Goal: Ask a question: Seek information or help from site administrators or community

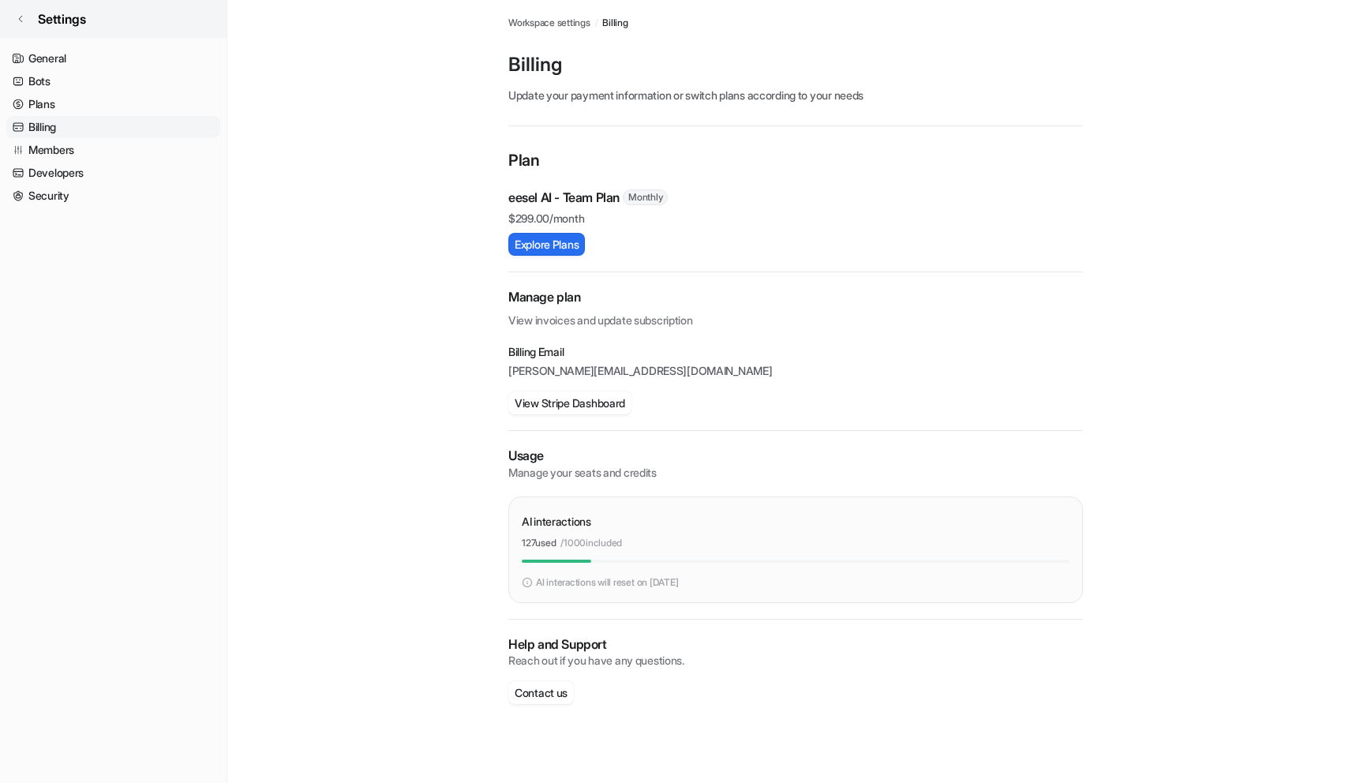
click at [21, 18] on icon at bounding box center [20, 18] width 9 height 9
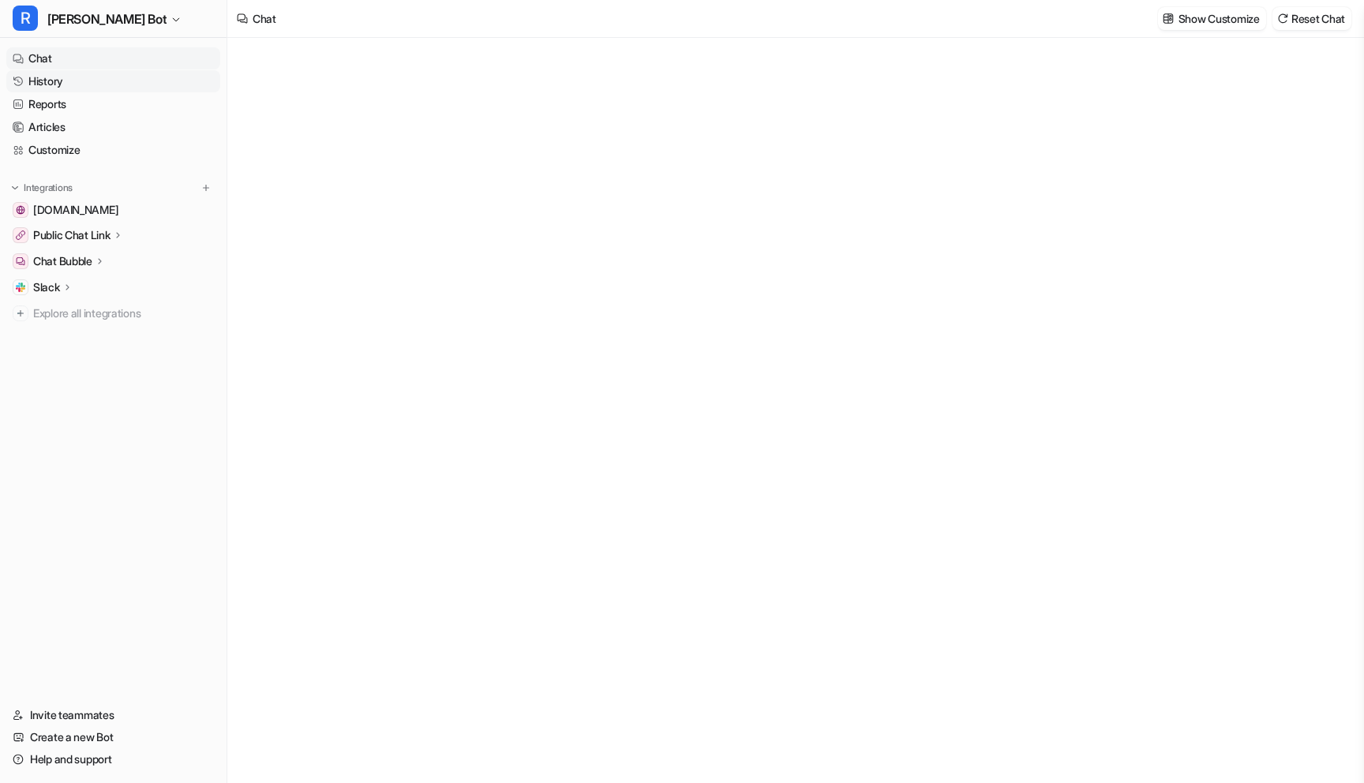
click at [39, 81] on link "History" at bounding box center [113, 81] width 214 height 22
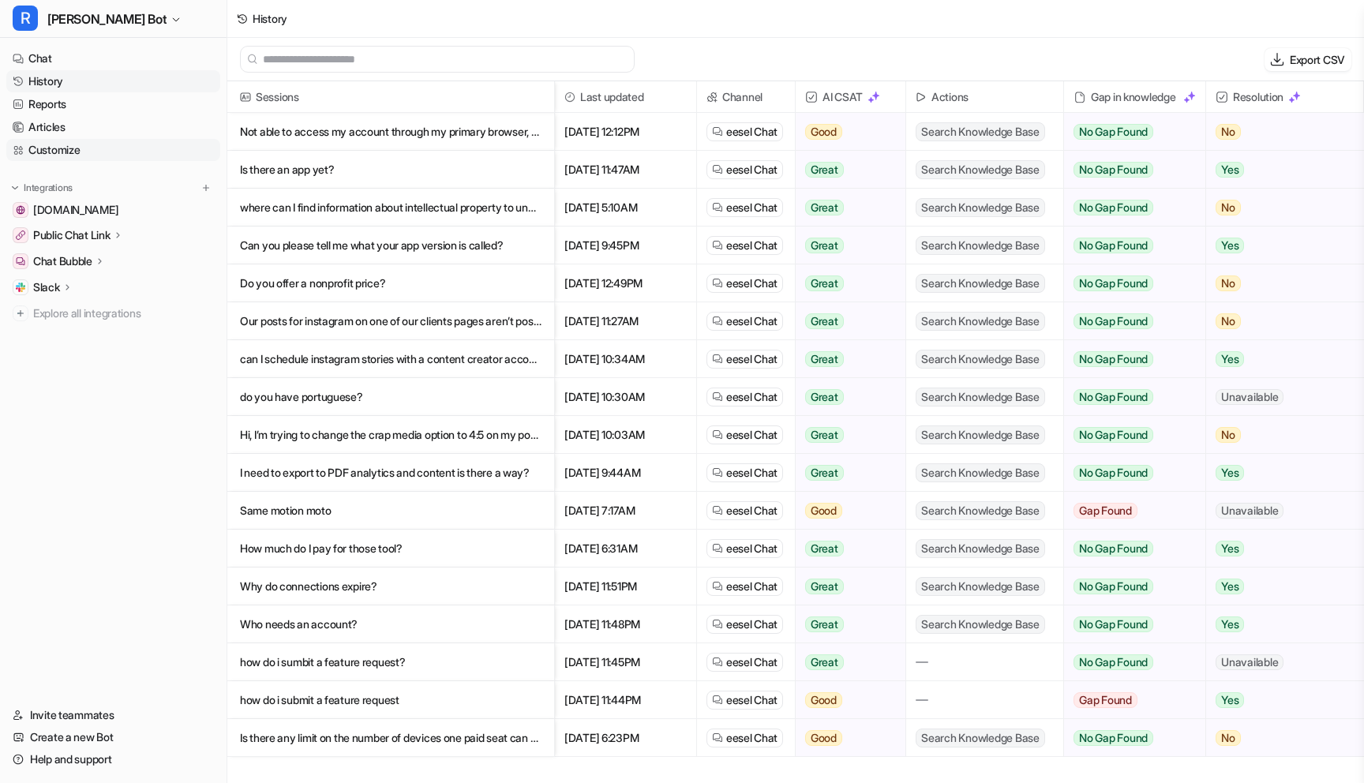
click at [72, 151] on link "Customize" at bounding box center [113, 150] width 214 height 22
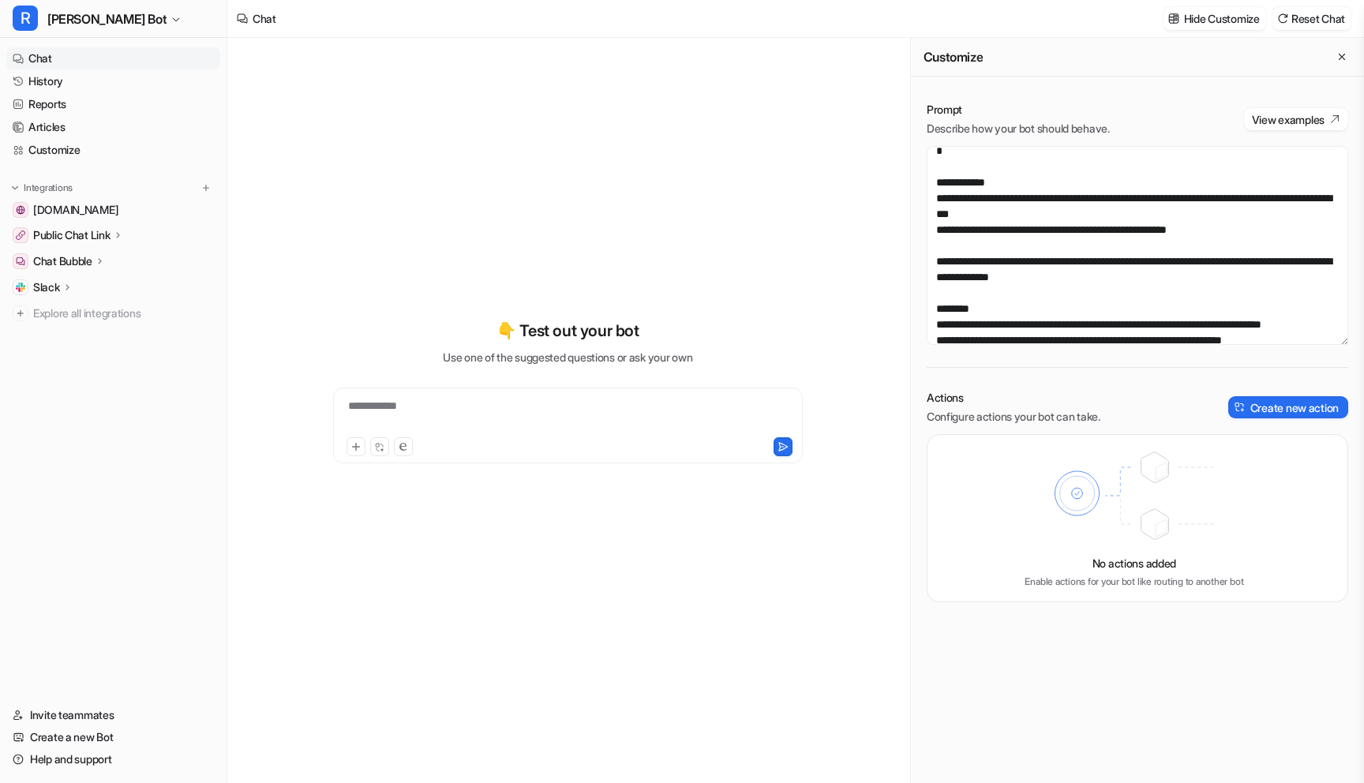
scroll to position [215, 0]
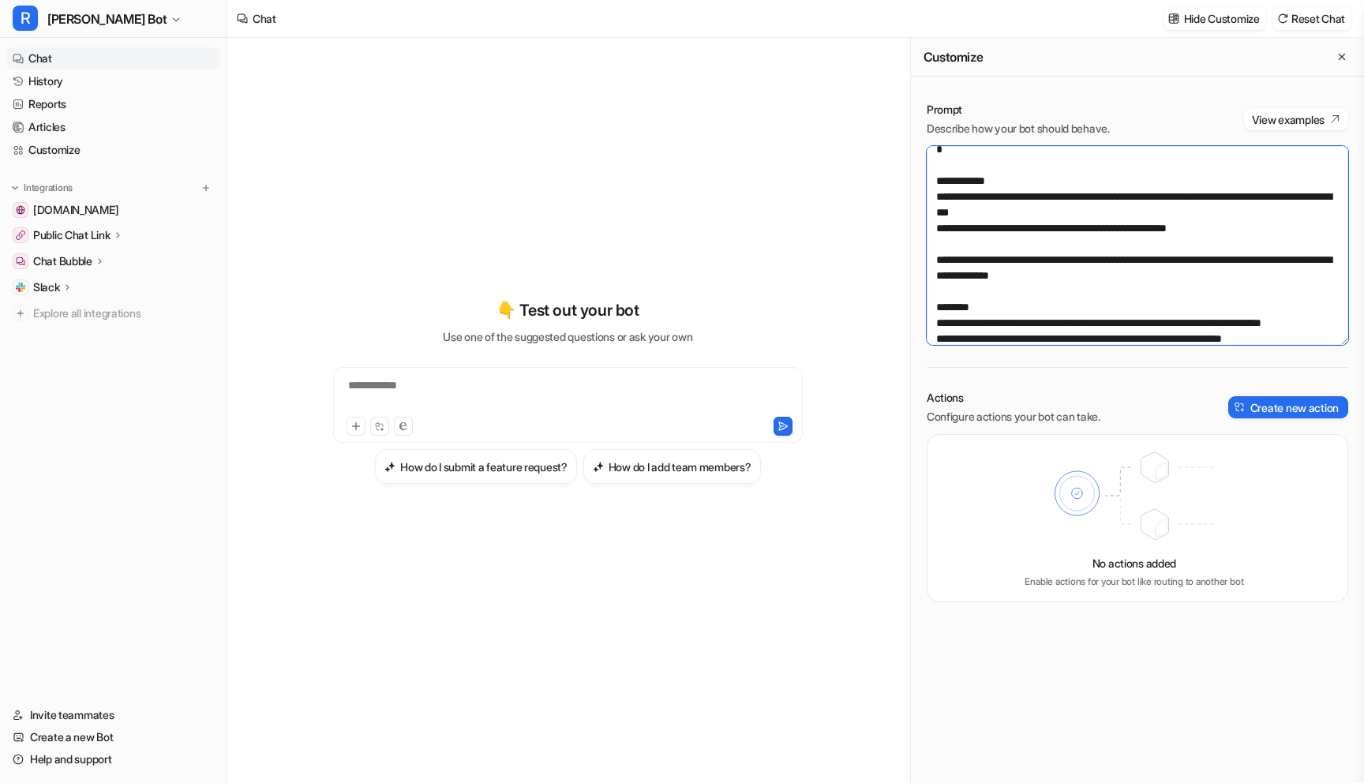
click at [1062, 212] on textarea "**********" at bounding box center [1138, 245] width 422 height 199
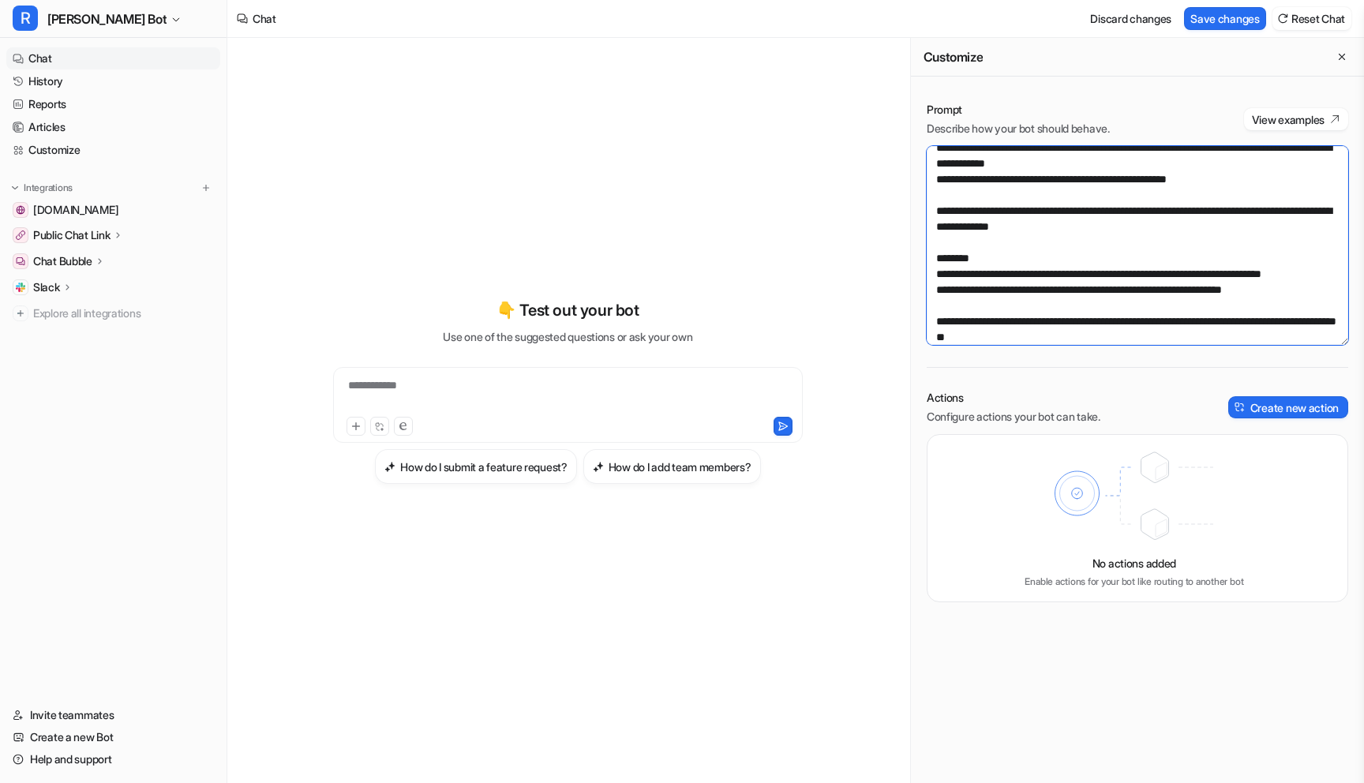
scroll to position [236, 0]
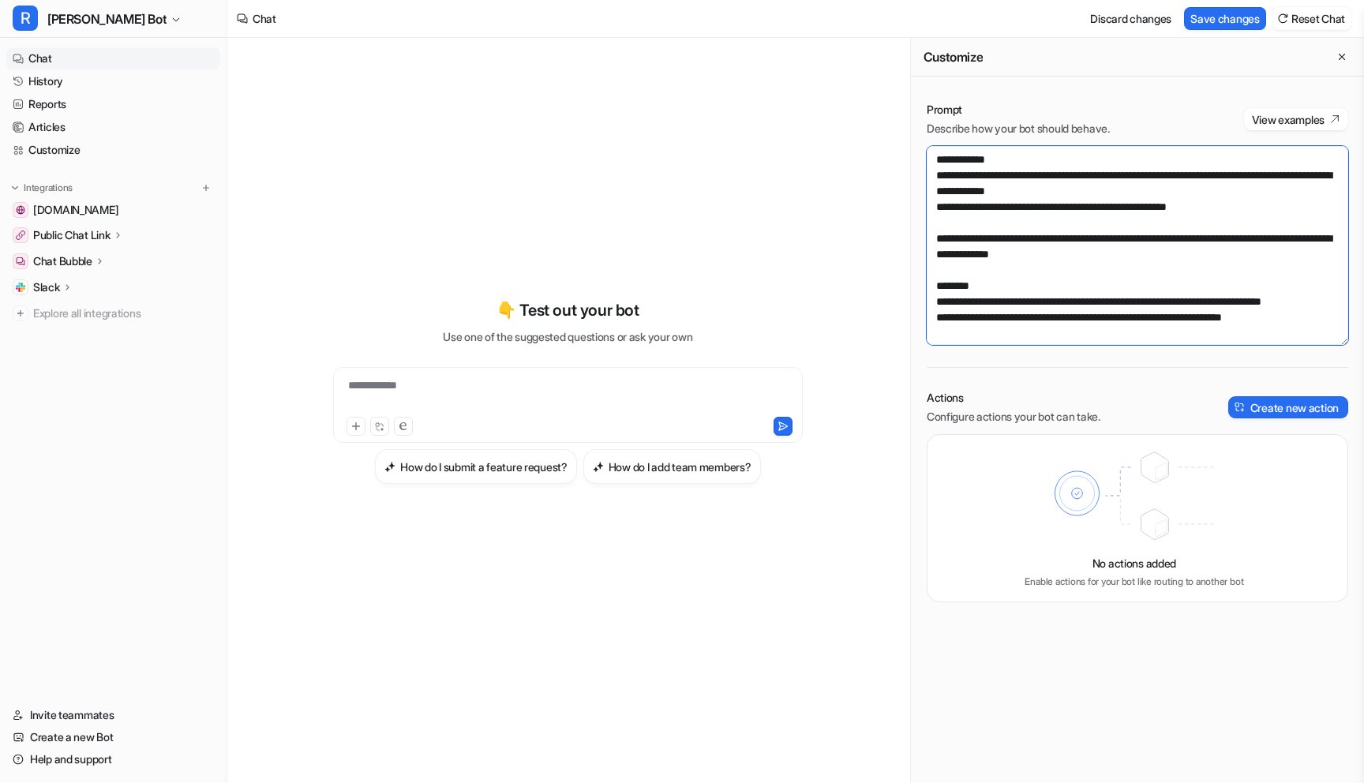
click at [1055, 193] on textarea at bounding box center [1138, 245] width 422 height 199
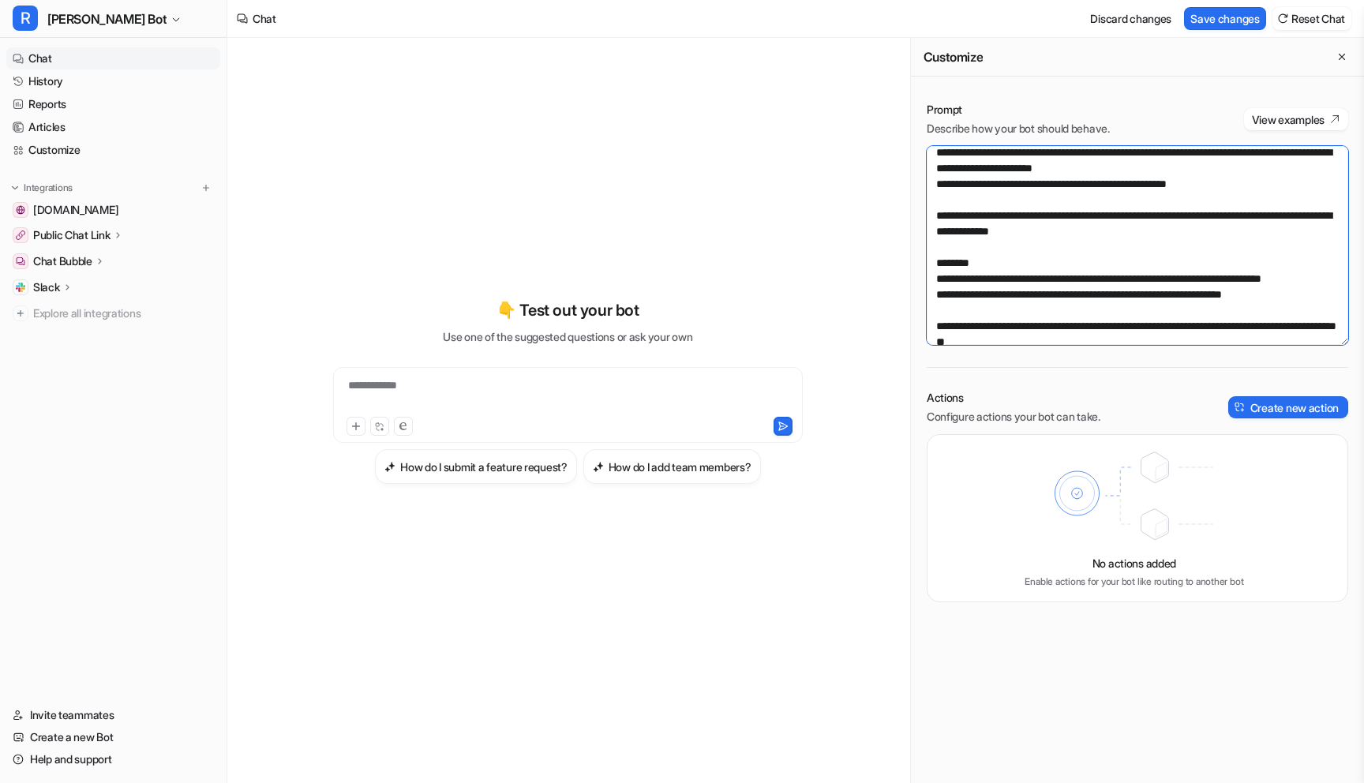
scroll to position [260, 0]
click at [1092, 232] on textarea at bounding box center [1138, 245] width 422 height 199
click at [1104, 231] on textarea at bounding box center [1138, 245] width 422 height 199
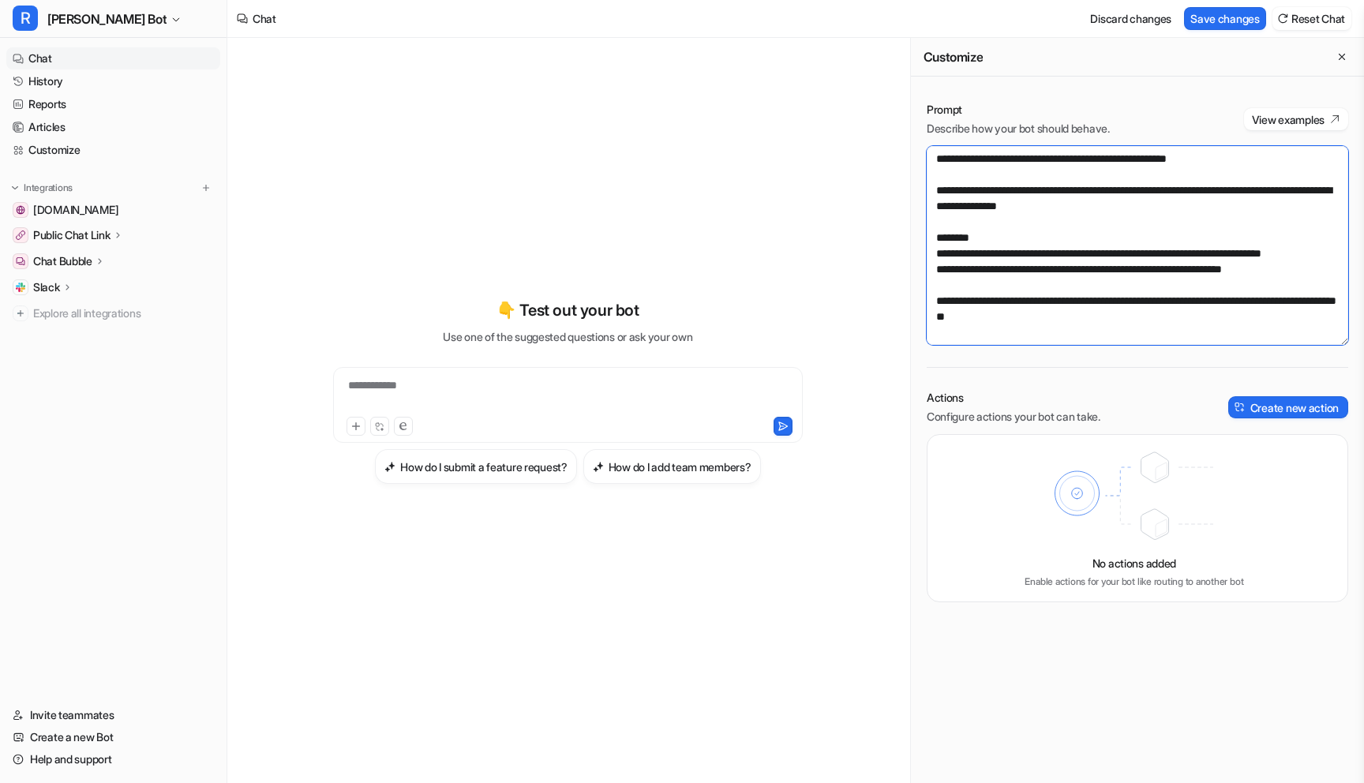
scroll to position [314, 0]
type textarea "**********"
click at [1340, 58] on icon "Close flyout" at bounding box center [1341, 56] width 11 height 11
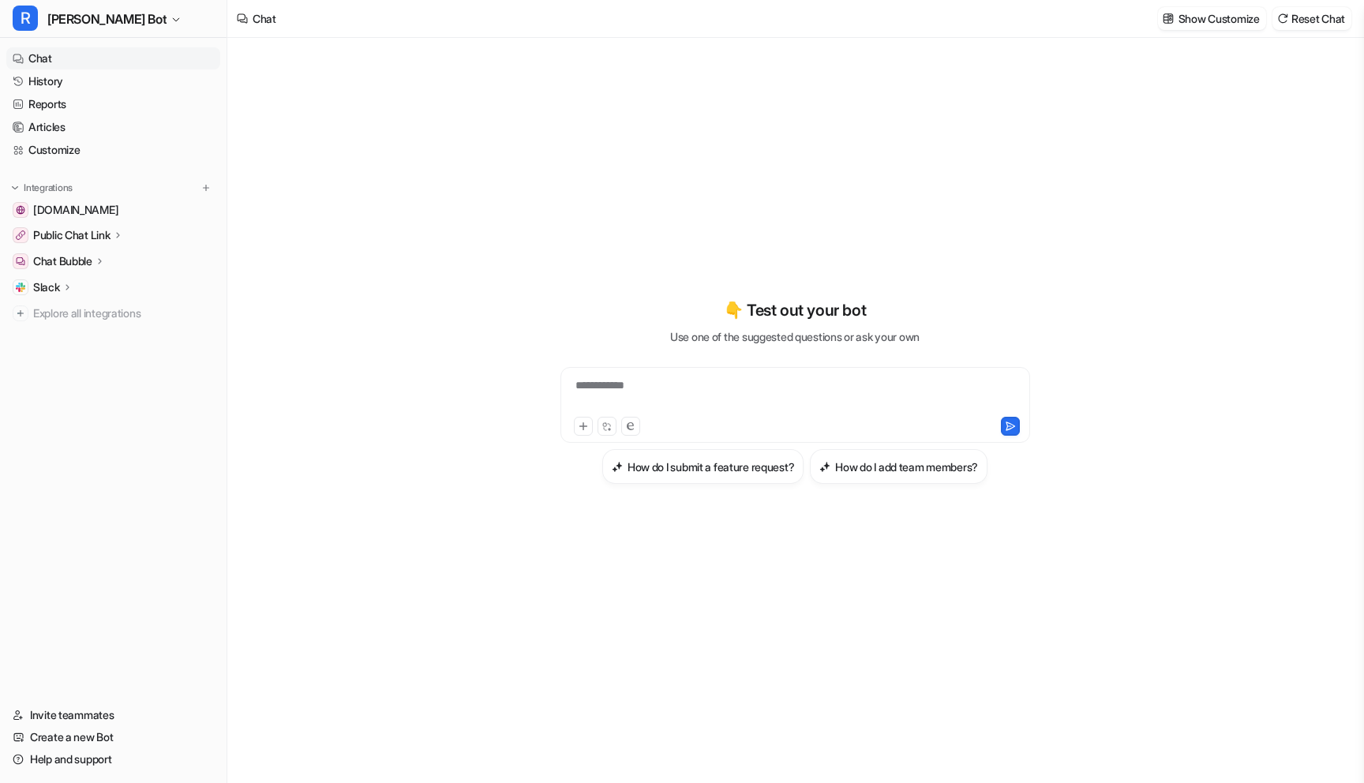
scroll to position [7908, 0]
click at [64, 77] on link "History" at bounding box center [113, 81] width 214 height 22
click at [56, 138] on ul "Chat History Reports Articles Customize" at bounding box center [113, 104] width 214 height 114
click at [69, 140] on link "Customize" at bounding box center [113, 150] width 214 height 22
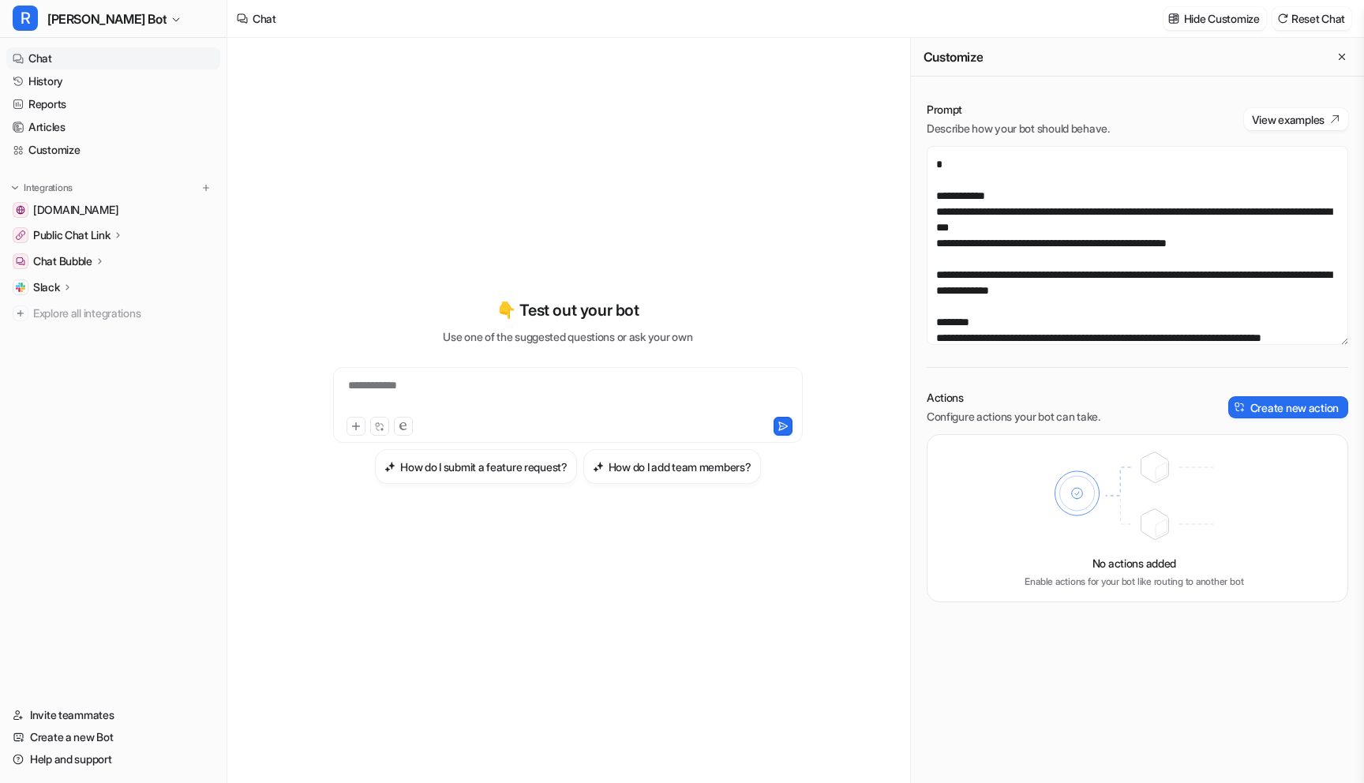
scroll to position [193, 0]
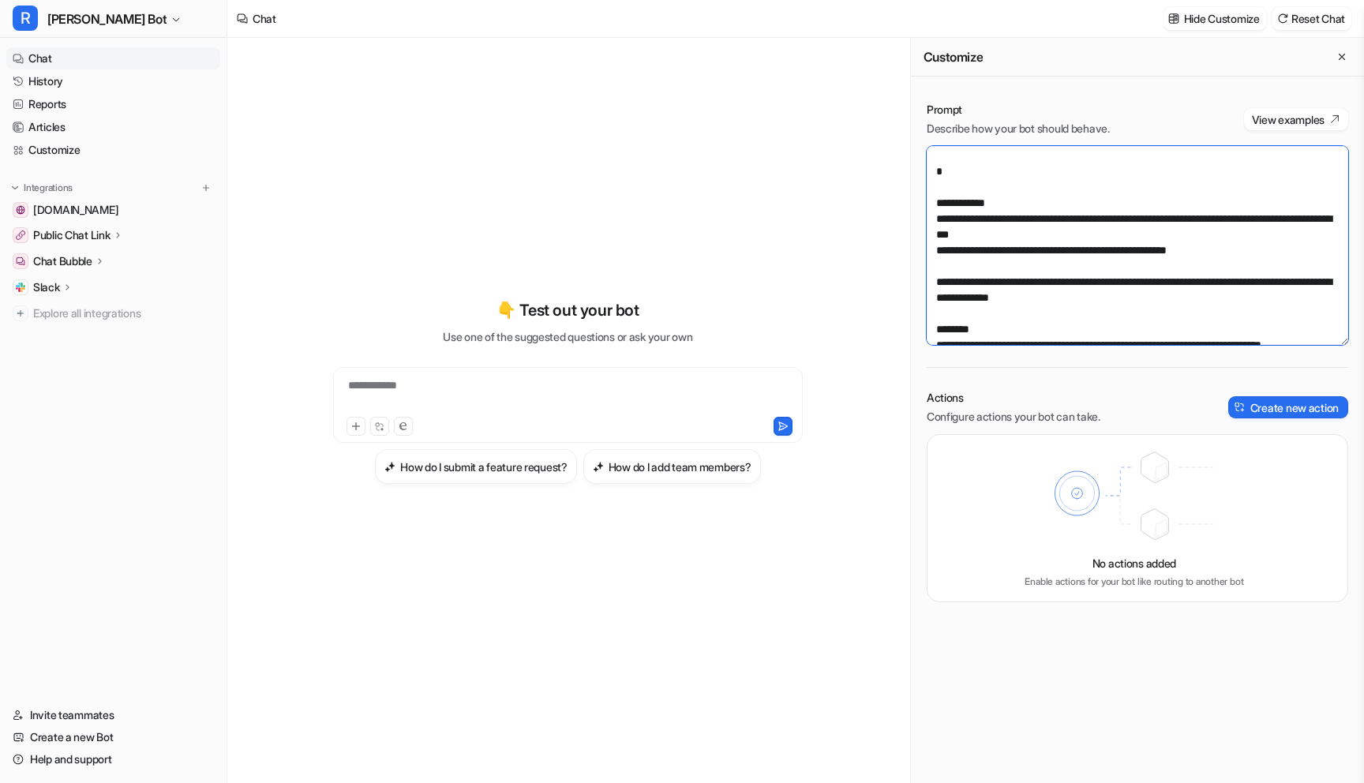
click at [1055, 234] on textarea "**********" at bounding box center [1138, 245] width 422 height 199
click at [1142, 234] on textarea at bounding box center [1138, 245] width 422 height 199
click at [1097, 299] on textarea at bounding box center [1138, 245] width 422 height 199
type textarea "**********"
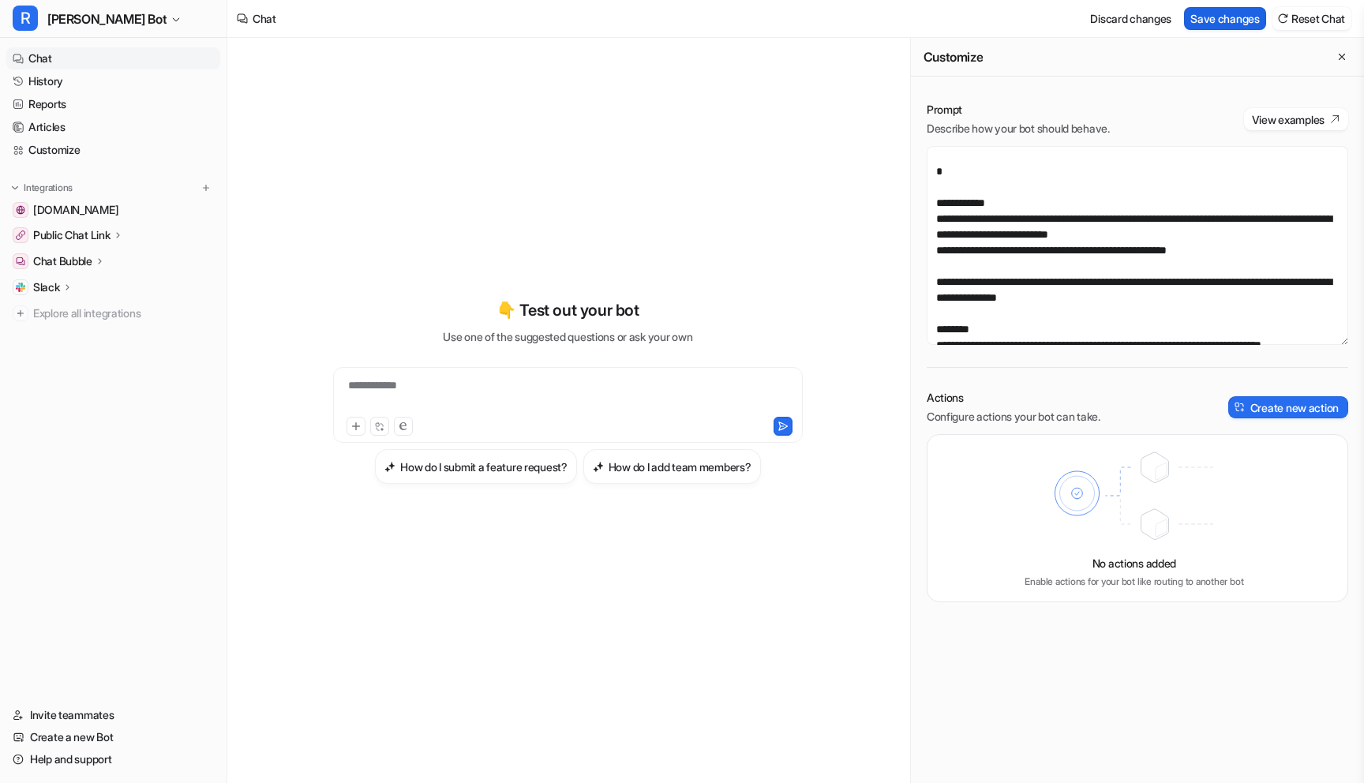
click at [1210, 16] on button "Save changes" at bounding box center [1225, 18] width 82 height 23
click at [86, 86] on link "History" at bounding box center [113, 81] width 214 height 22
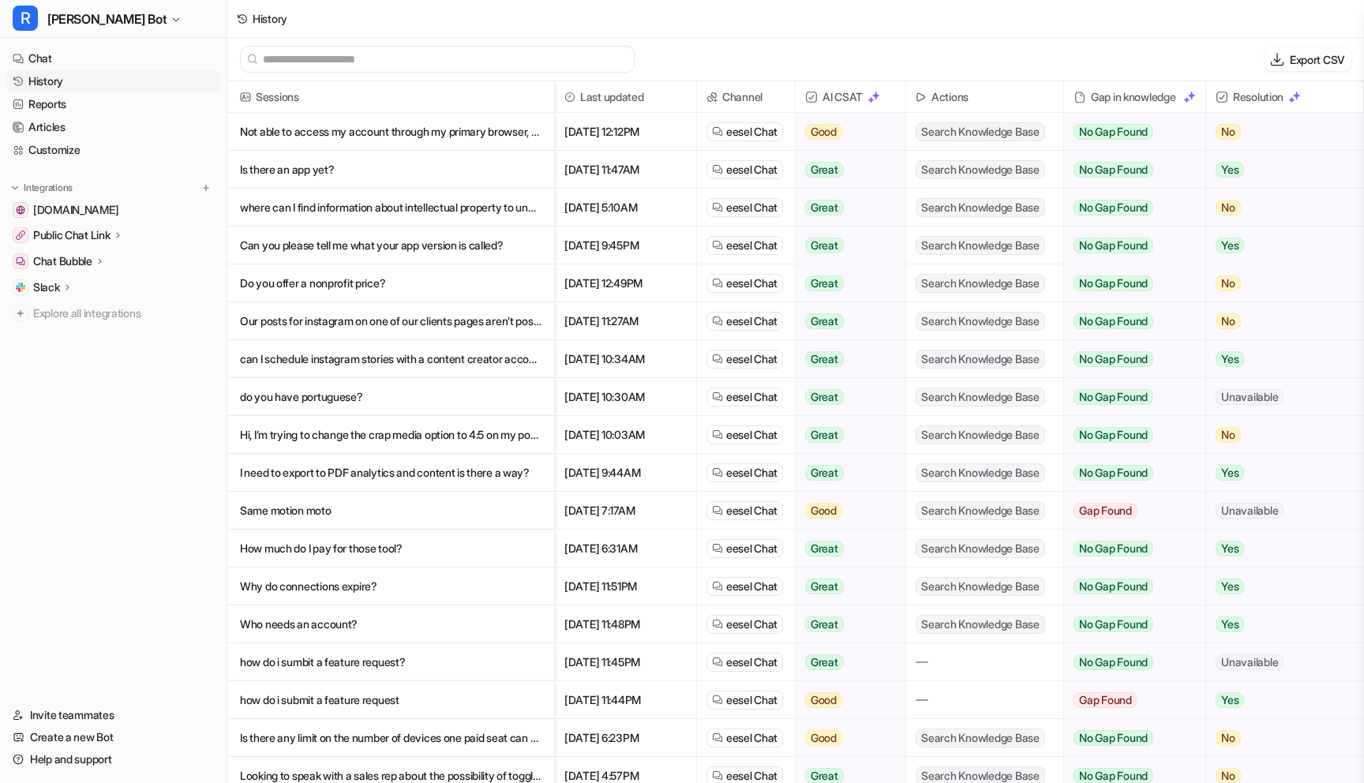
click at [442, 138] on p "Not able to access my account through my primary browser, Chrome." at bounding box center [391, 132] width 302 height 38
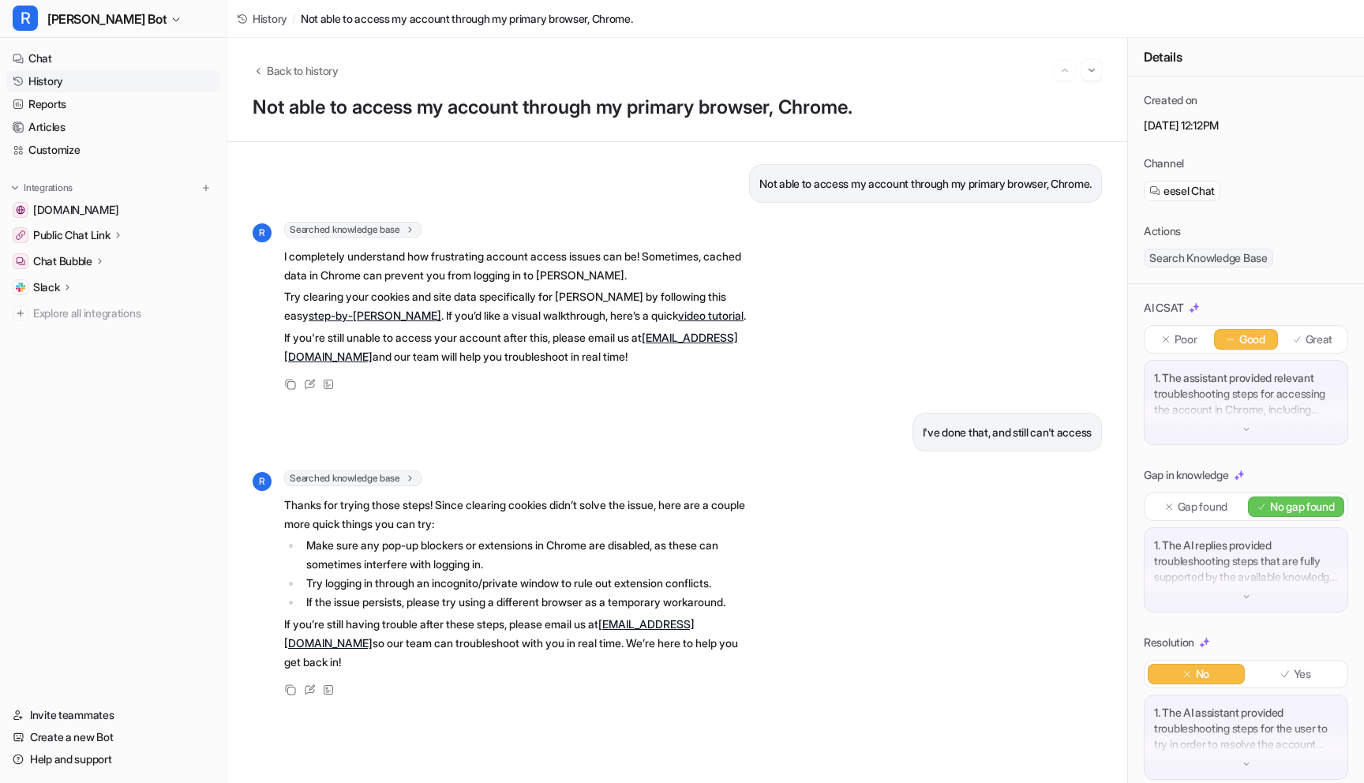
click at [441, 309] on link "step-by-[PERSON_NAME]" at bounding box center [375, 315] width 133 height 13
click at [35, 78] on link "History" at bounding box center [113, 81] width 214 height 22
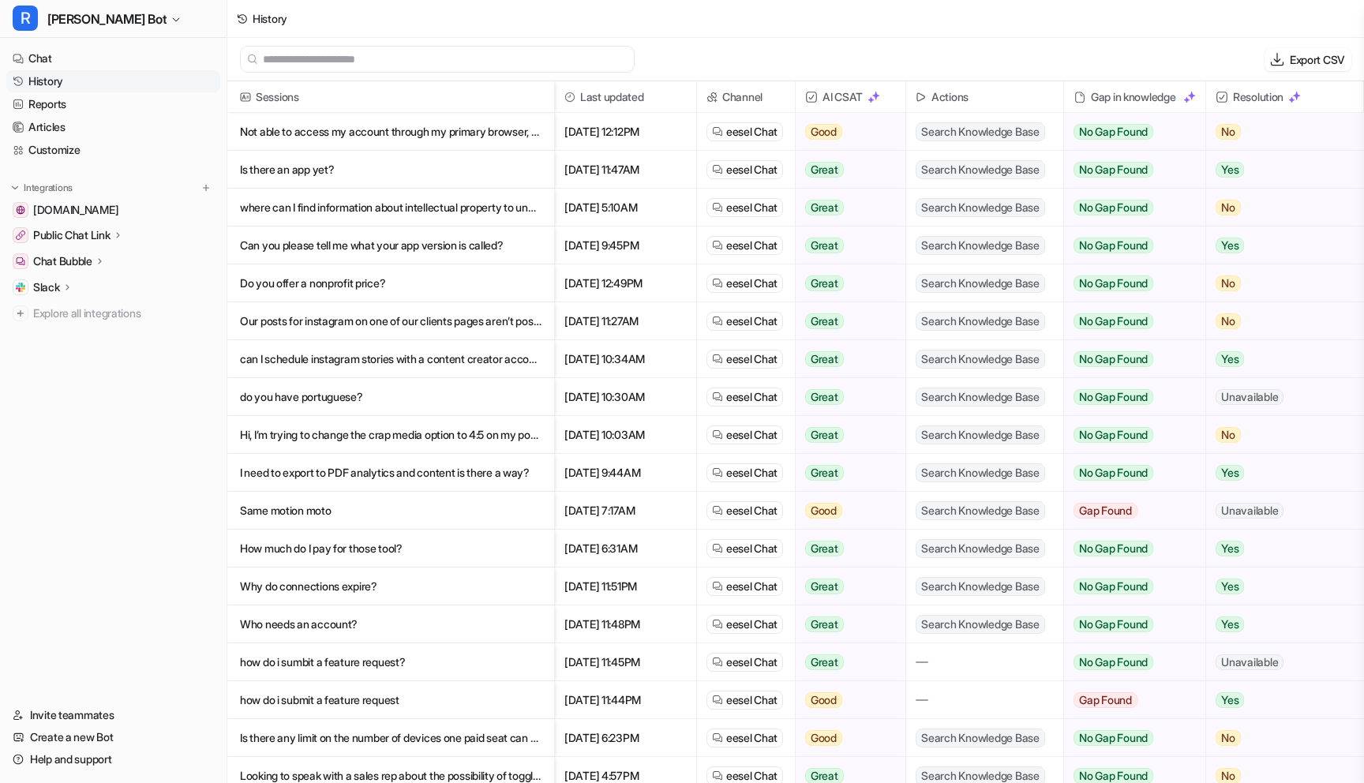
click at [317, 165] on p "Is there an app yet?" at bounding box center [391, 170] width 302 height 38
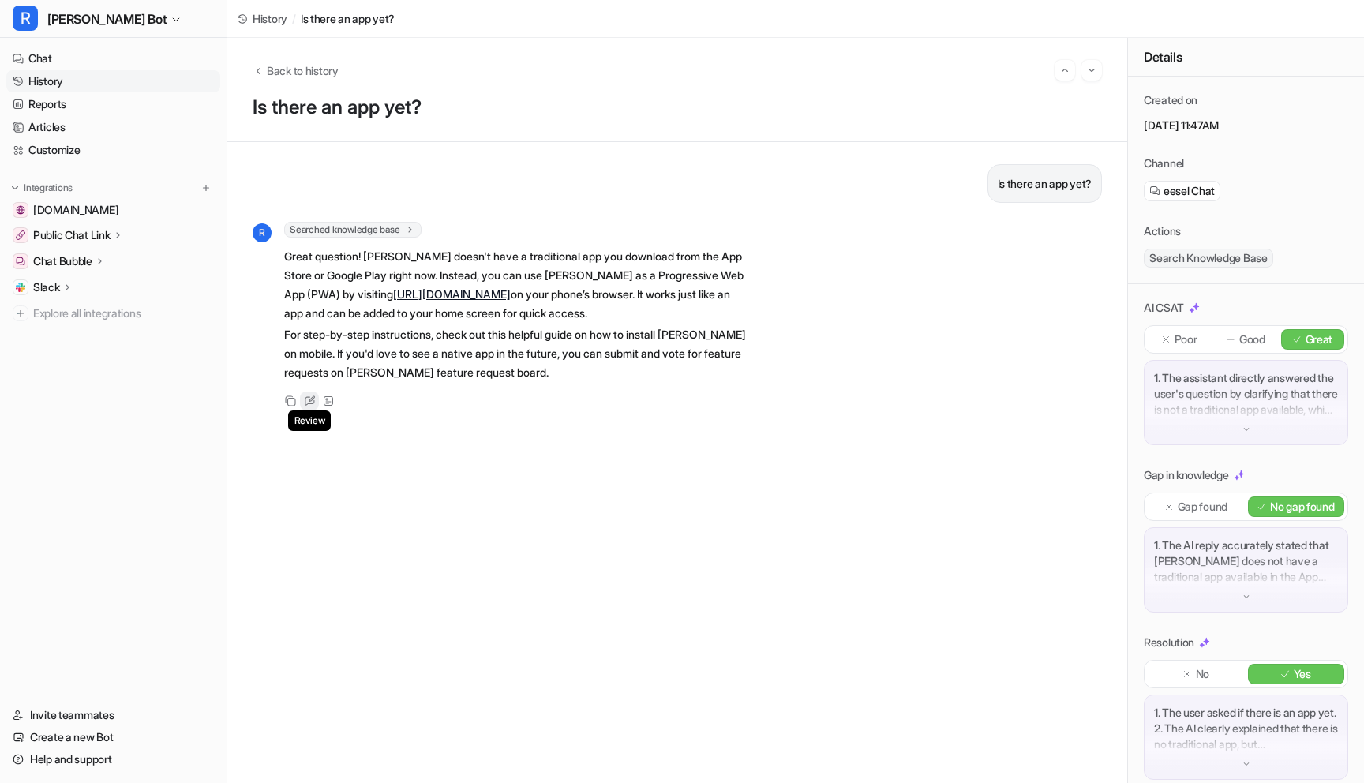
click at [308, 396] on icon at bounding box center [309, 400] width 9 height 9
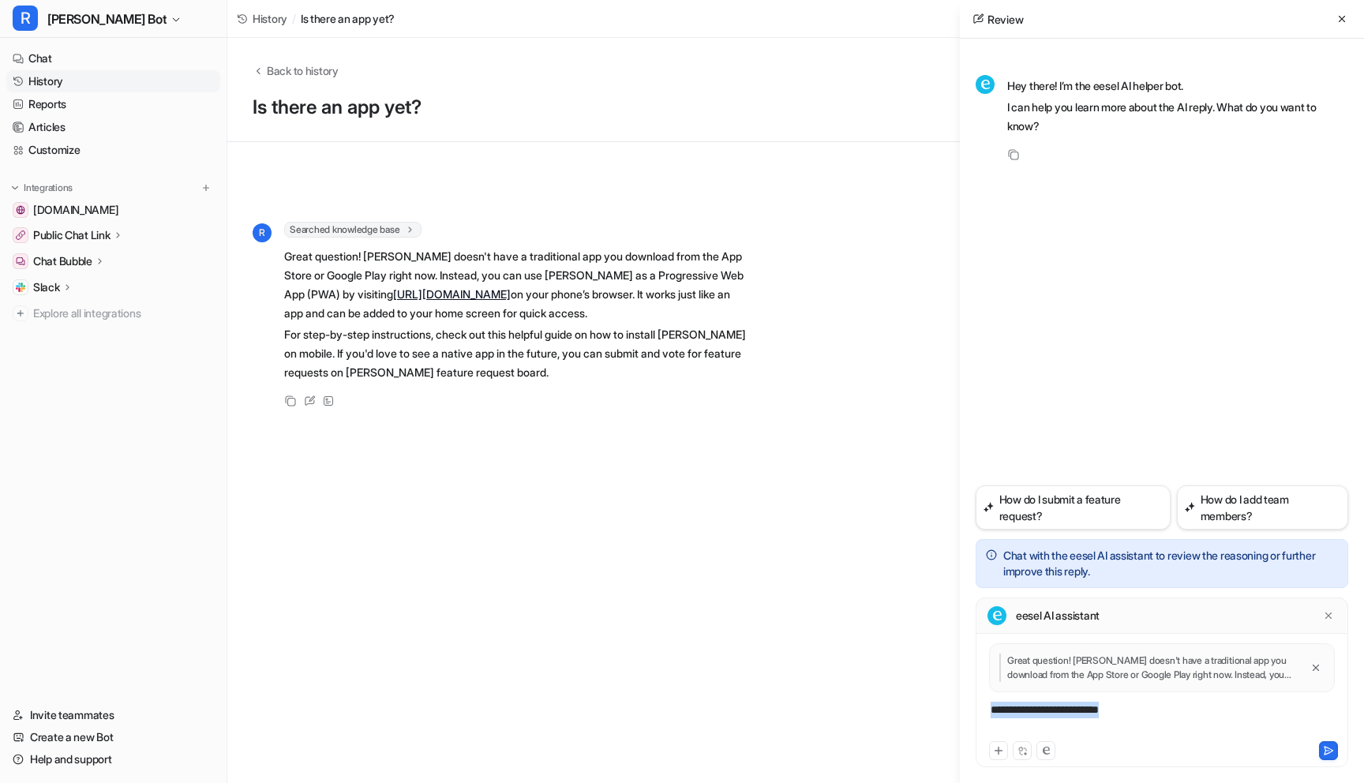
drag, startPoint x: 1159, startPoint y: 711, endPoint x: 918, endPoint y: 702, distance: 241.0
click at [918, 703] on div "Back to history Is there an app yet? Is there an app yet? R Searched knowledge …" at bounding box center [795, 410] width 1137 height 745
click at [1320, 746] on button at bounding box center [1328, 750] width 19 height 19
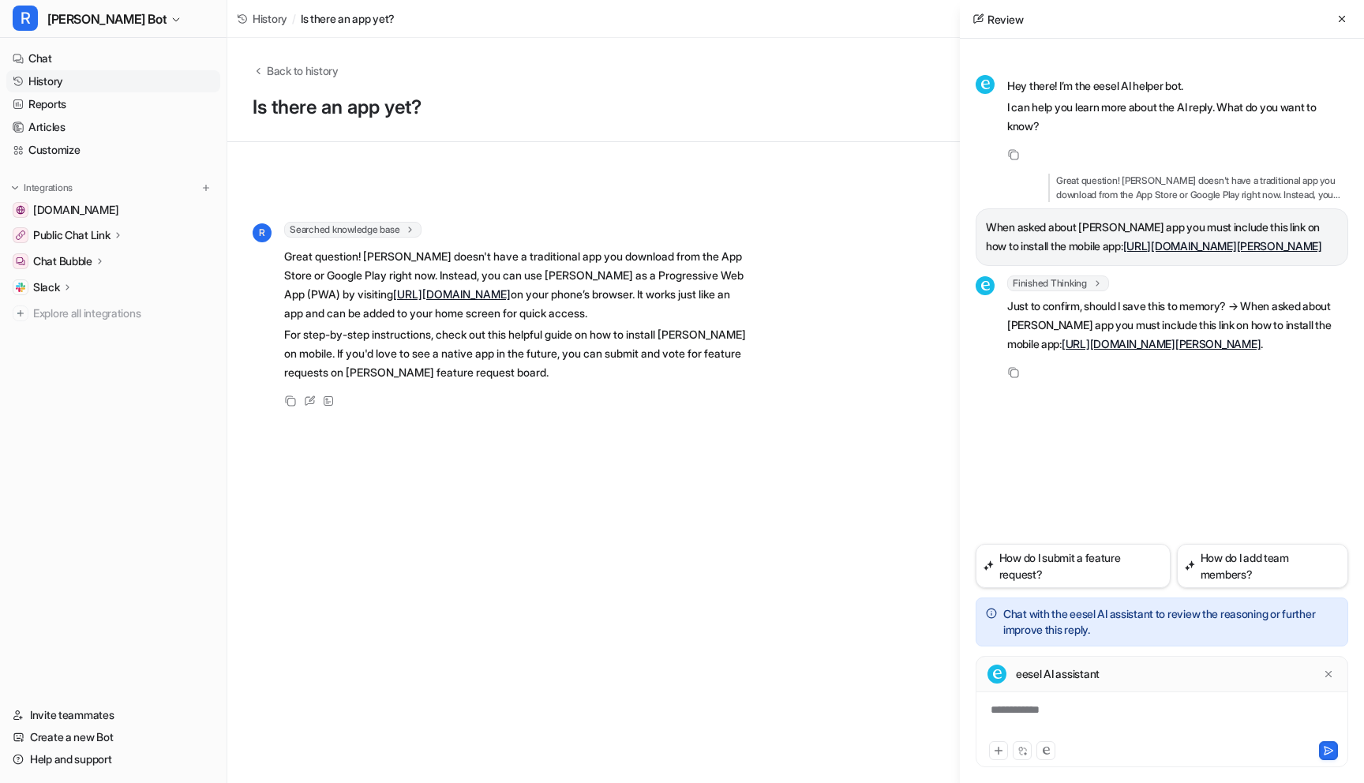
click at [1056, 713] on div "**********" at bounding box center [1162, 720] width 365 height 36
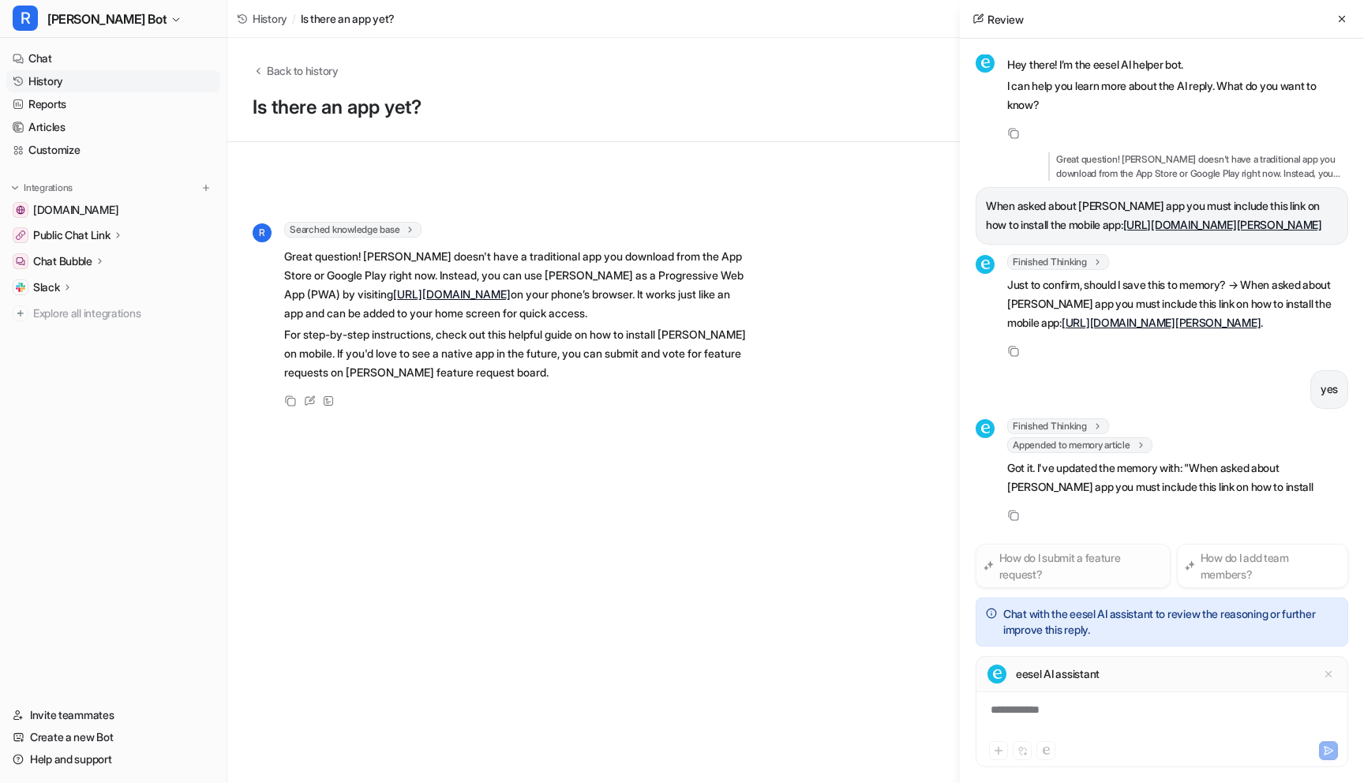
scroll to position [40, 0]
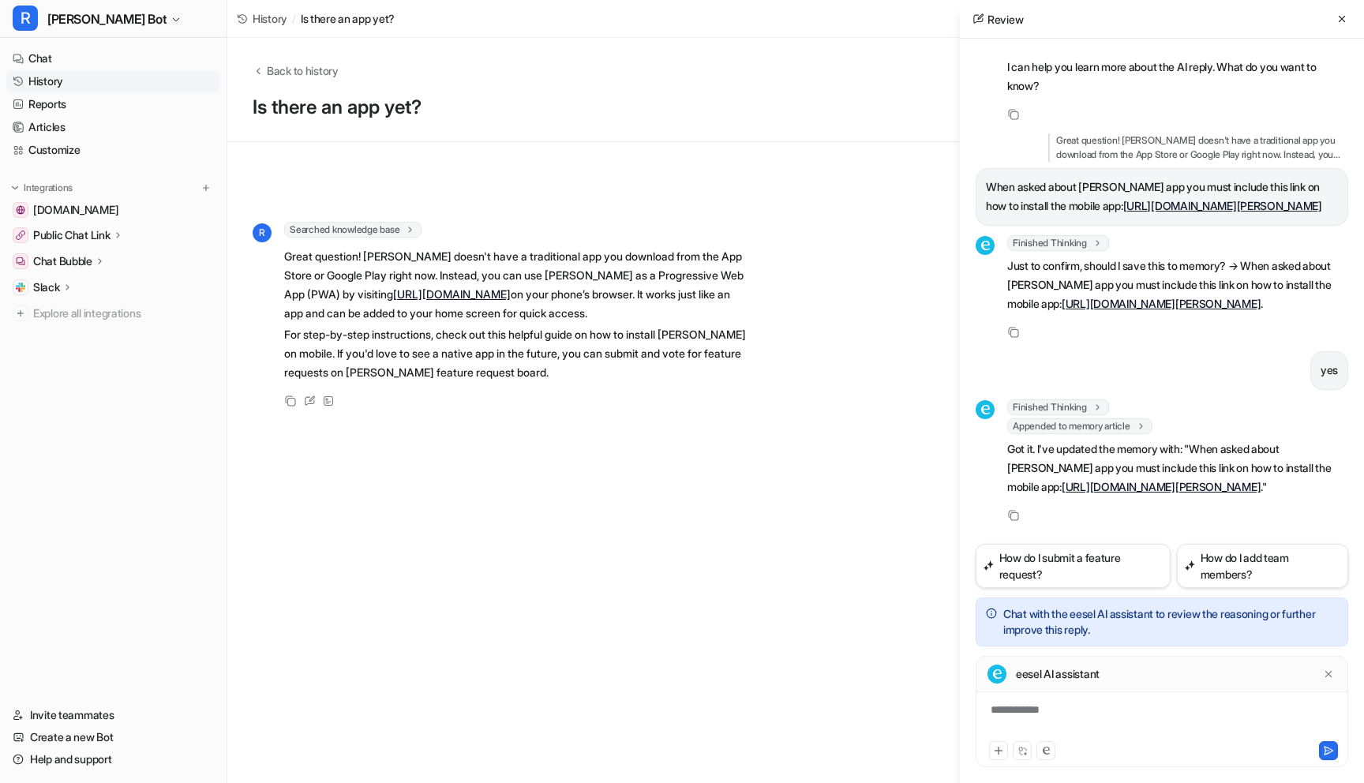
click at [54, 78] on link "History" at bounding box center [113, 81] width 214 height 22
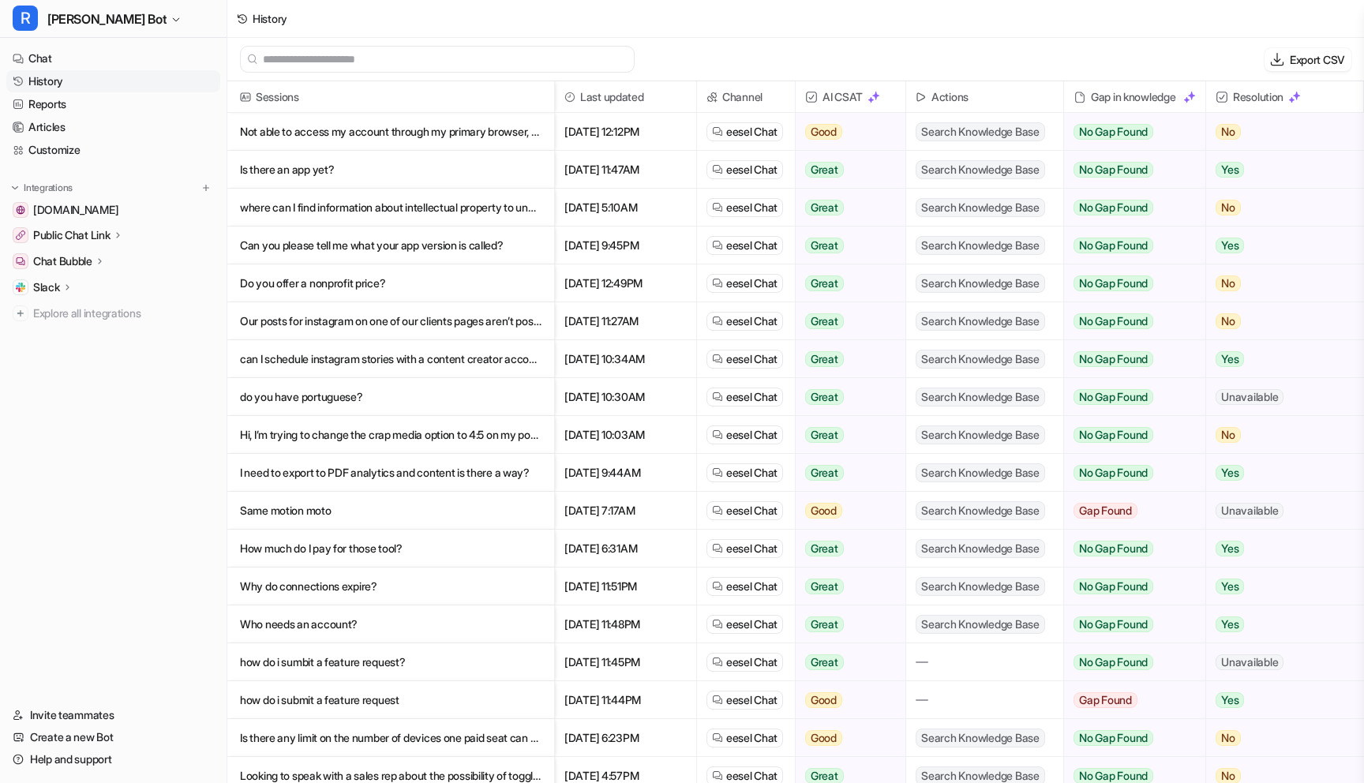
click at [465, 208] on p "where can I find information about intellectual property to understand how my u…" at bounding box center [391, 208] width 302 height 38
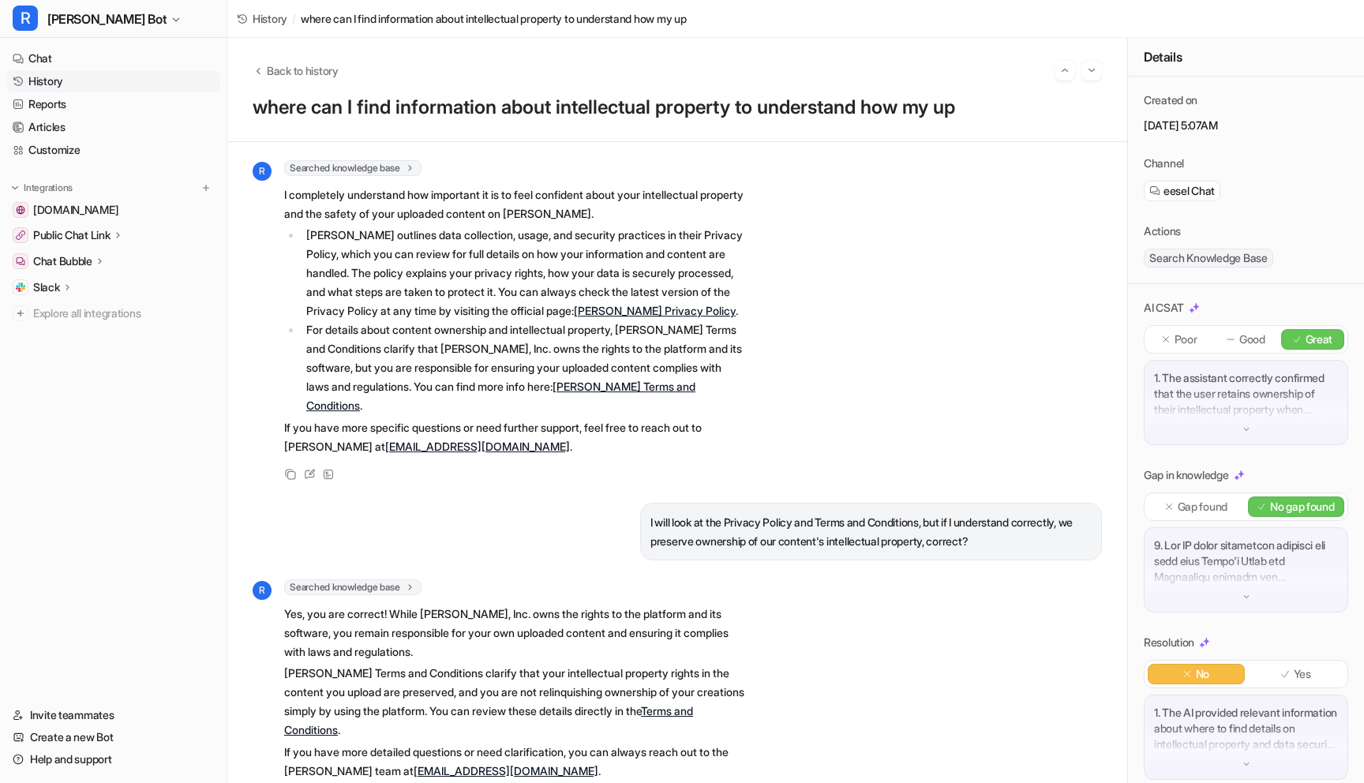
scroll to position [120, 0]
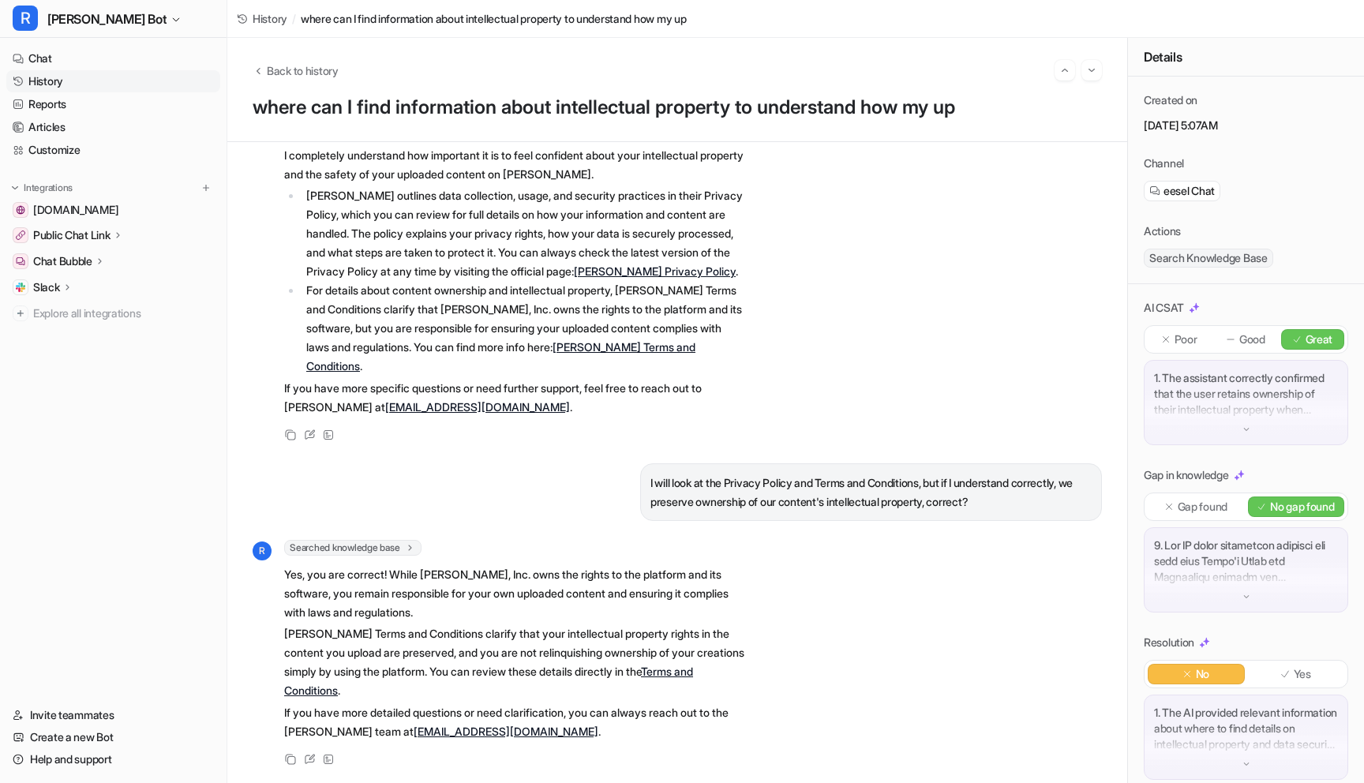
click at [62, 77] on link "History" at bounding box center [113, 81] width 214 height 22
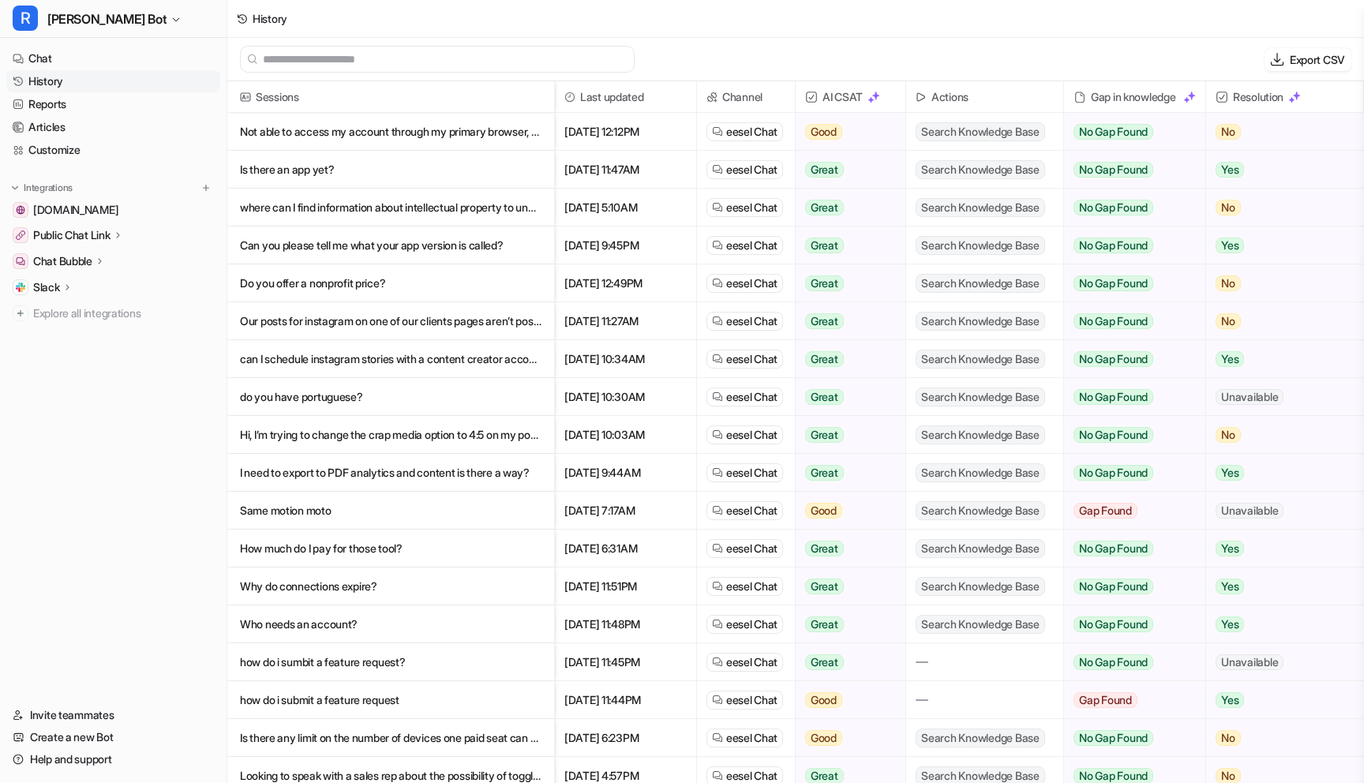
click at [400, 250] on p "Can you please tell me what your app version is called?" at bounding box center [391, 246] width 302 height 38
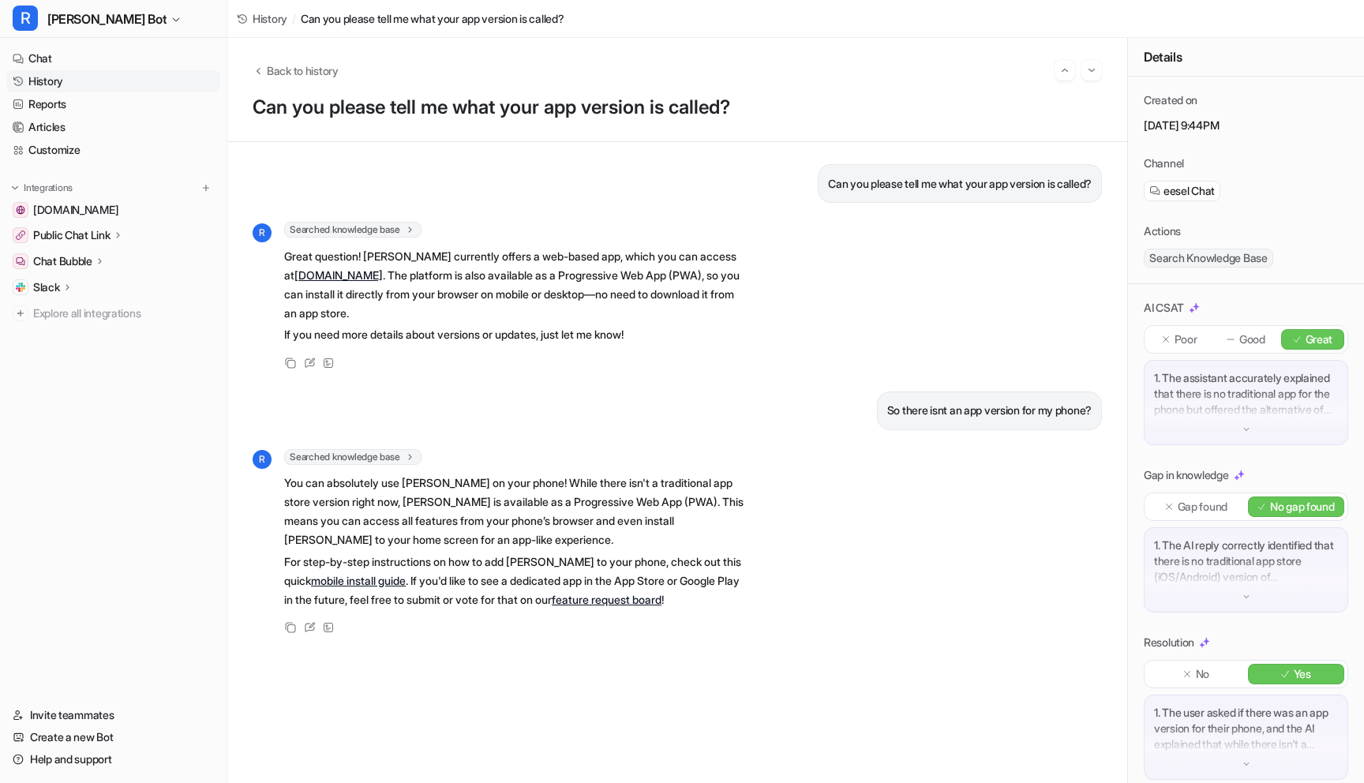
click at [354, 581] on link "mobile install guide" at bounding box center [358, 580] width 95 height 13
click at [66, 85] on link "History" at bounding box center [113, 81] width 214 height 22
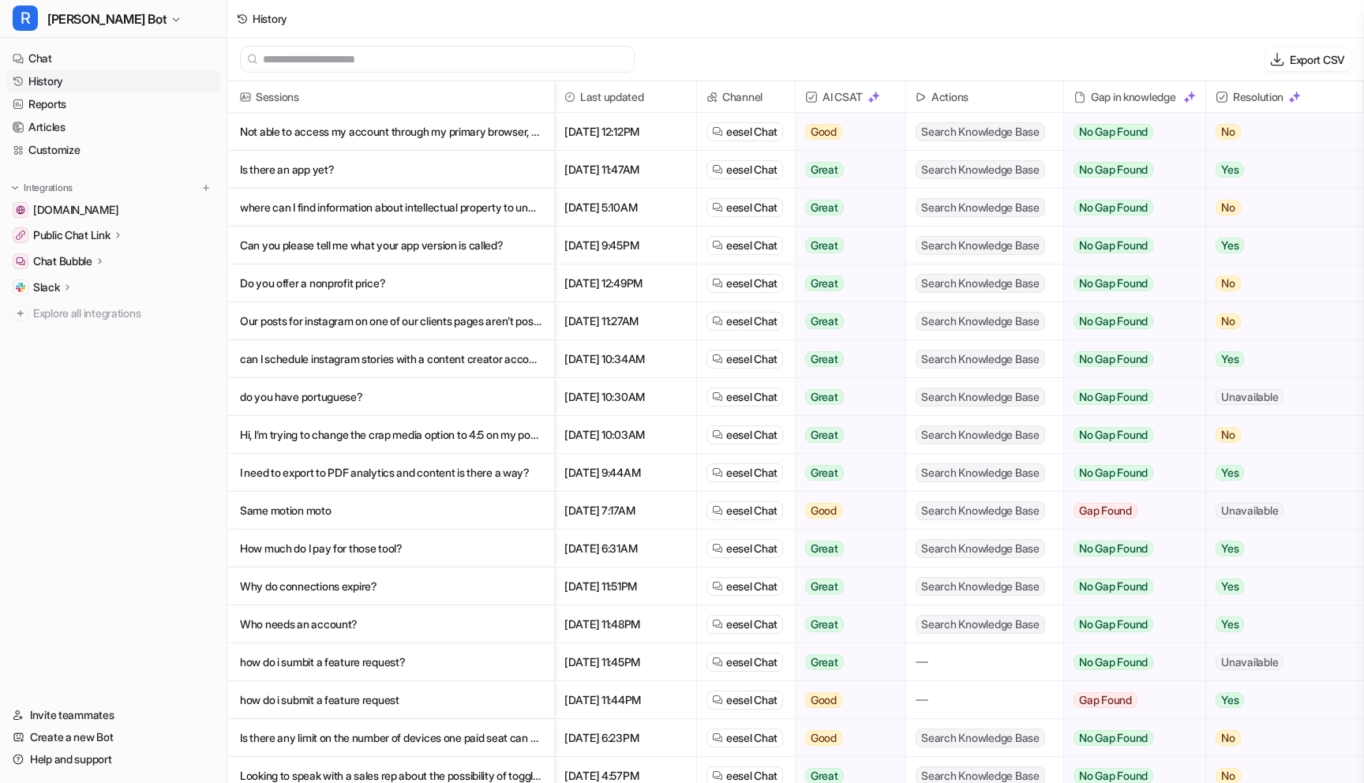
click at [457, 282] on p "Do you offer a nonprofit price?" at bounding box center [391, 283] width 302 height 38
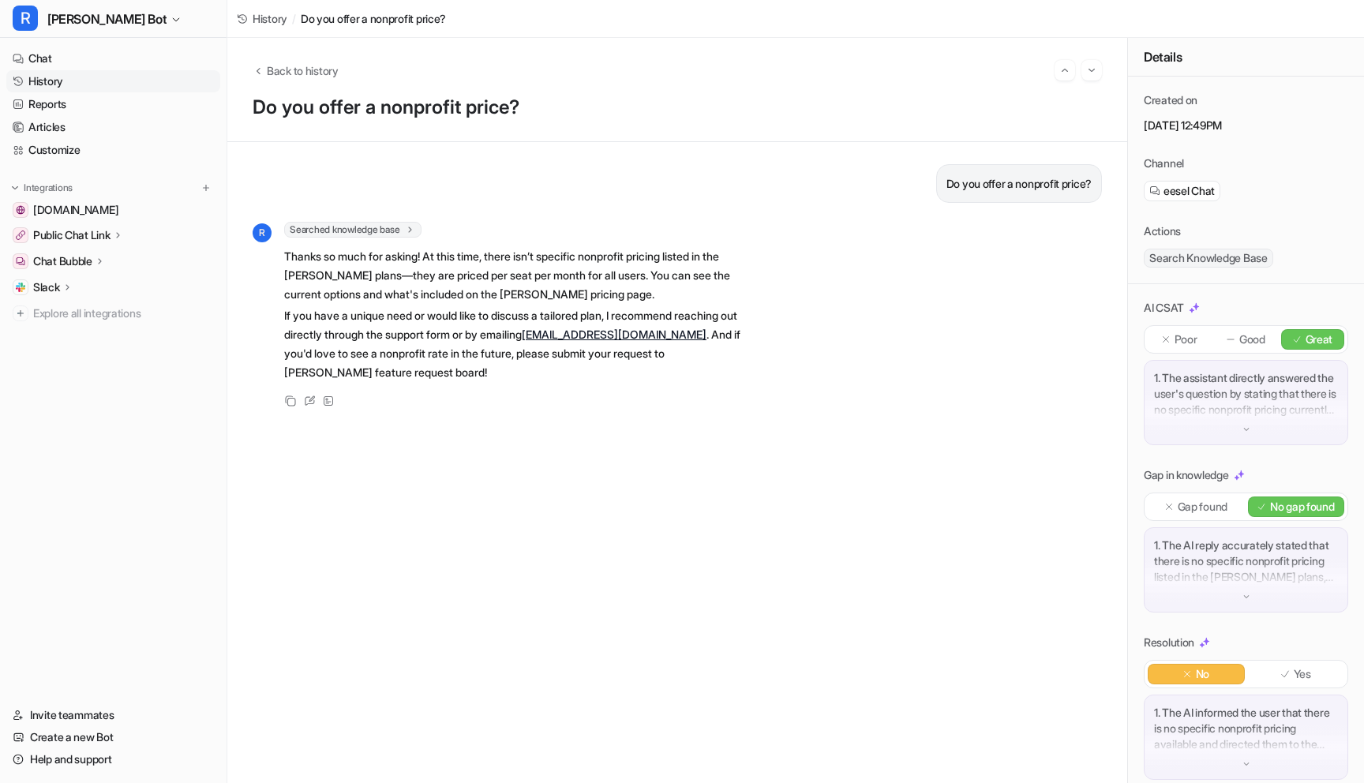
click at [49, 82] on link "History" at bounding box center [113, 81] width 214 height 22
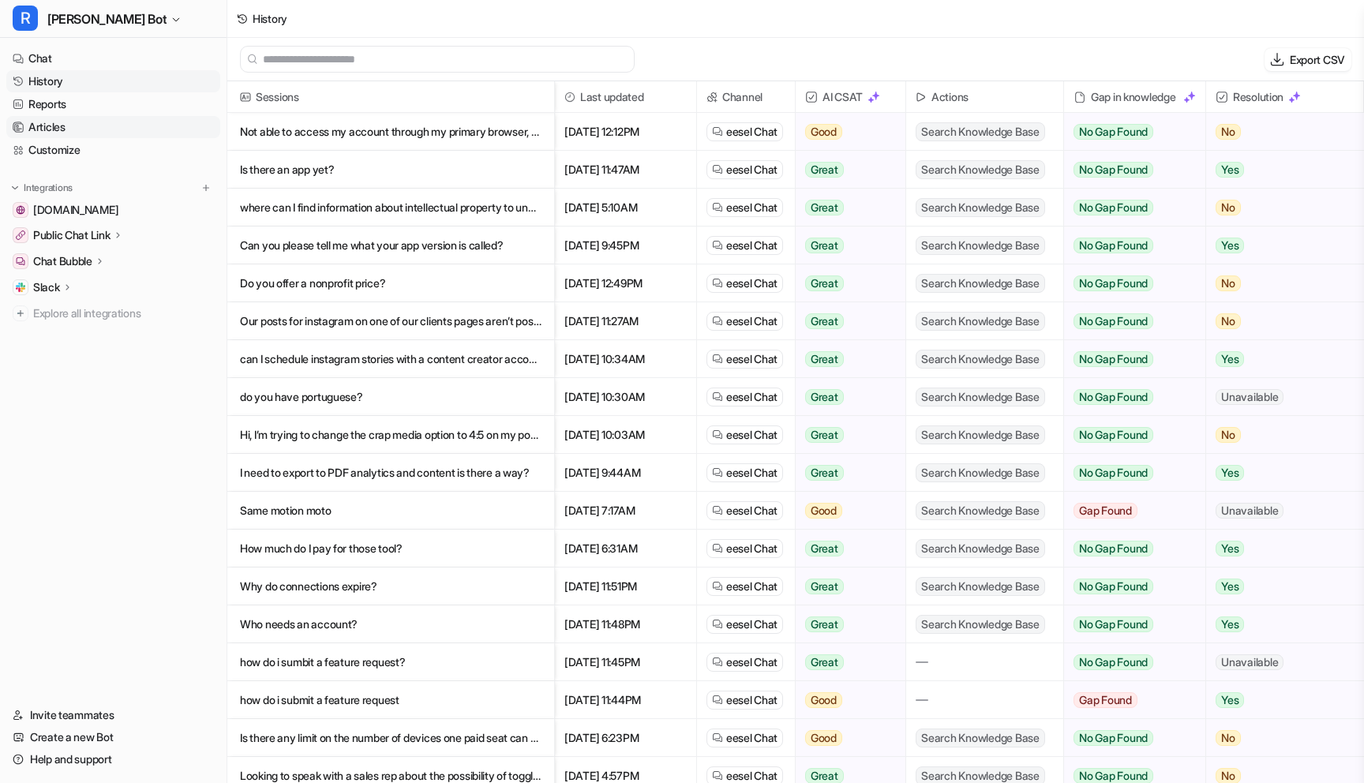
click at [69, 126] on link "Articles" at bounding box center [113, 127] width 214 height 22
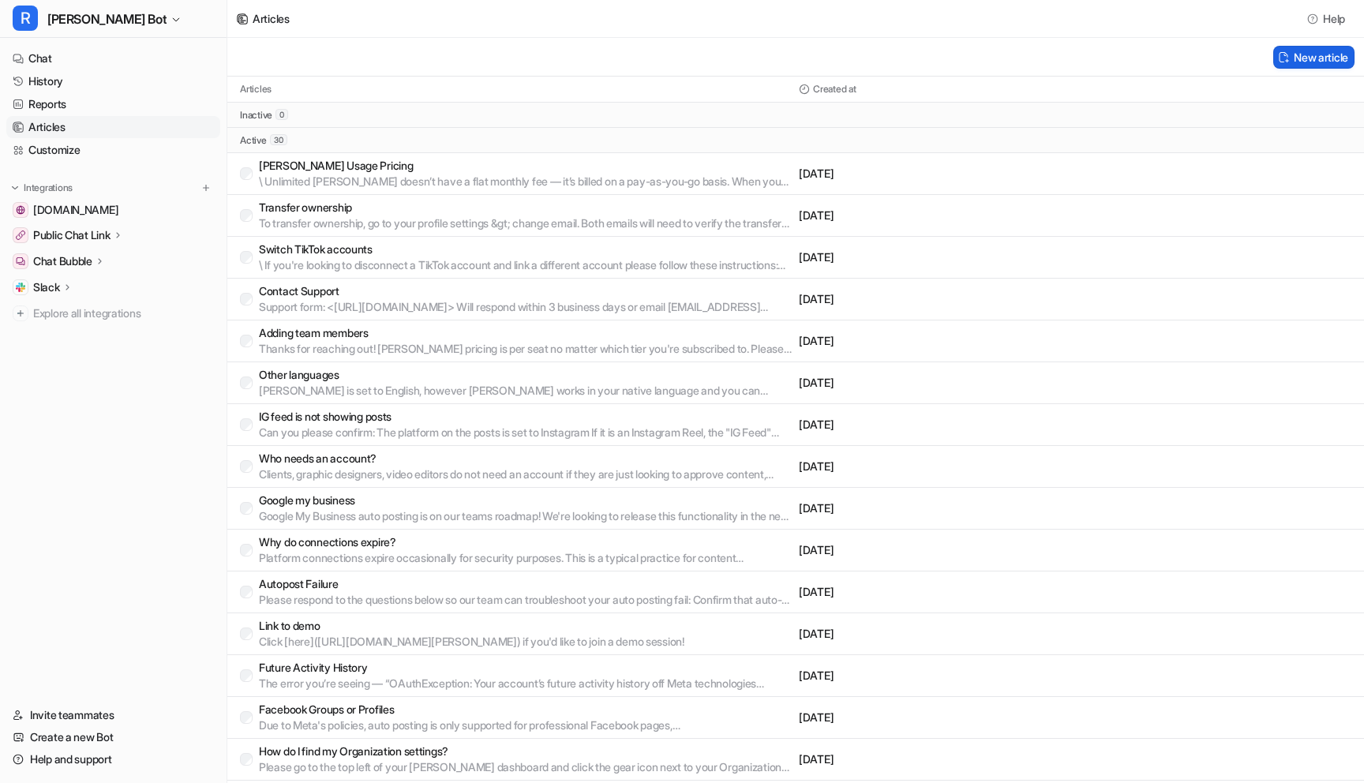
click at [1293, 51] on button "New article" at bounding box center [1313, 57] width 81 height 23
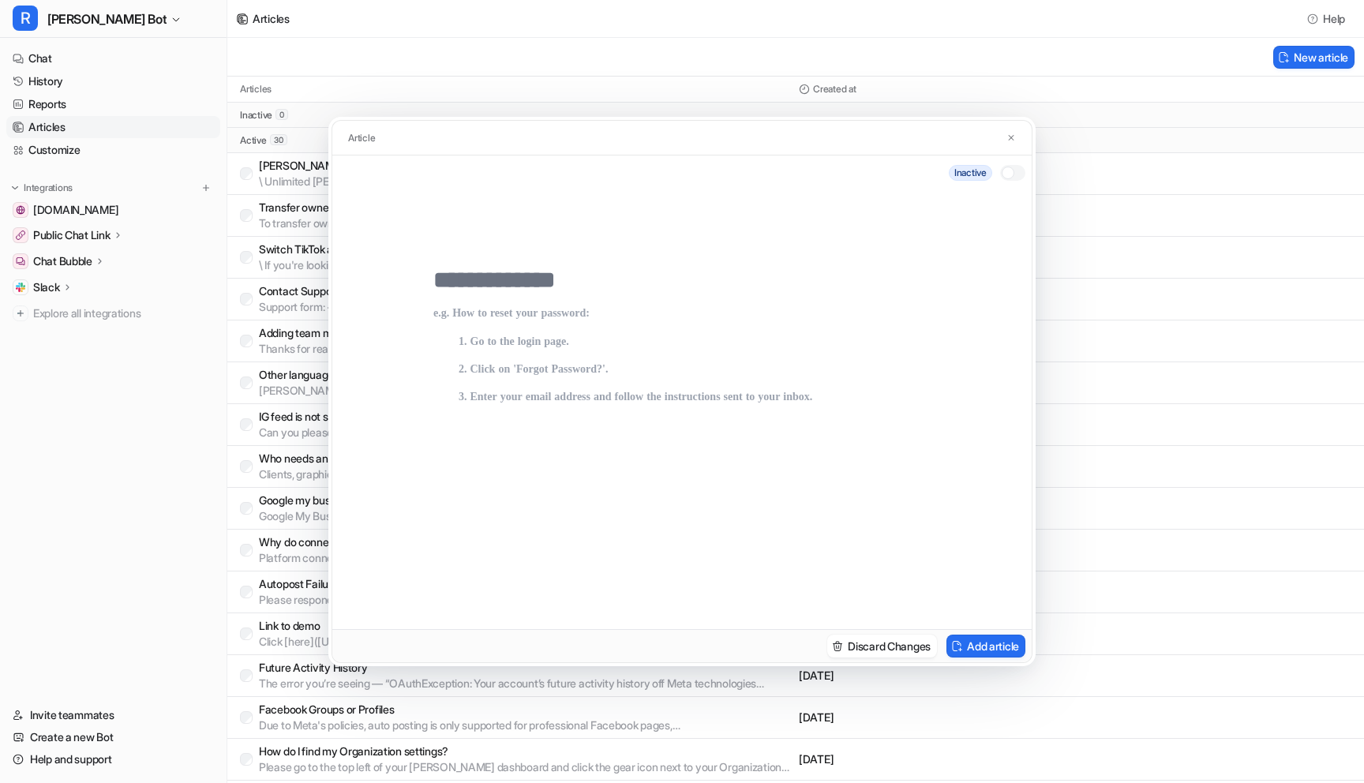
click at [583, 261] on div at bounding box center [681, 409] width 699 height 439
click at [568, 274] on input "text" at bounding box center [681, 280] width 497 height 28
type input "**********"
click at [510, 300] on div at bounding box center [681, 445] width 497 height 303
click at [504, 319] on p at bounding box center [681, 452] width 497 height 291
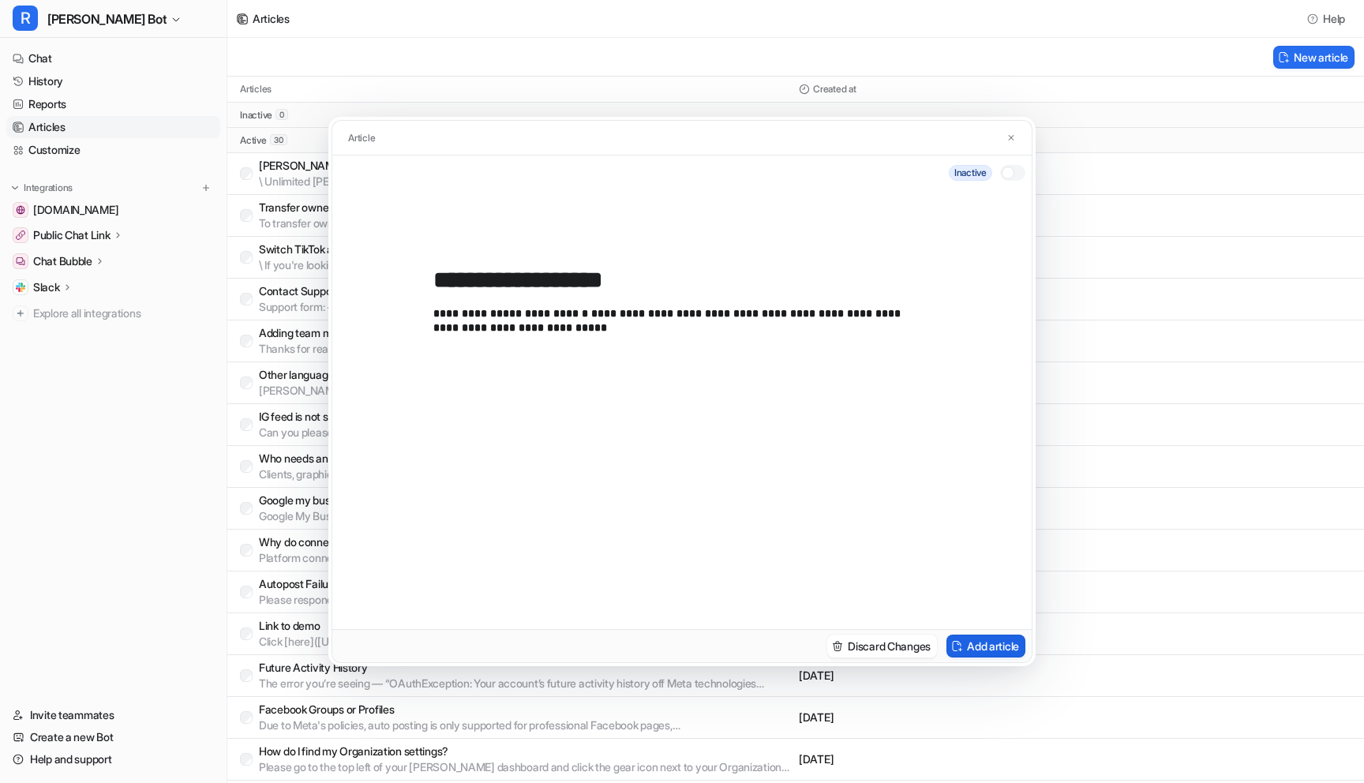
click at [964, 643] on button "Add article" at bounding box center [986, 646] width 79 height 23
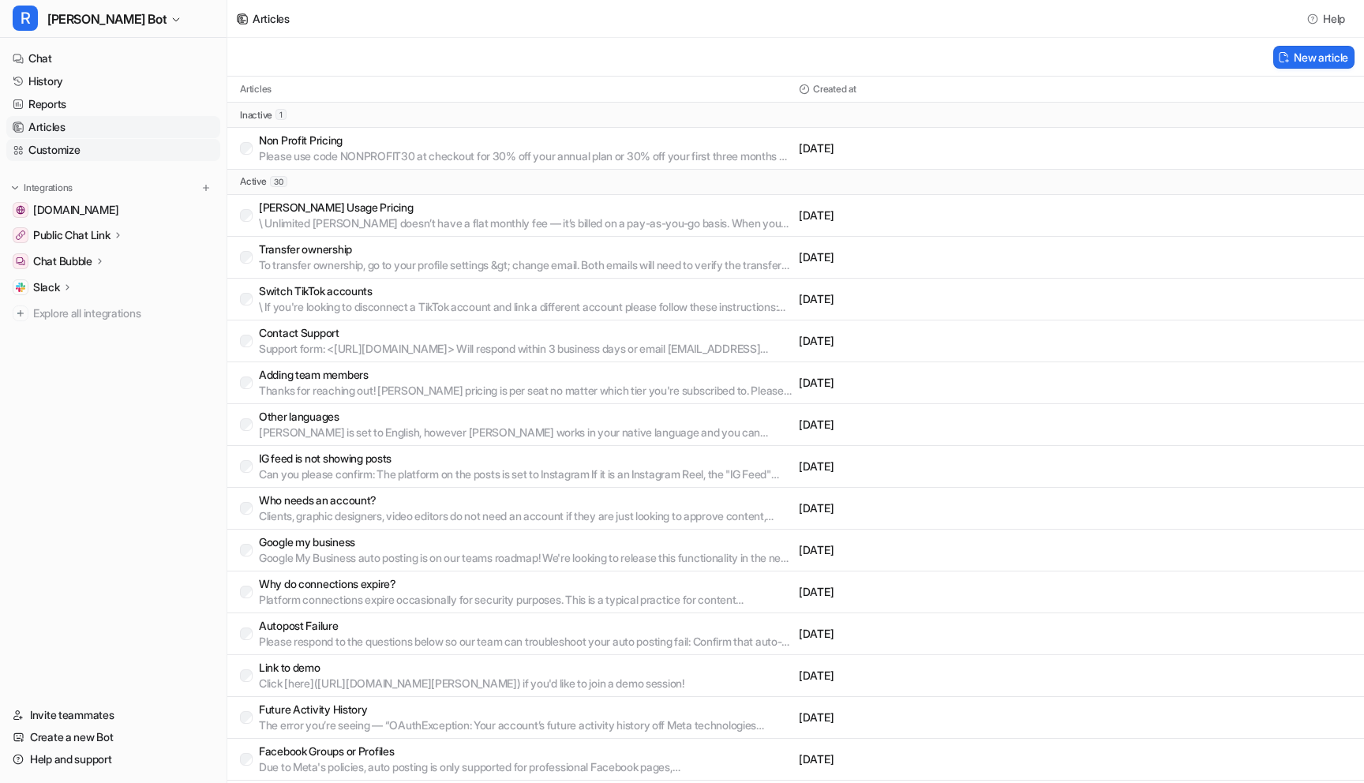
click at [92, 144] on link "Customize" at bounding box center [113, 150] width 214 height 22
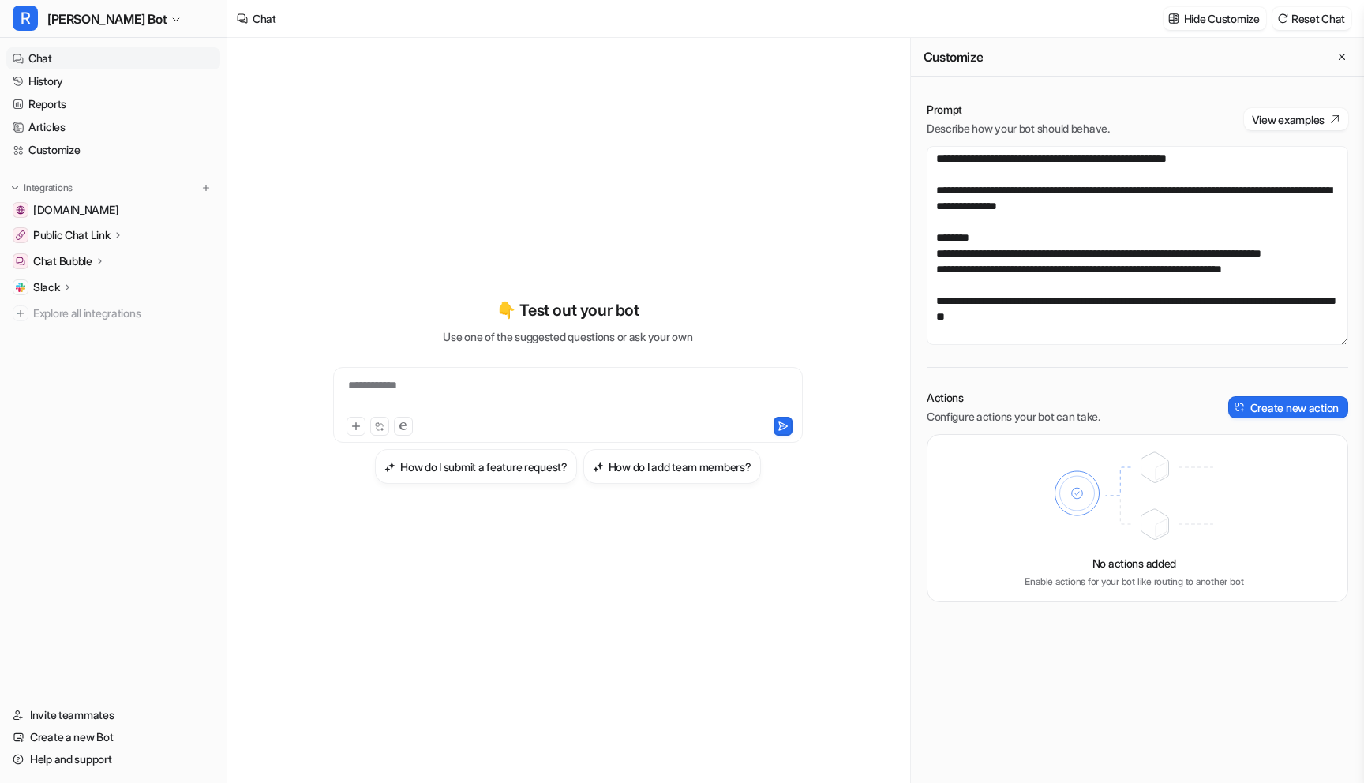
scroll to position [309, 0]
click at [71, 78] on link "History" at bounding box center [113, 81] width 214 height 22
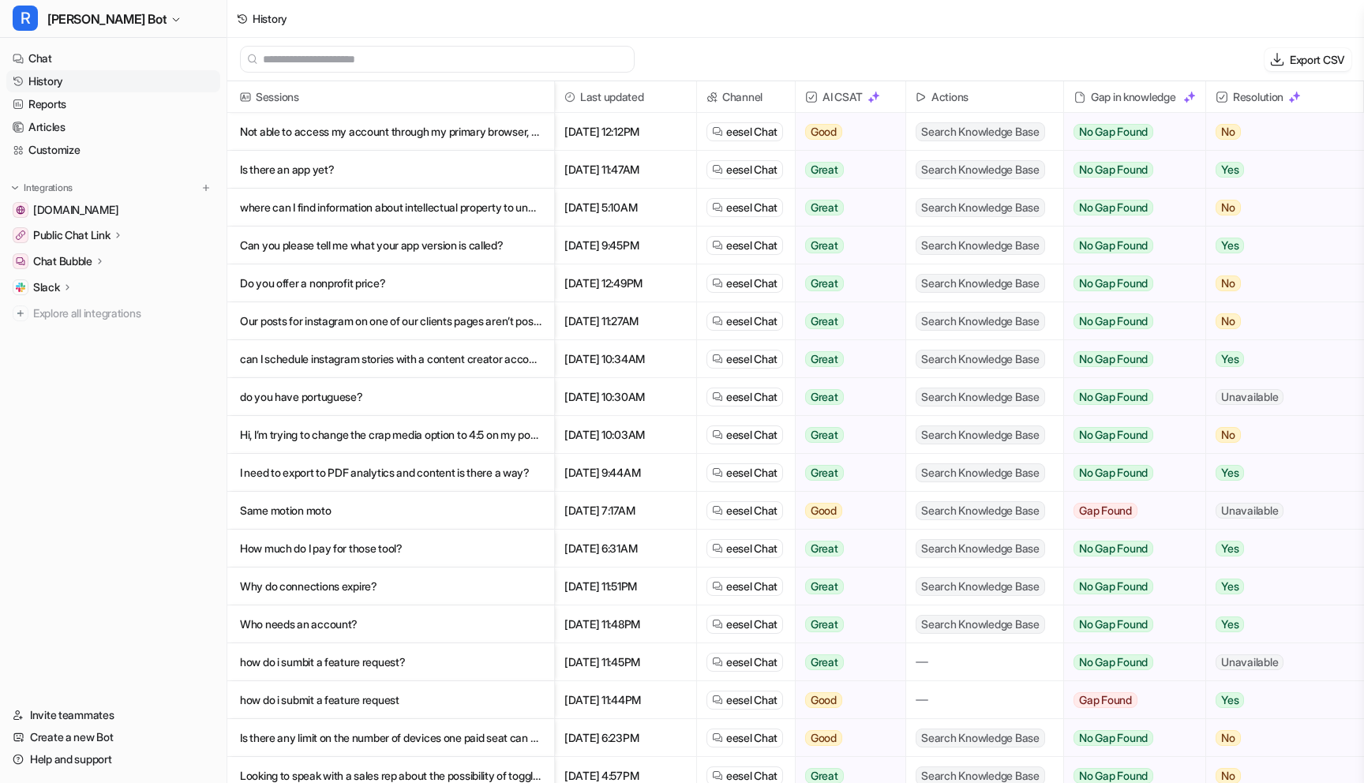
click at [397, 281] on p "Do you offer a nonprofit price?" at bounding box center [391, 283] width 302 height 38
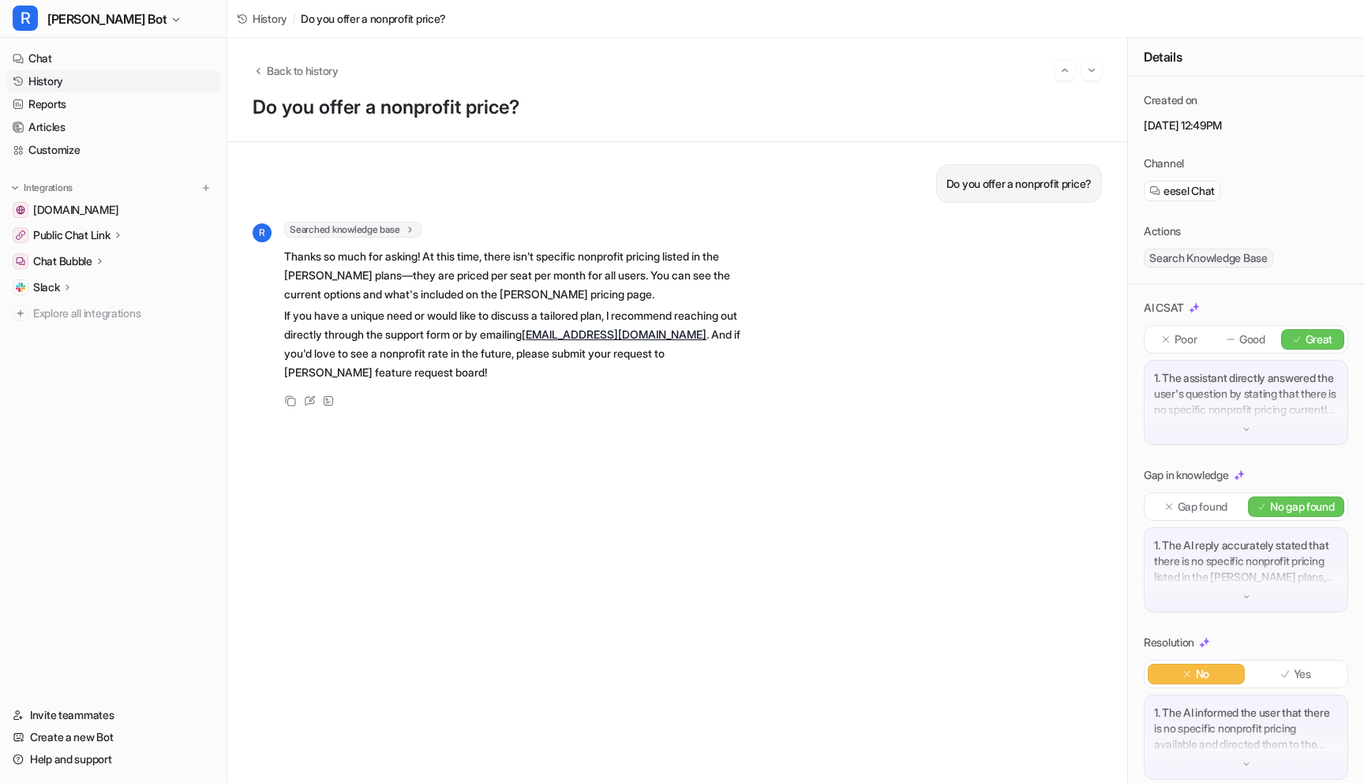
click at [65, 83] on link "History" at bounding box center [113, 81] width 214 height 22
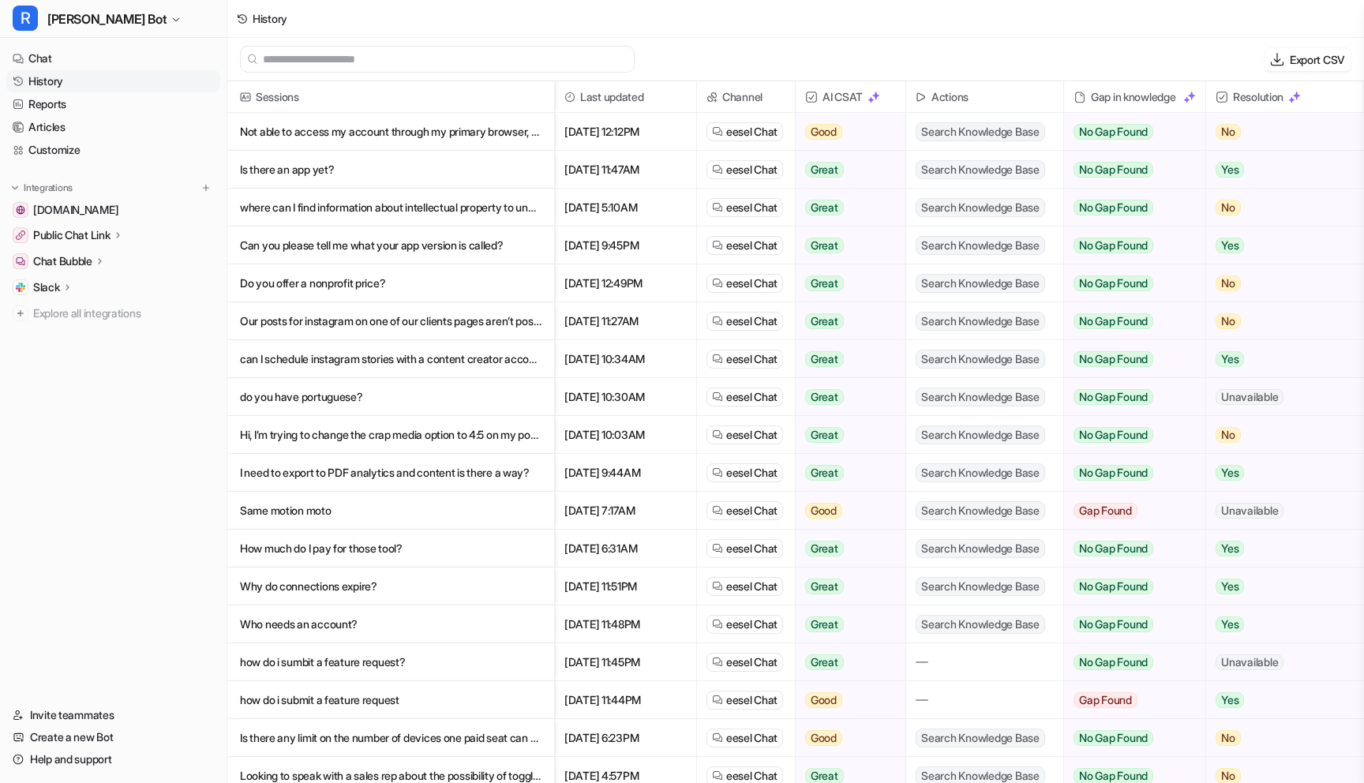
click at [301, 319] on p "Our posts for instagram on one of our clients pages aren’t posting automatically" at bounding box center [391, 321] width 302 height 38
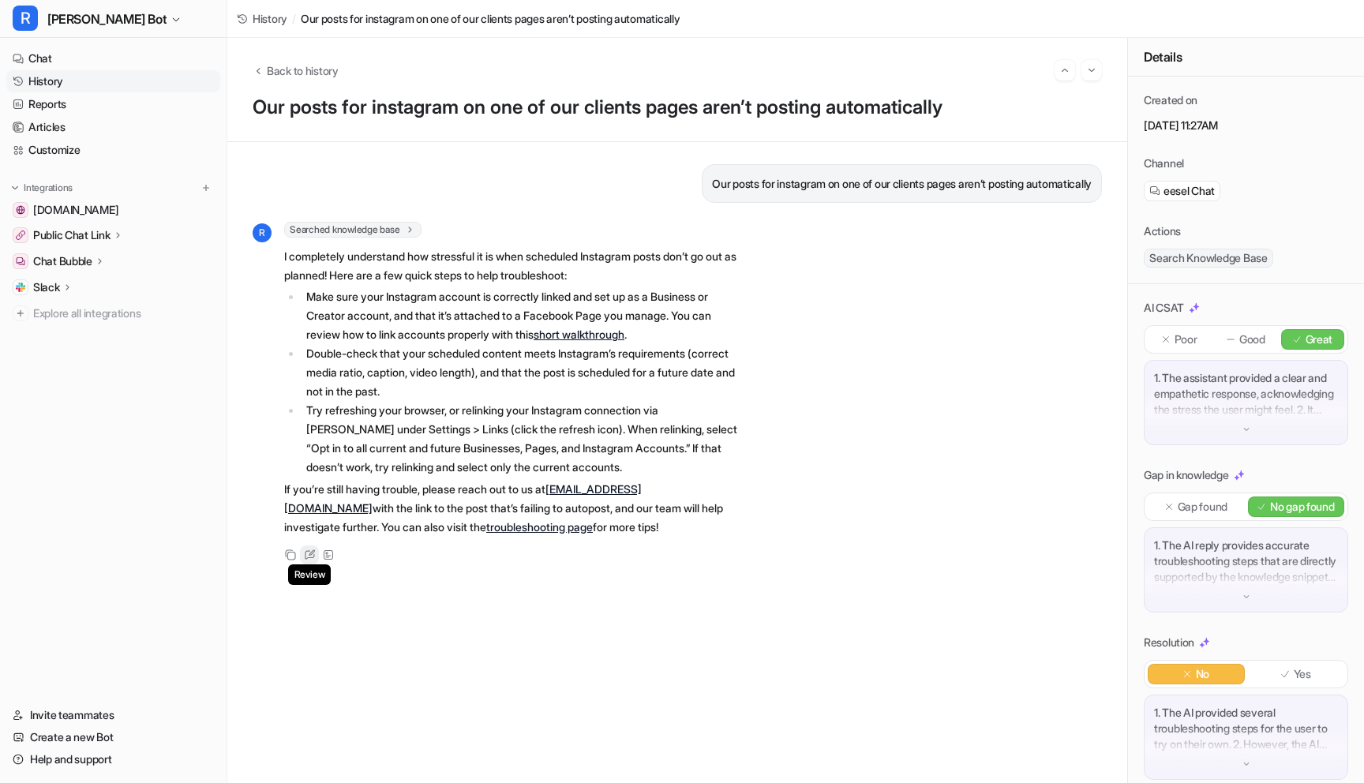
click at [312, 554] on icon at bounding box center [310, 554] width 12 height 11
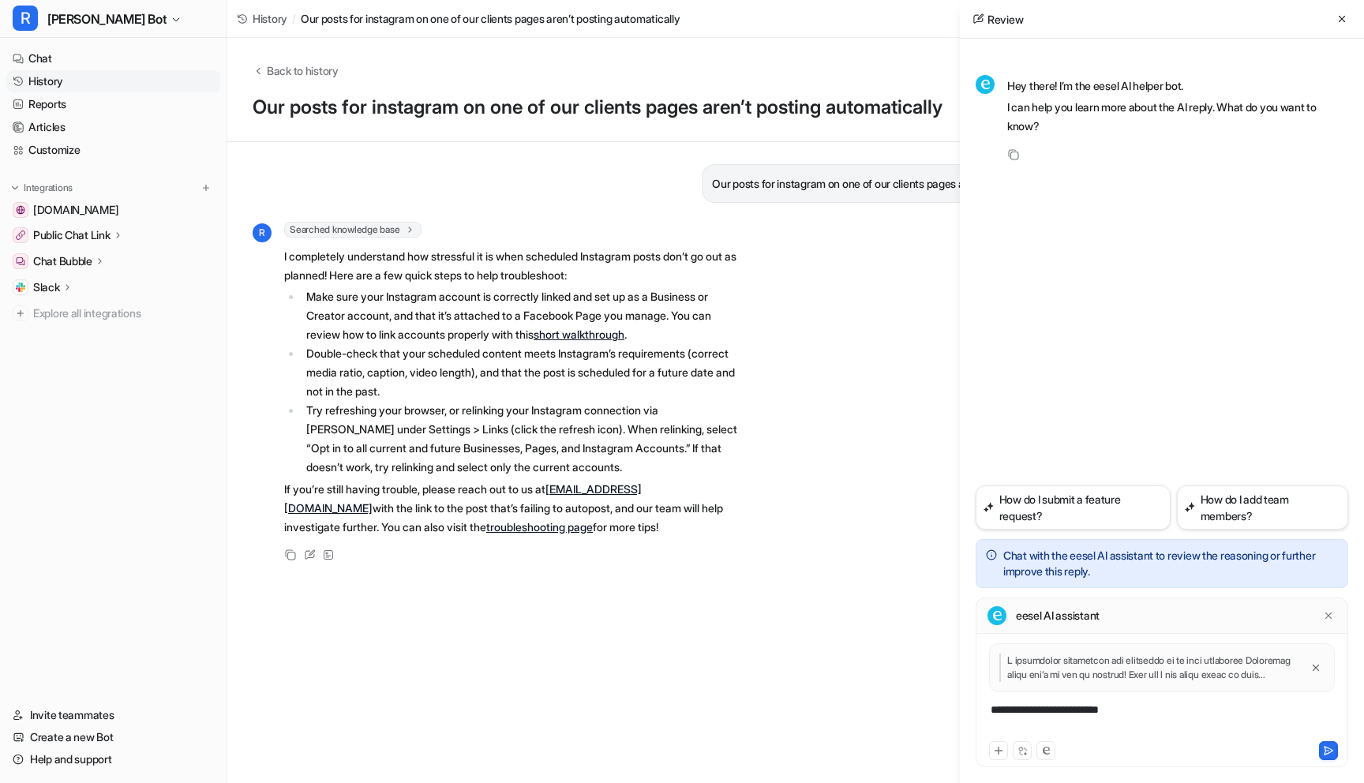
click at [1073, 717] on div "**********" at bounding box center [1162, 720] width 365 height 36
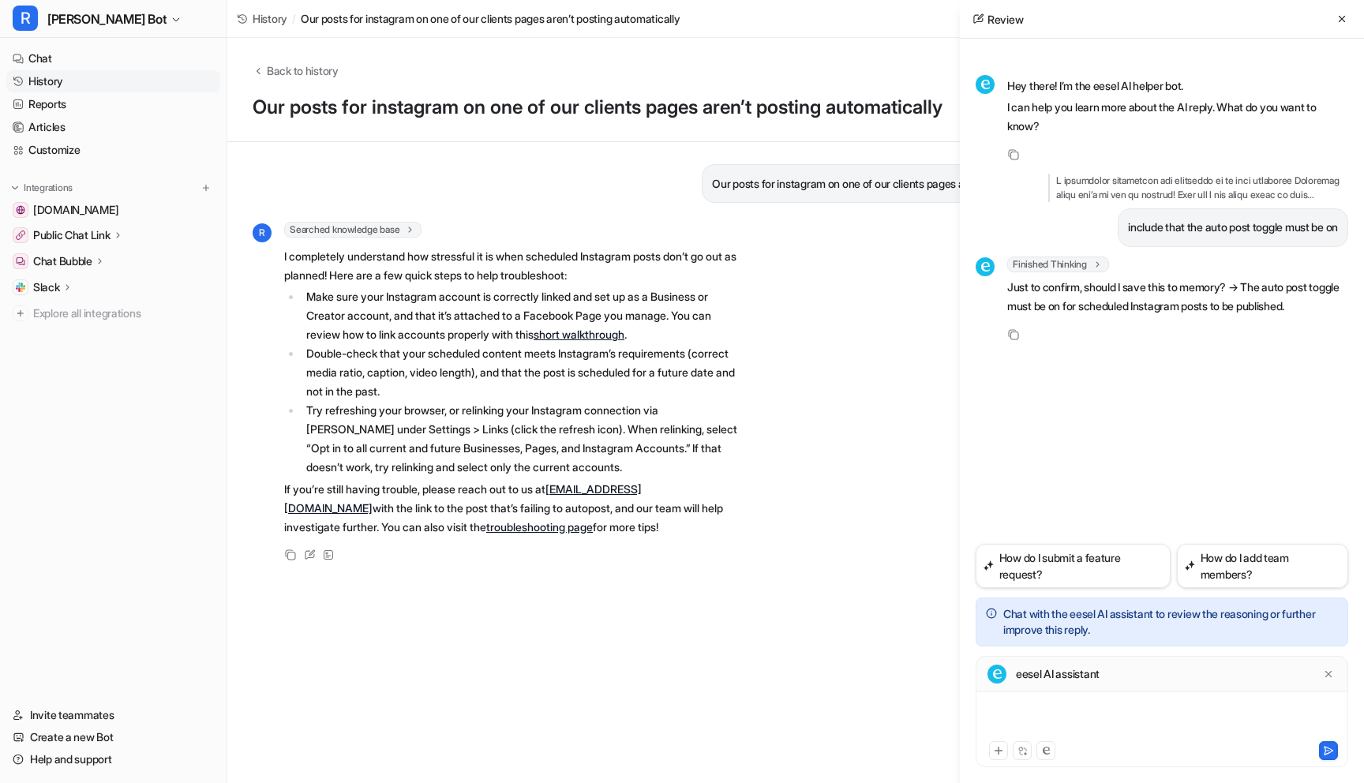
click at [1037, 713] on div at bounding box center [1162, 720] width 365 height 36
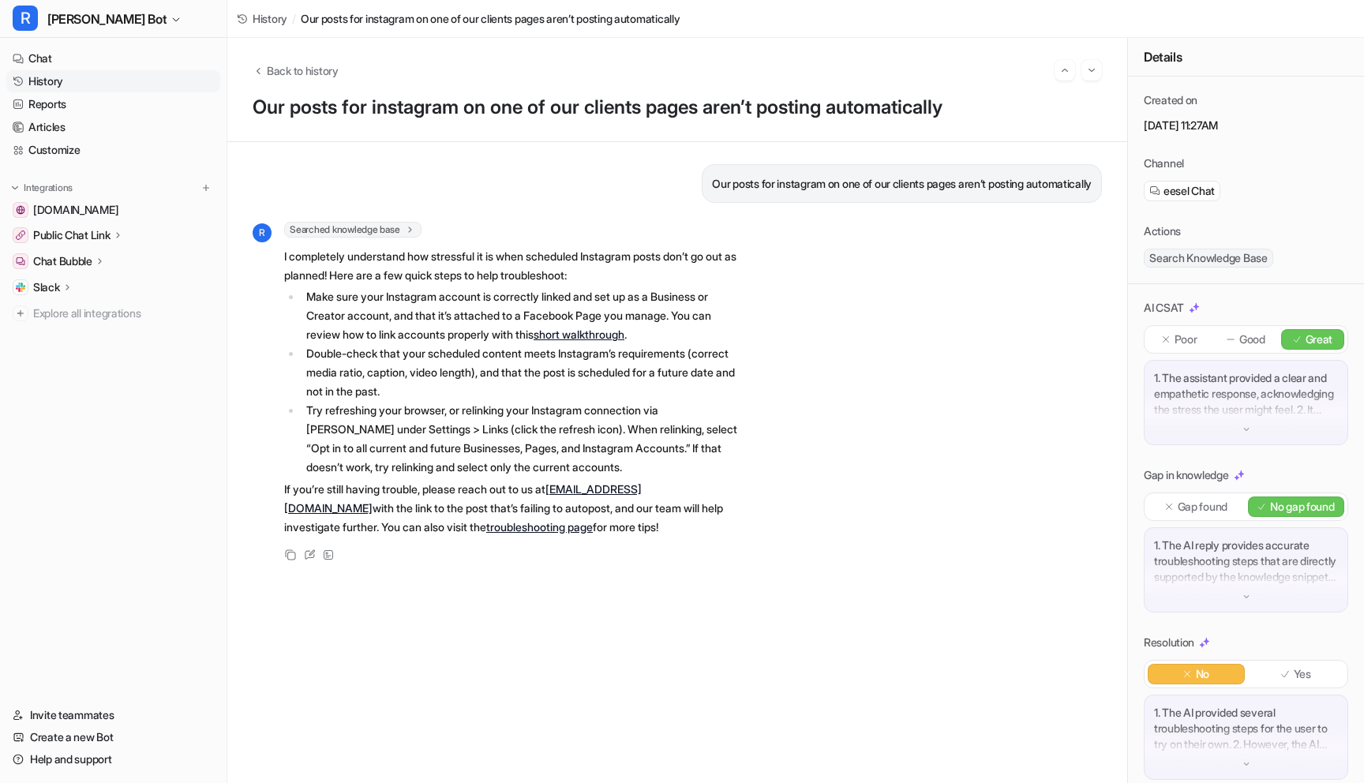
click at [56, 81] on link "History" at bounding box center [113, 81] width 214 height 22
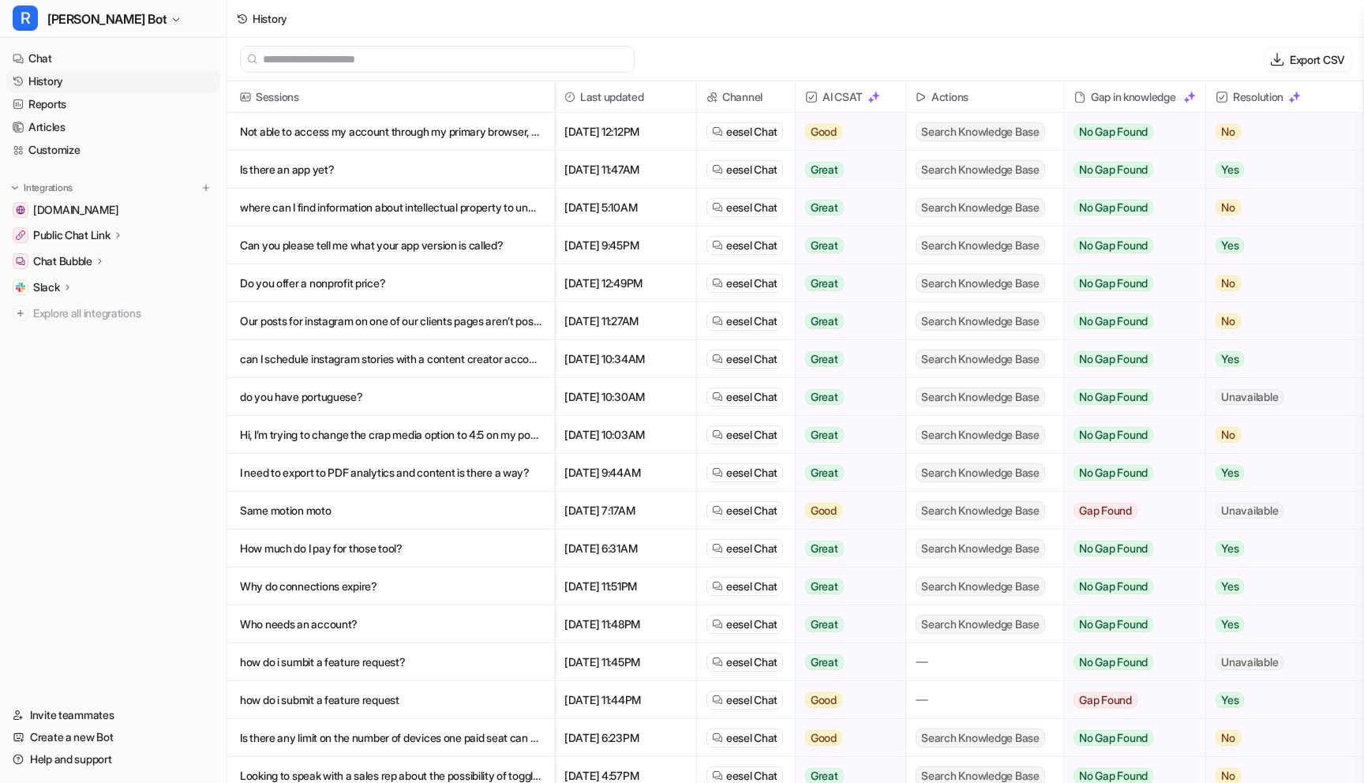
click at [443, 358] on p "can I schedule instagram stories with a content creator account?" at bounding box center [391, 359] width 302 height 38
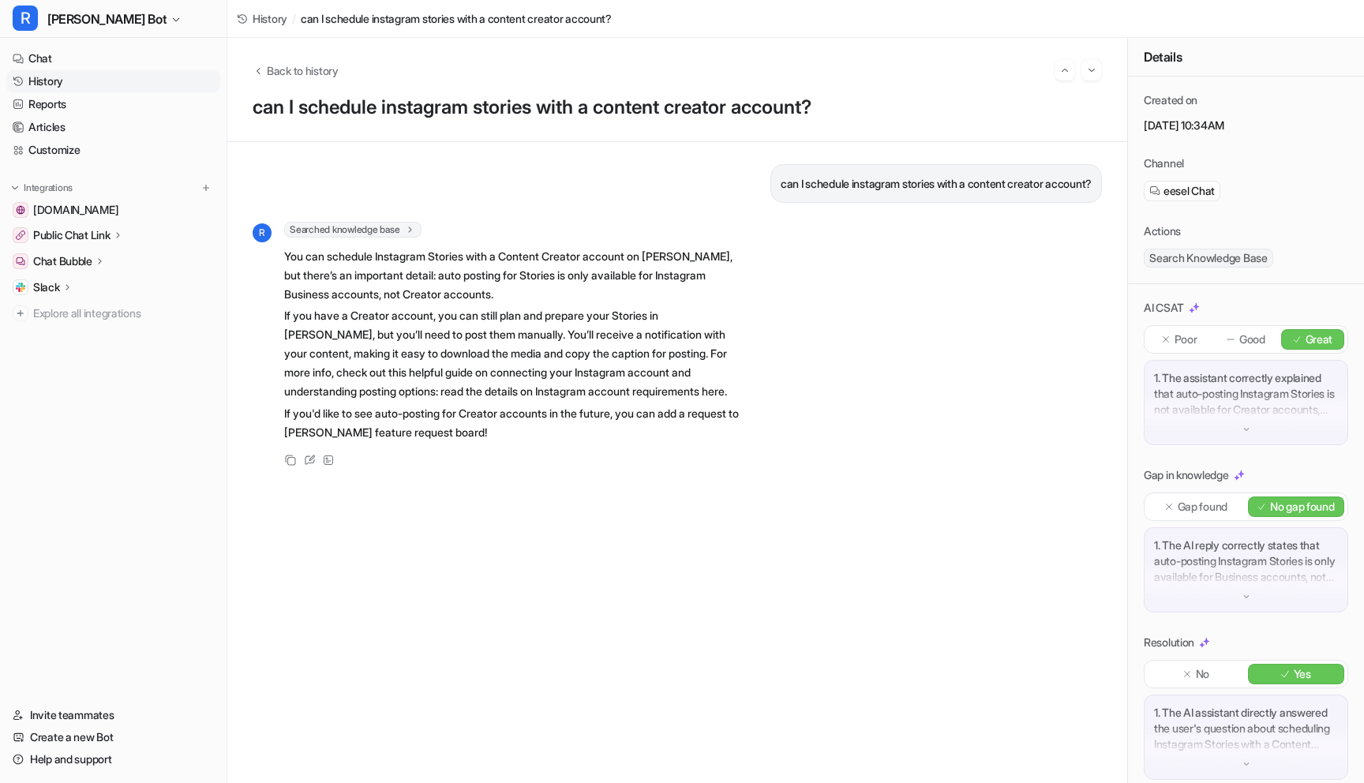
click at [41, 82] on link "History" at bounding box center [113, 81] width 214 height 22
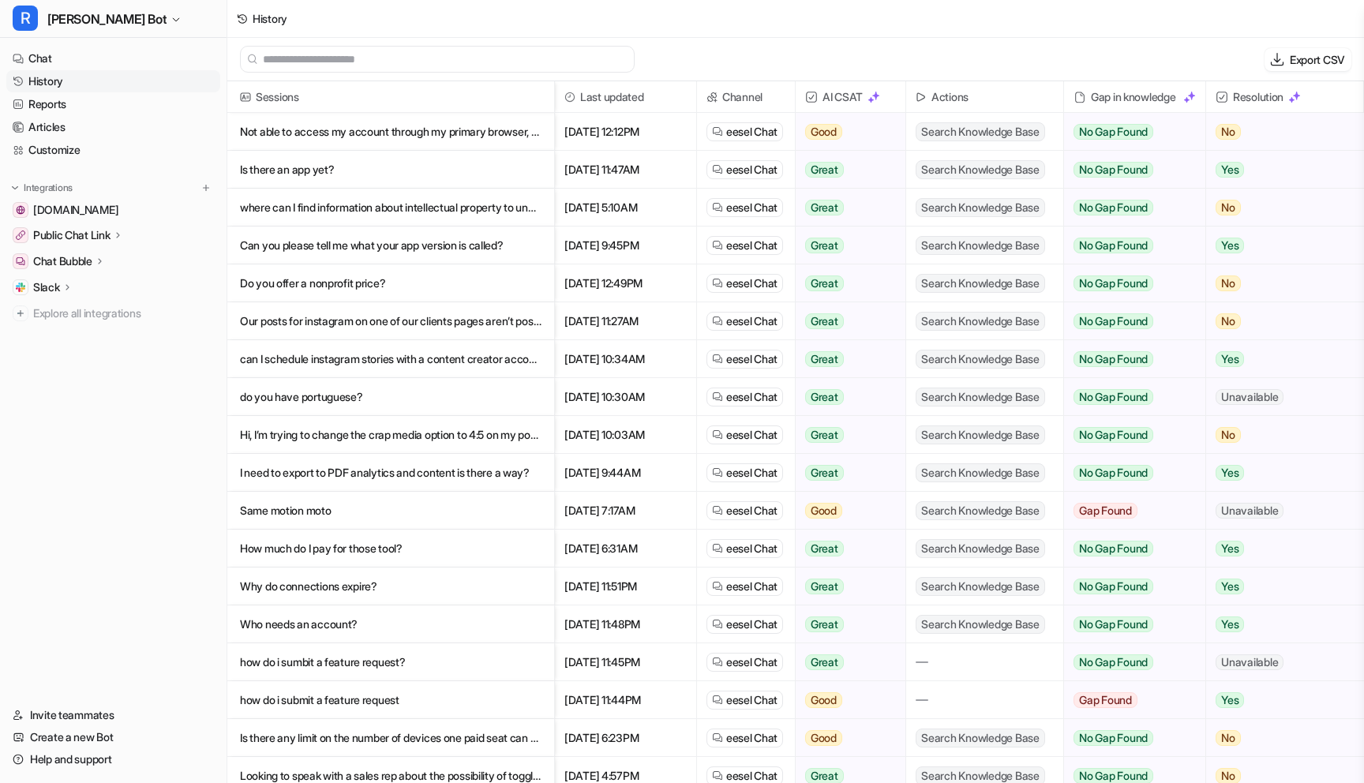
click at [329, 389] on p "do you have portuguese?" at bounding box center [391, 397] width 302 height 38
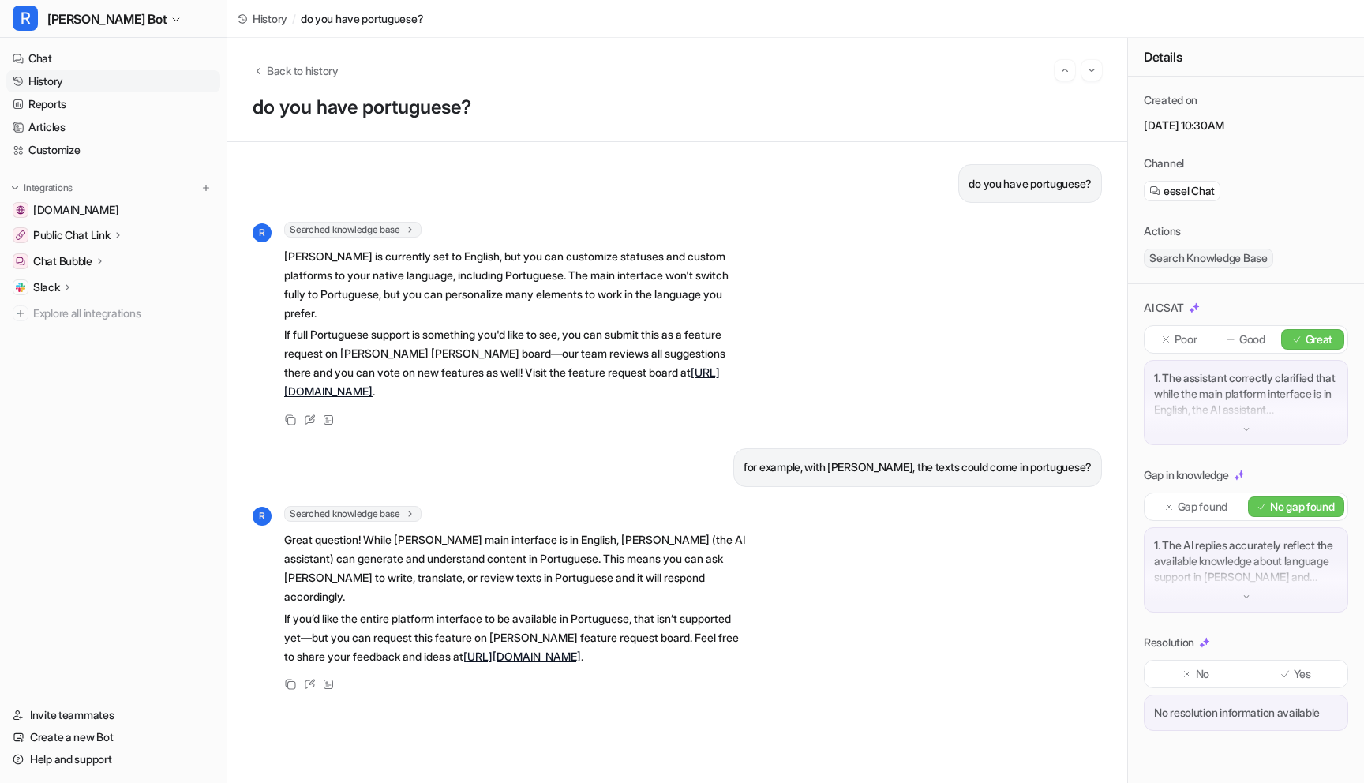
click at [57, 81] on link "History" at bounding box center [113, 81] width 214 height 22
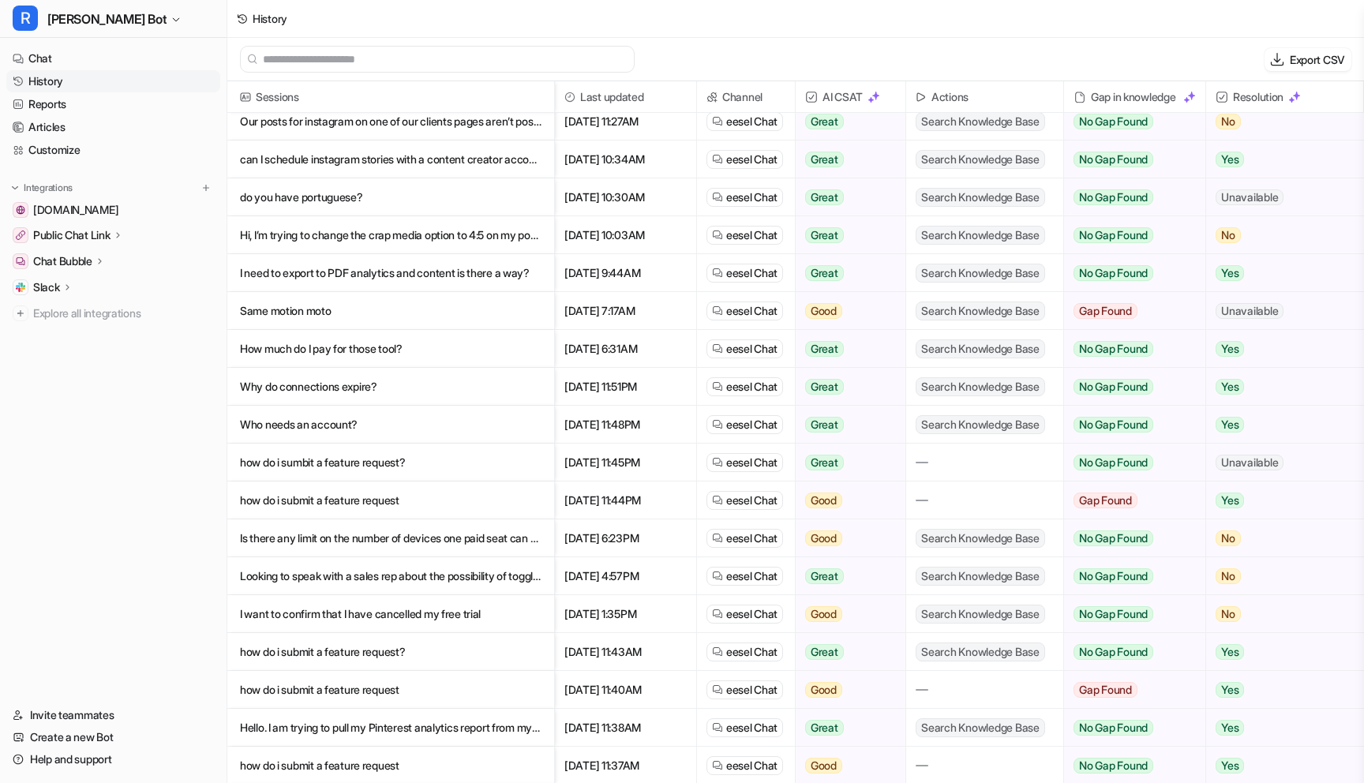
scroll to position [201, 0]
click at [347, 236] on p "Hi, I’m trying to change the crap media option to 4:5 on my posts and it doesn’…" at bounding box center [391, 234] width 302 height 38
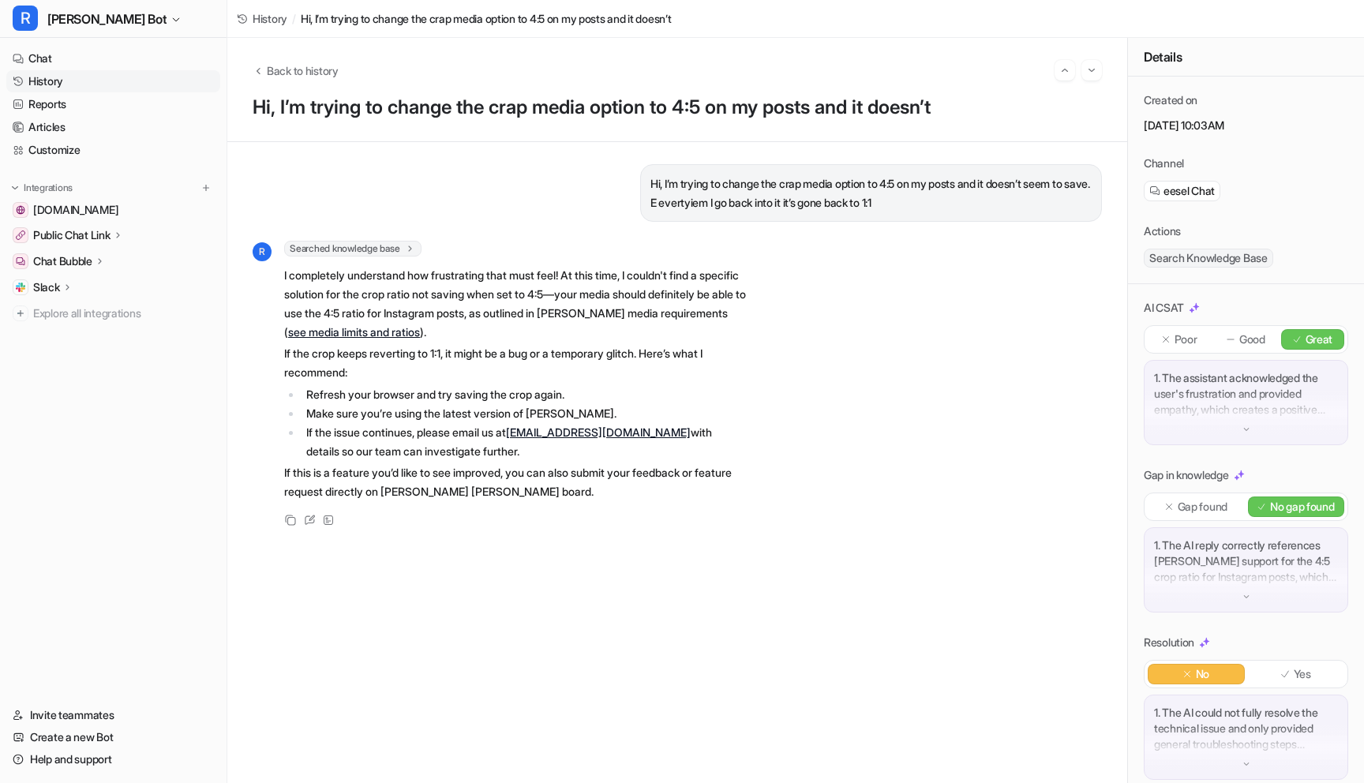
click at [385, 336] on link "see media limits and ratios" at bounding box center [354, 331] width 132 height 13
click at [74, 80] on link "History" at bounding box center [113, 81] width 214 height 22
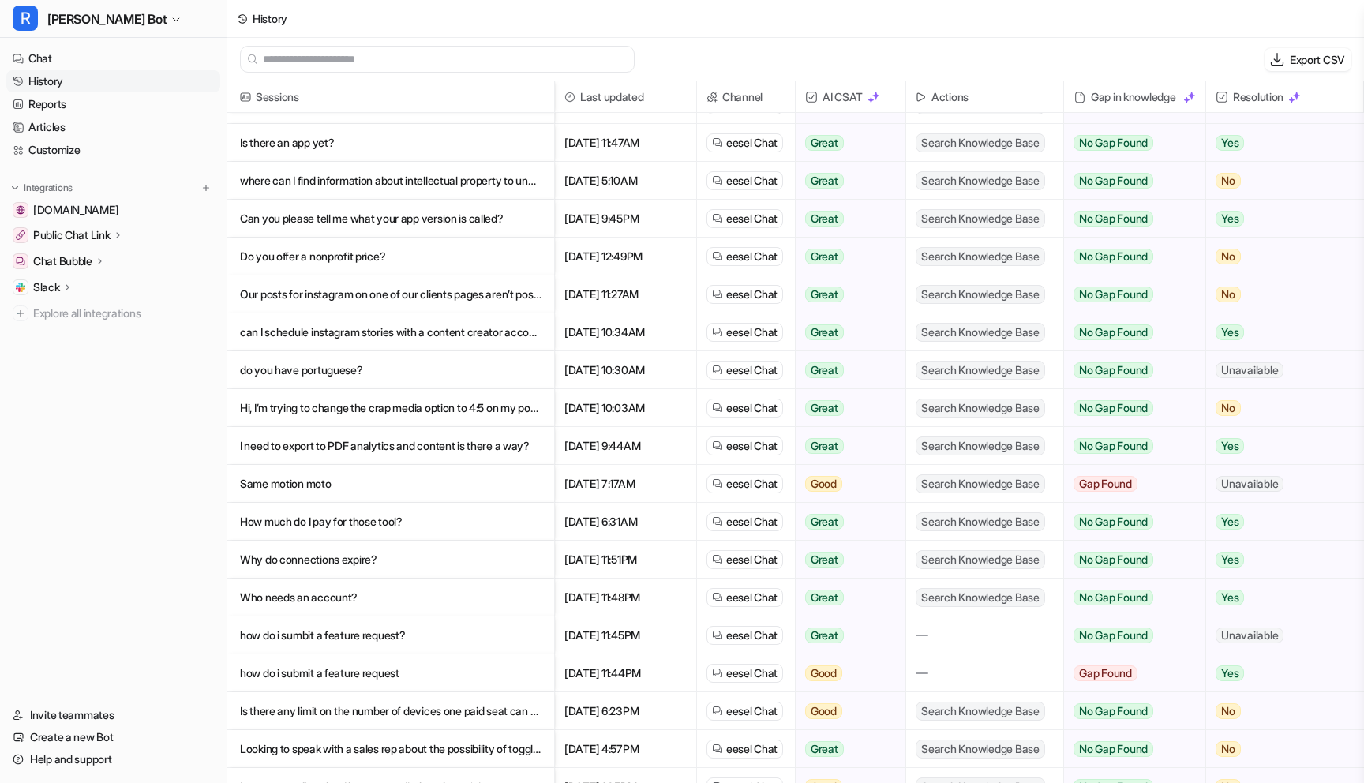
scroll to position [33, 0]
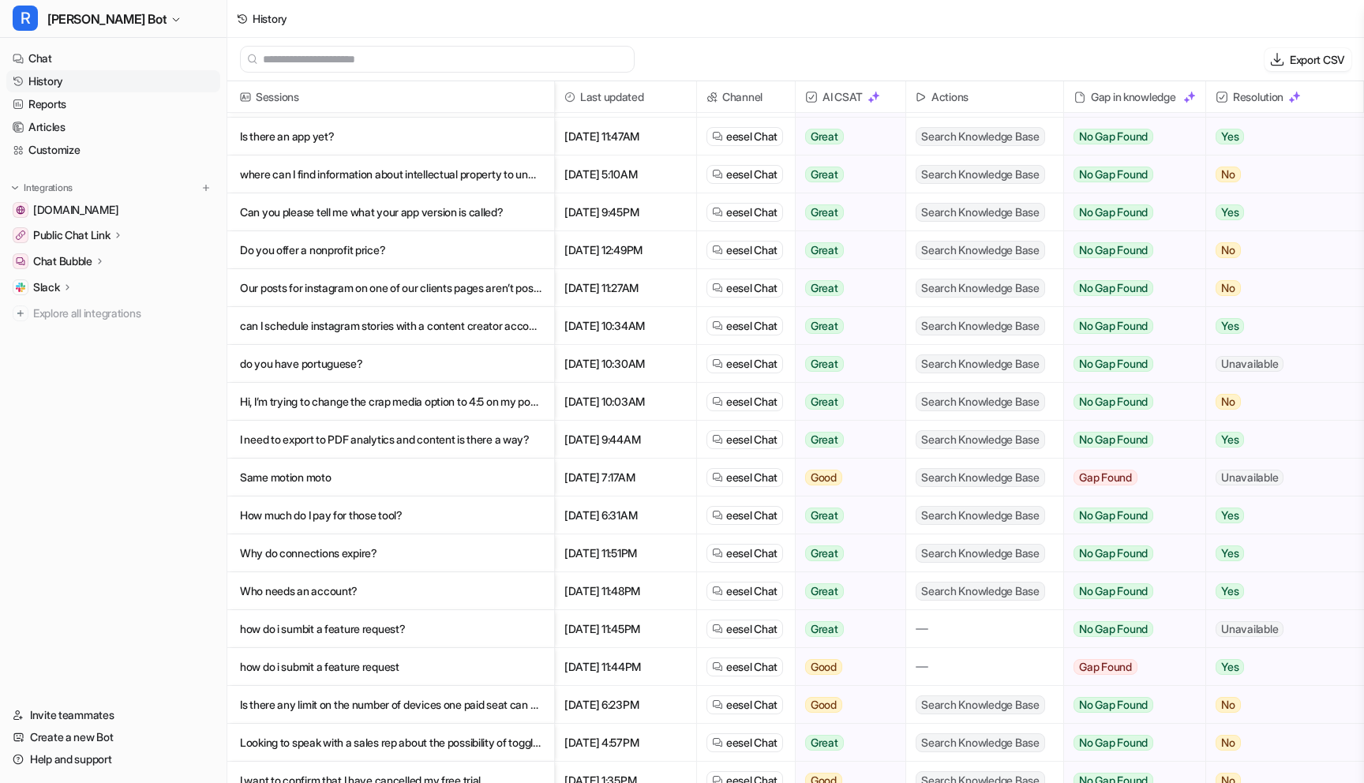
click at [327, 452] on p "I need to export to PDF analytics and content is there a way?" at bounding box center [391, 440] width 302 height 38
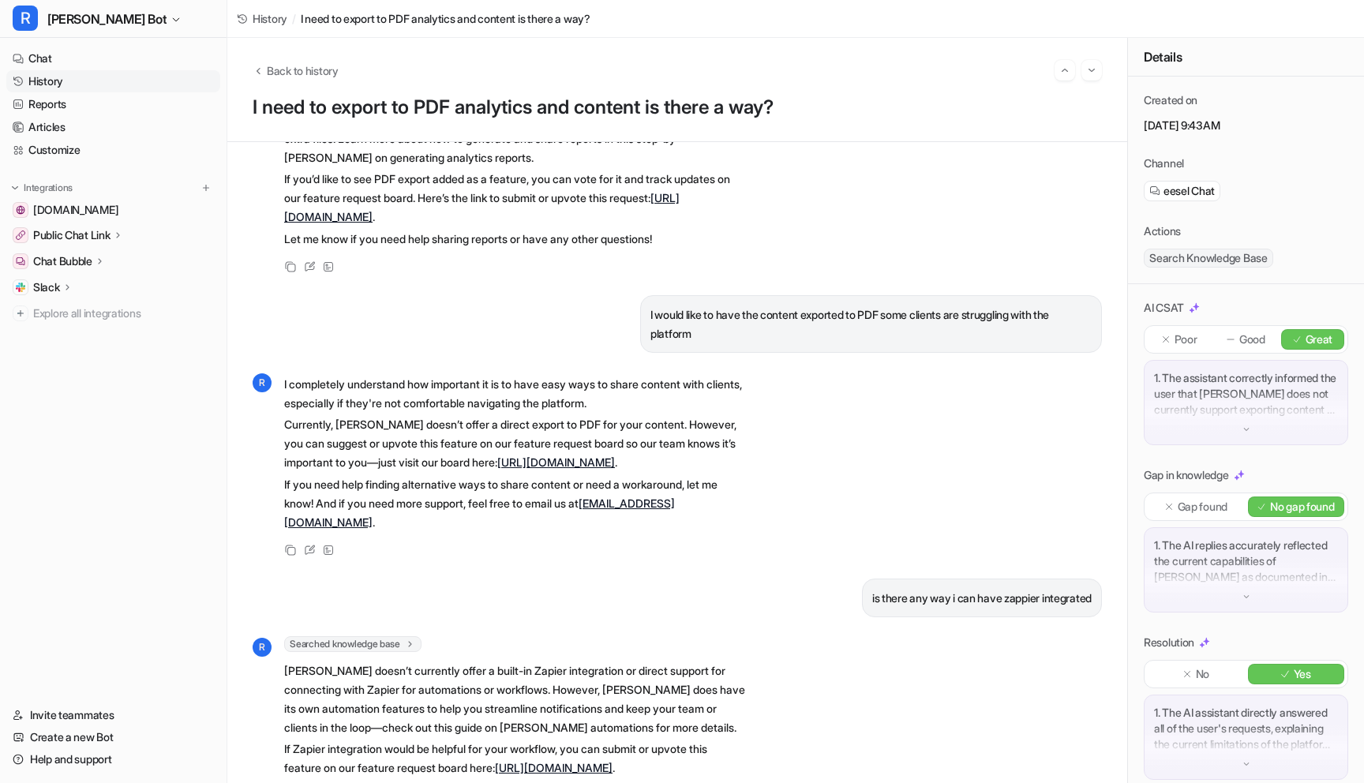
scroll to position [233, 0]
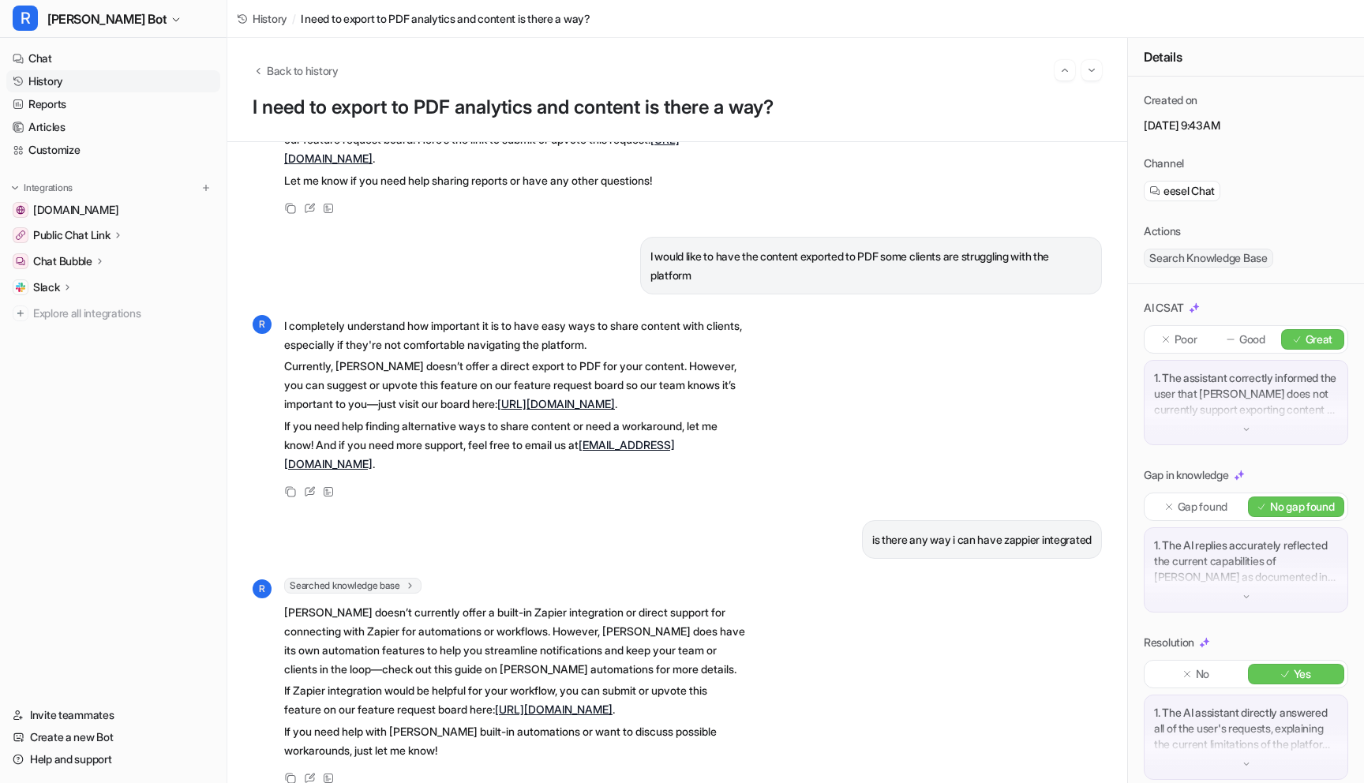
click at [53, 84] on link "History" at bounding box center [113, 81] width 214 height 22
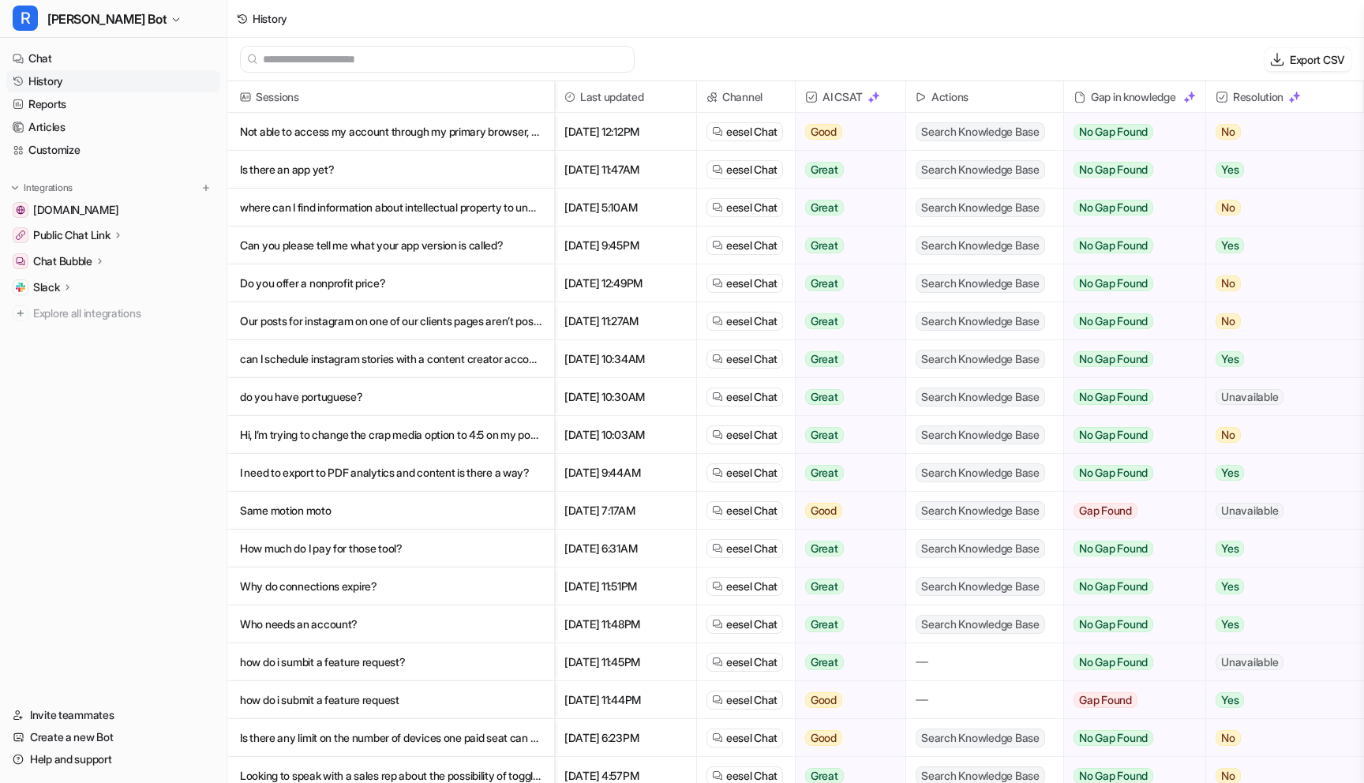
click at [347, 478] on p "I need to export to PDF analytics and content is there a way?" at bounding box center [391, 473] width 302 height 38
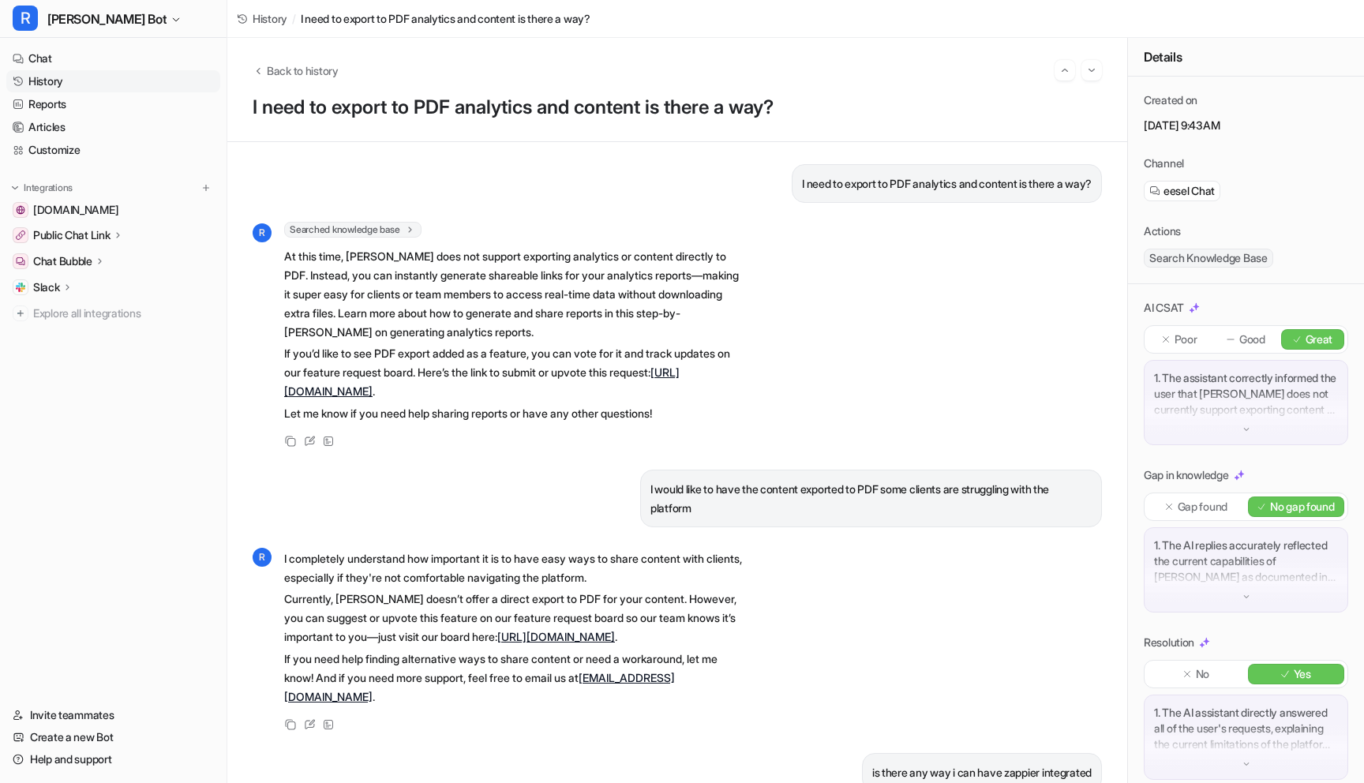
click at [61, 75] on link "History" at bounding box center [113, 81] width 214 height 22
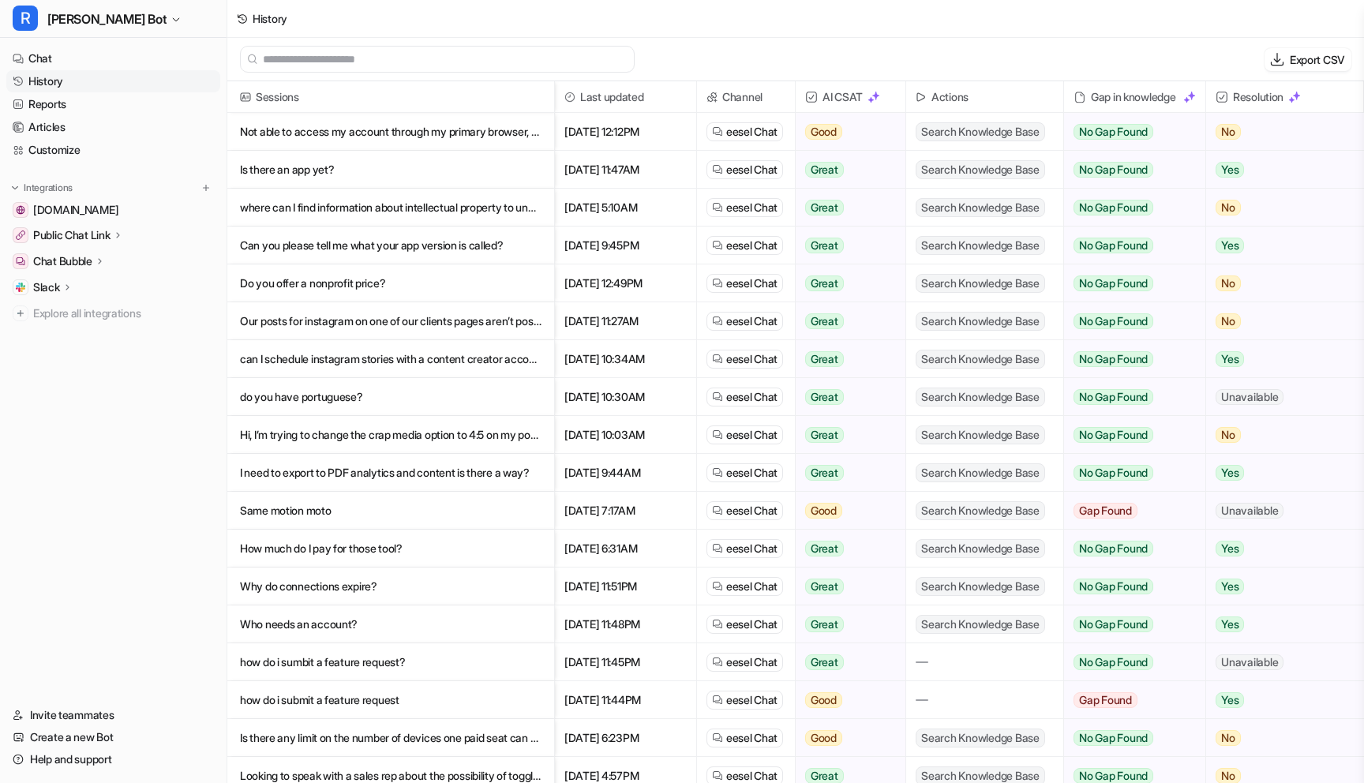
click at [300, 498] on p "Same motion moto" at bounding box center [391, 511] width 302 height 38
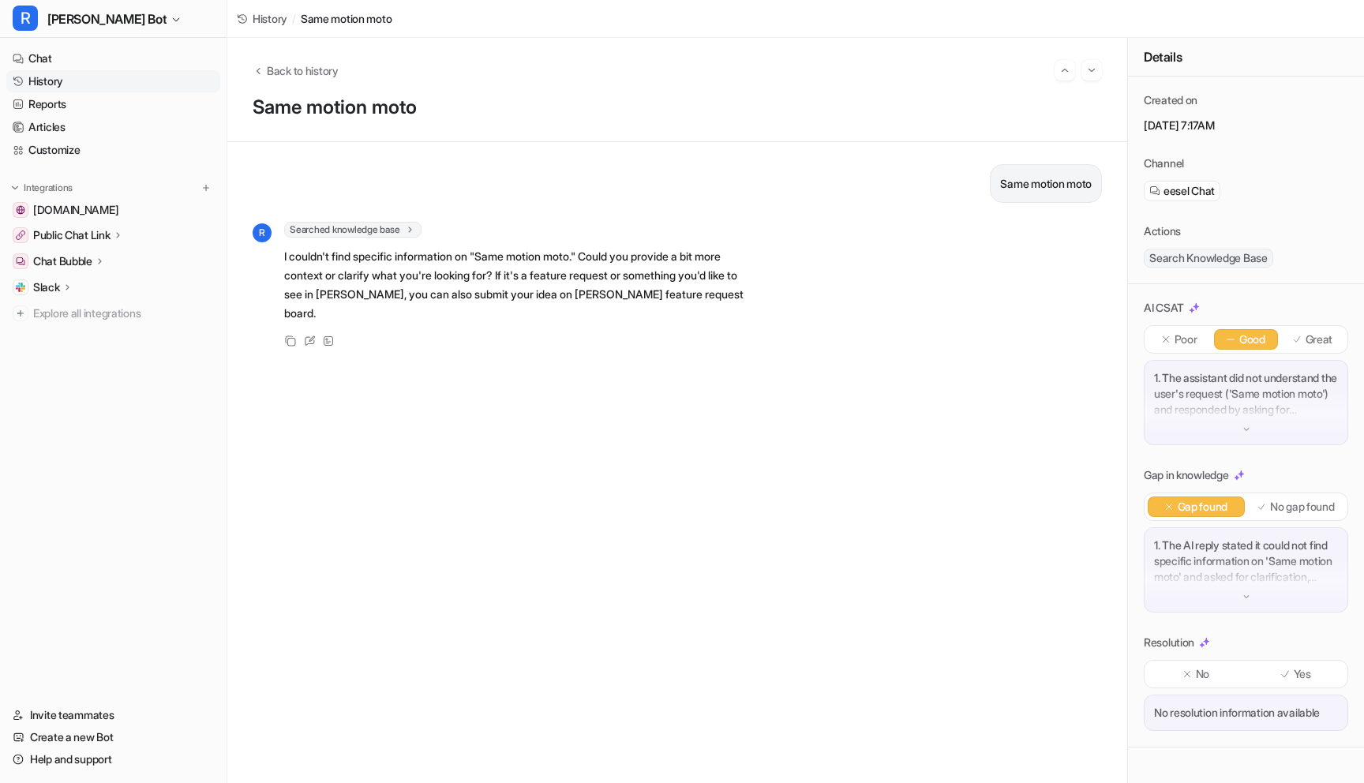
click at [63, 75] on link "History" at bounding box center [113, 81] width 214 height 22
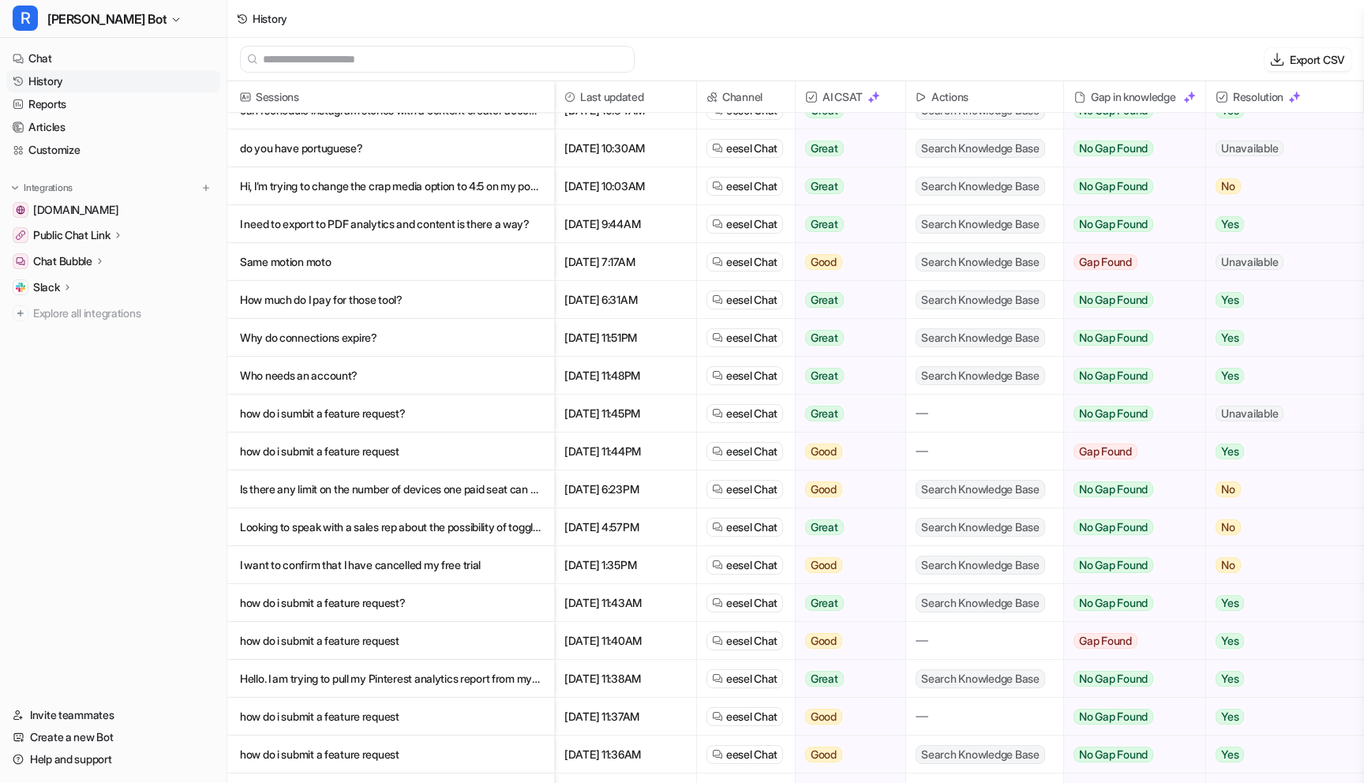
scroll to position [249, 0]
click at [324, 298] on p "How much do I pay for those tool?" at bounding box center [391, 299] width 302 height 38
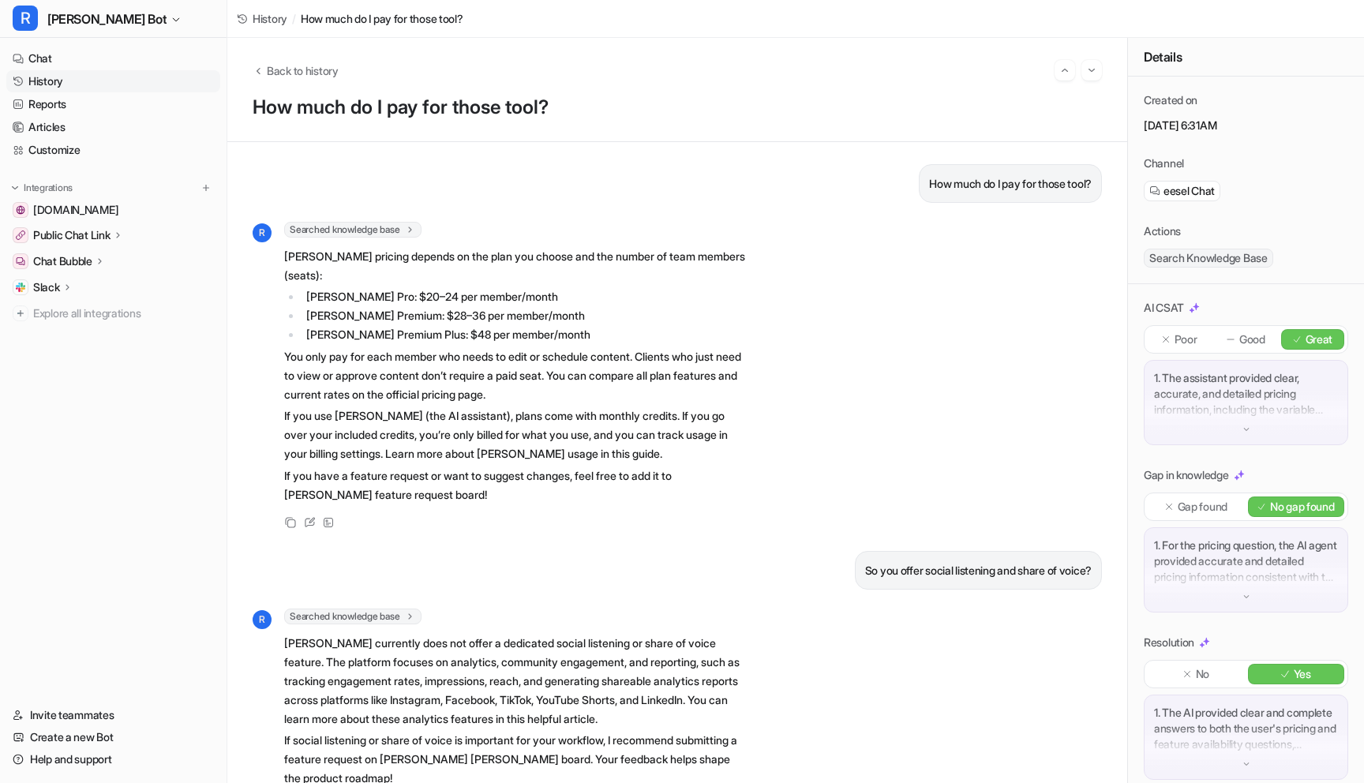
scroll to position [47, 0]
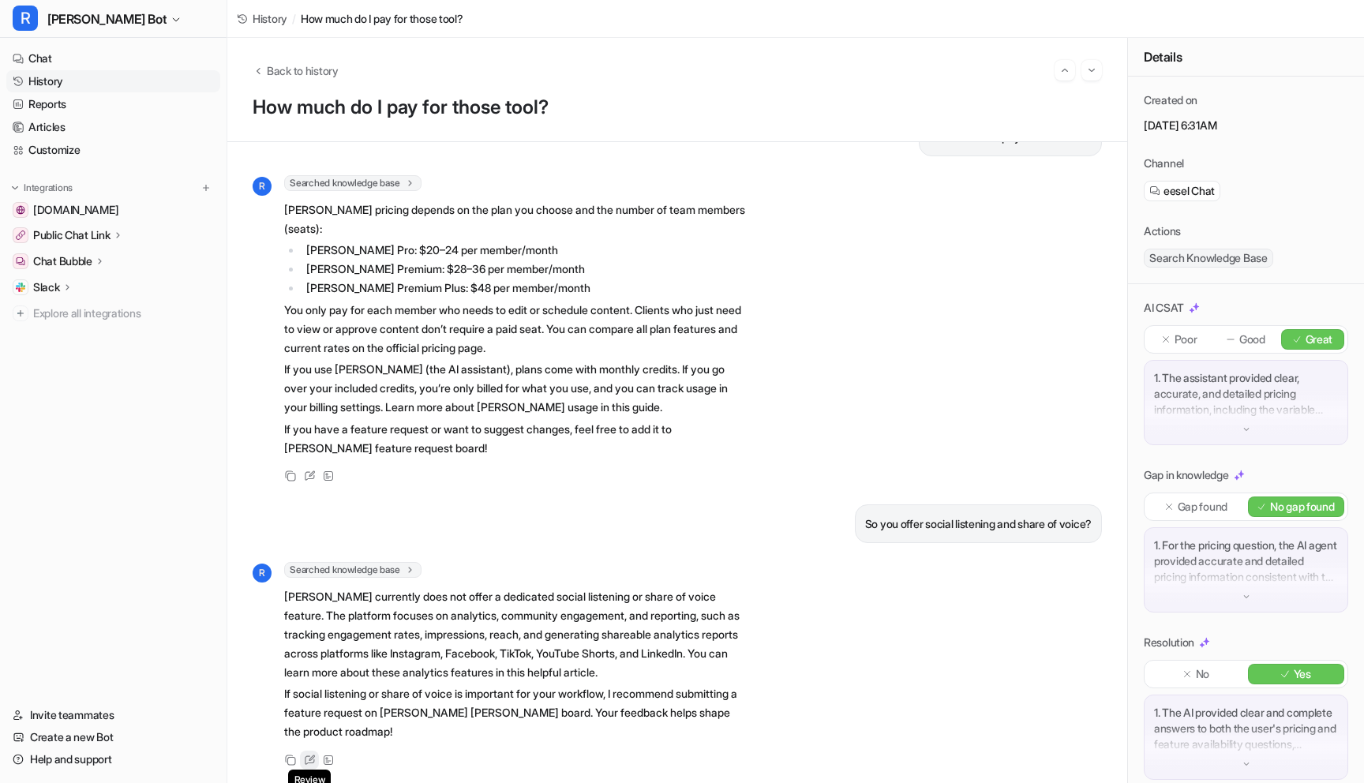
click at [306, 761] on icon at bounding box center [310, 760] width 12 height 11
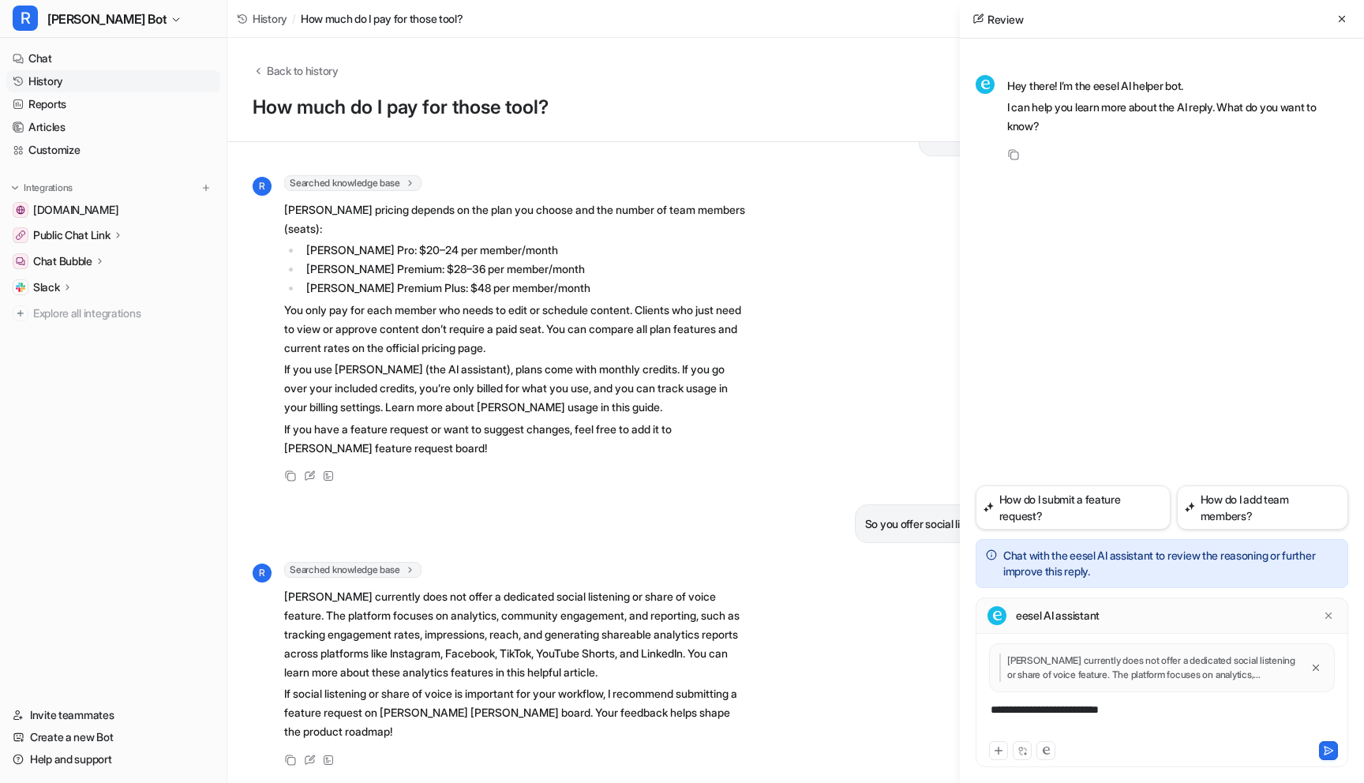
click at [1097, 712] on div "**********" at bounding box center [1162, 720] width 365 height 36
click at [1188, 727] on div "**********" at bounding box center [1162, 720] width 365 height 36
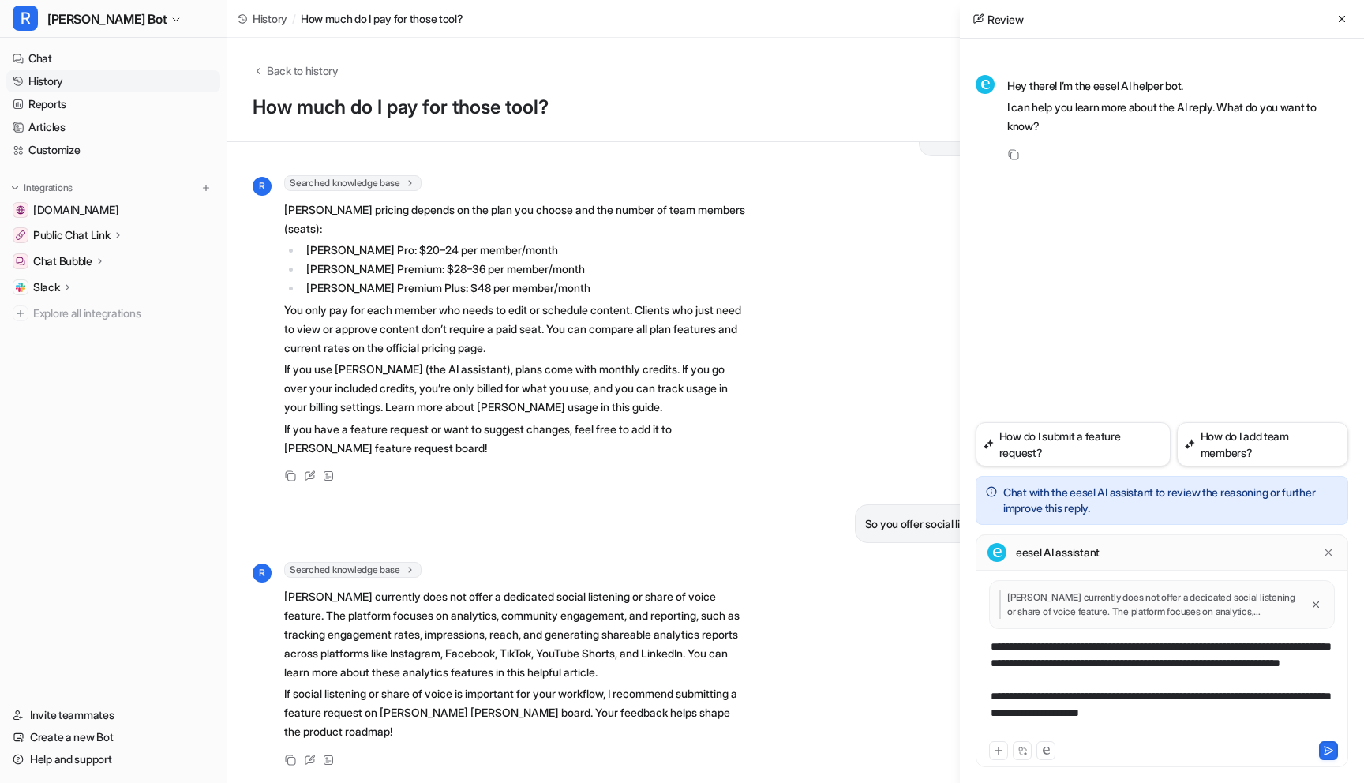
click at [1134, 663] on div "**********" at bounding box center [1162, 688] width 365 height 99
click at [1130, 665] on div "**********" at bounding box center [1162, 688] width 365 height 99
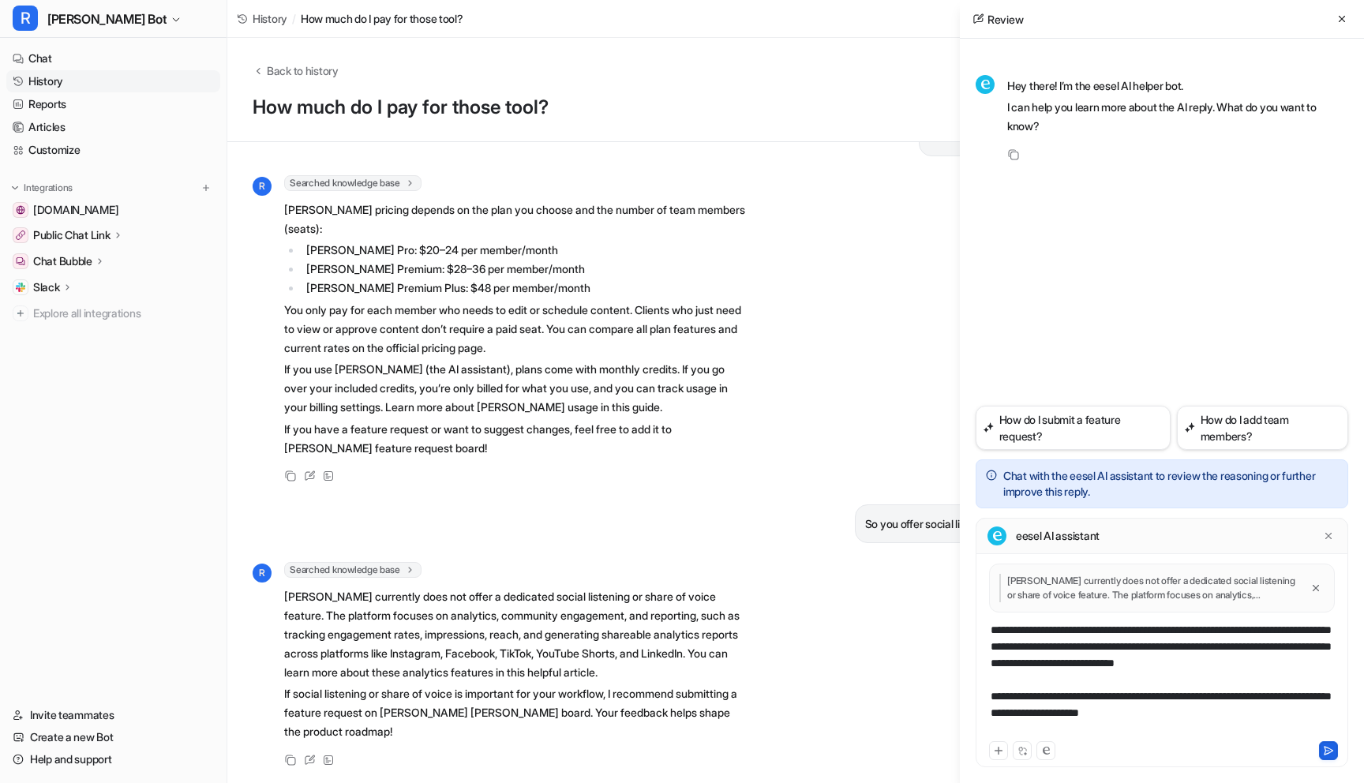
click at [1329, 753] on icon at bounding box center [1329, 751] width 9 height 8
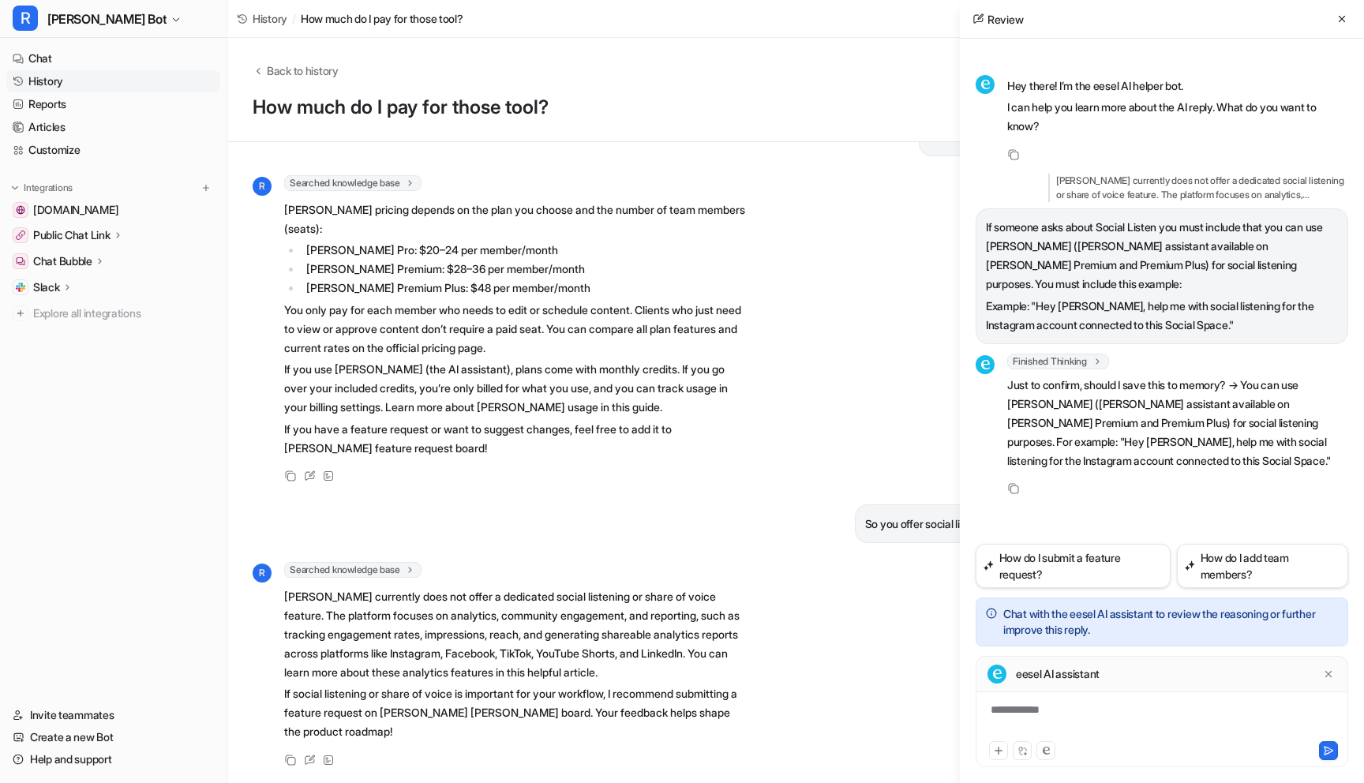
click at [1066, 710] on div "**********" at bounding box center [1162, 720] width 365 height 36
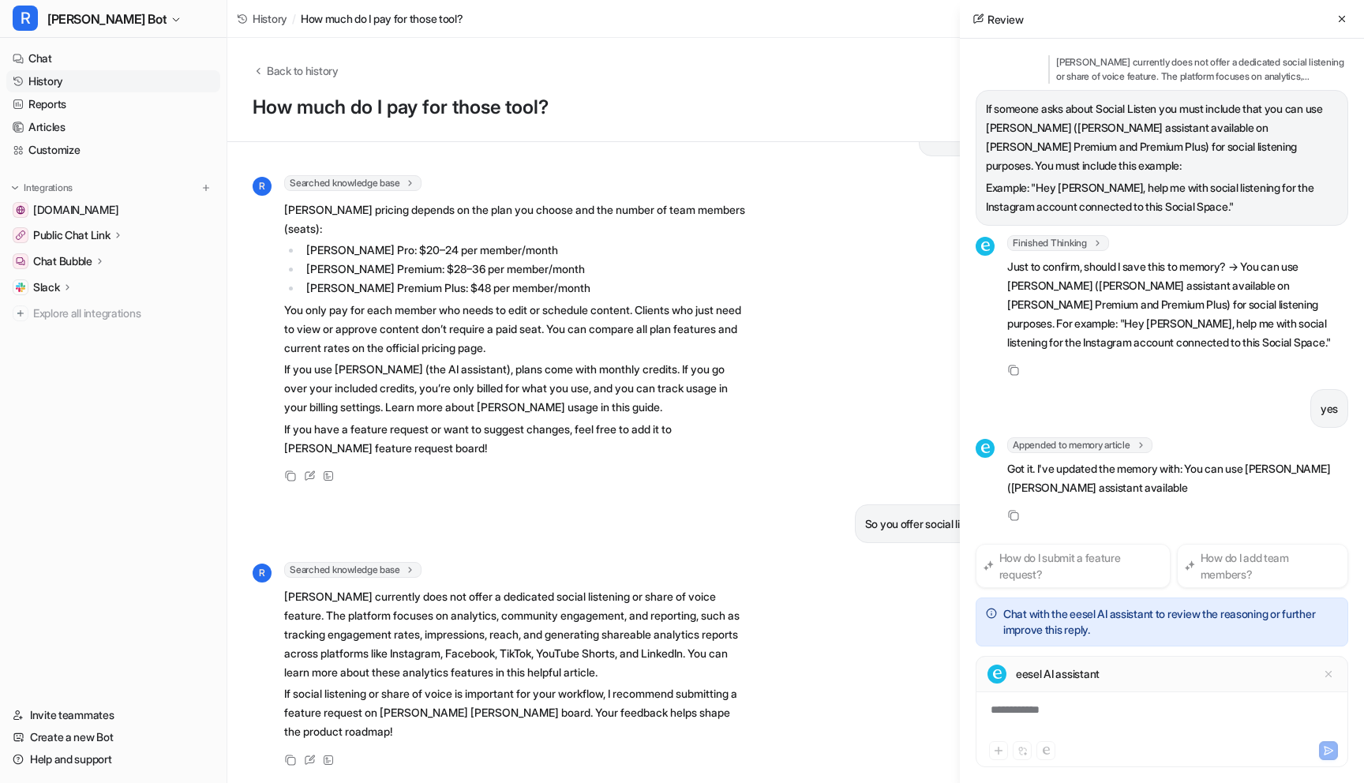
scroll to position [156, 0]
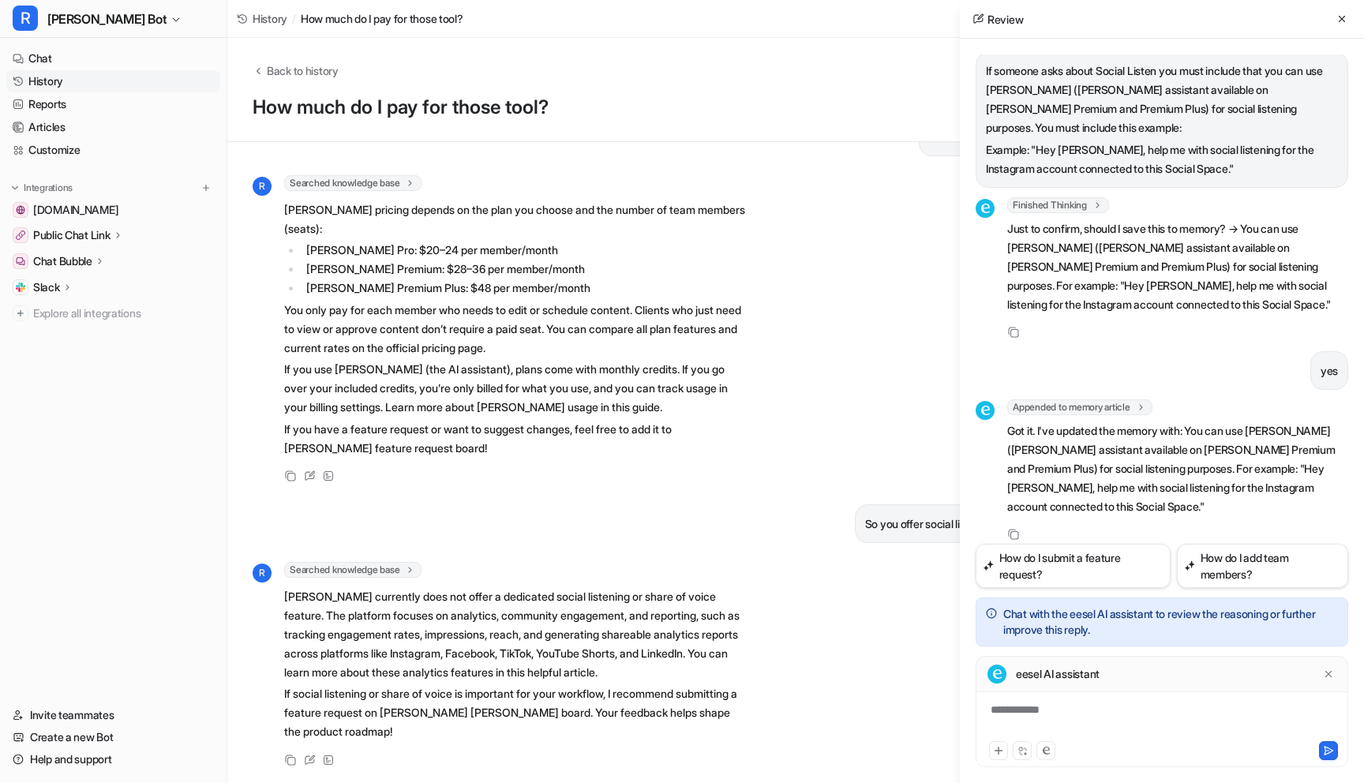
click at [66, 84] on link "History" at bounding box center [113, 81] width 214 height 22
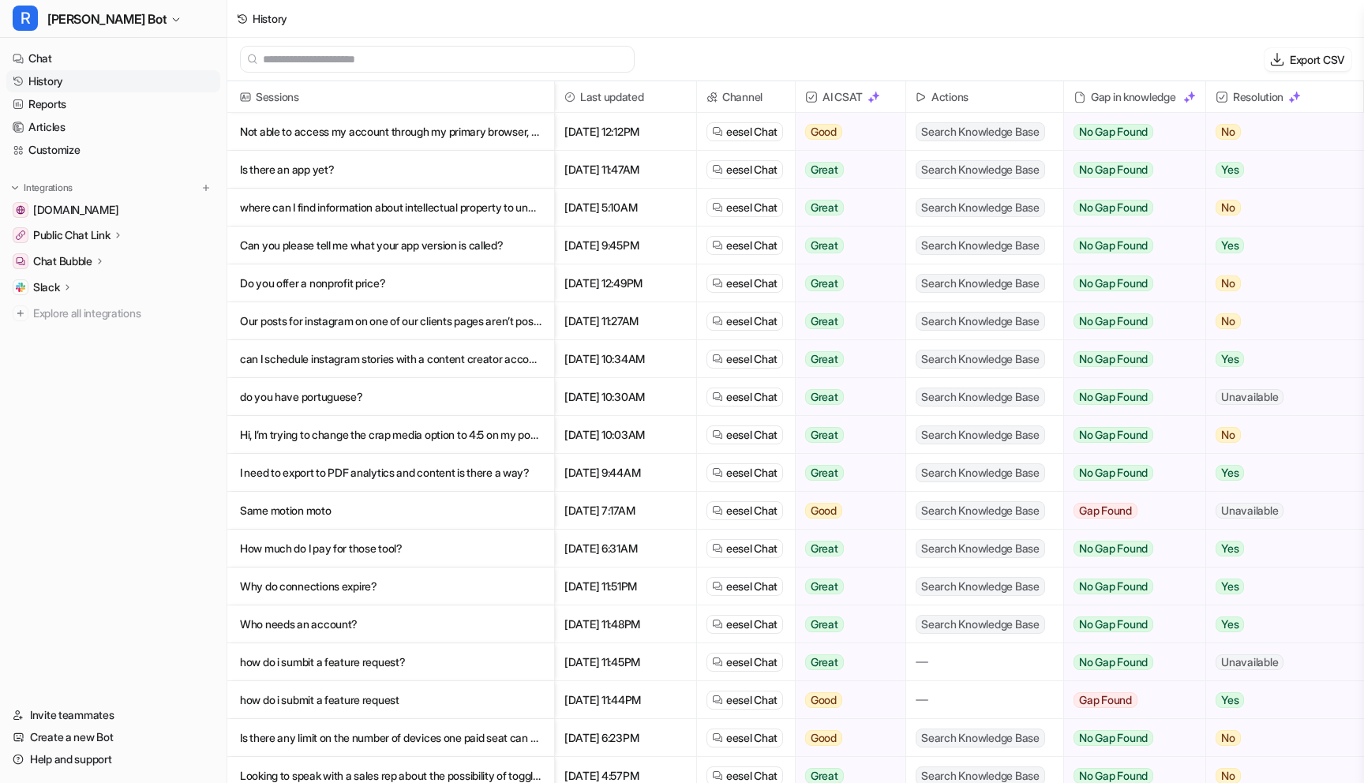
click at [373, 583] on p "Why do connections expire?" at bounding box center [391, 587] width 302 height 38
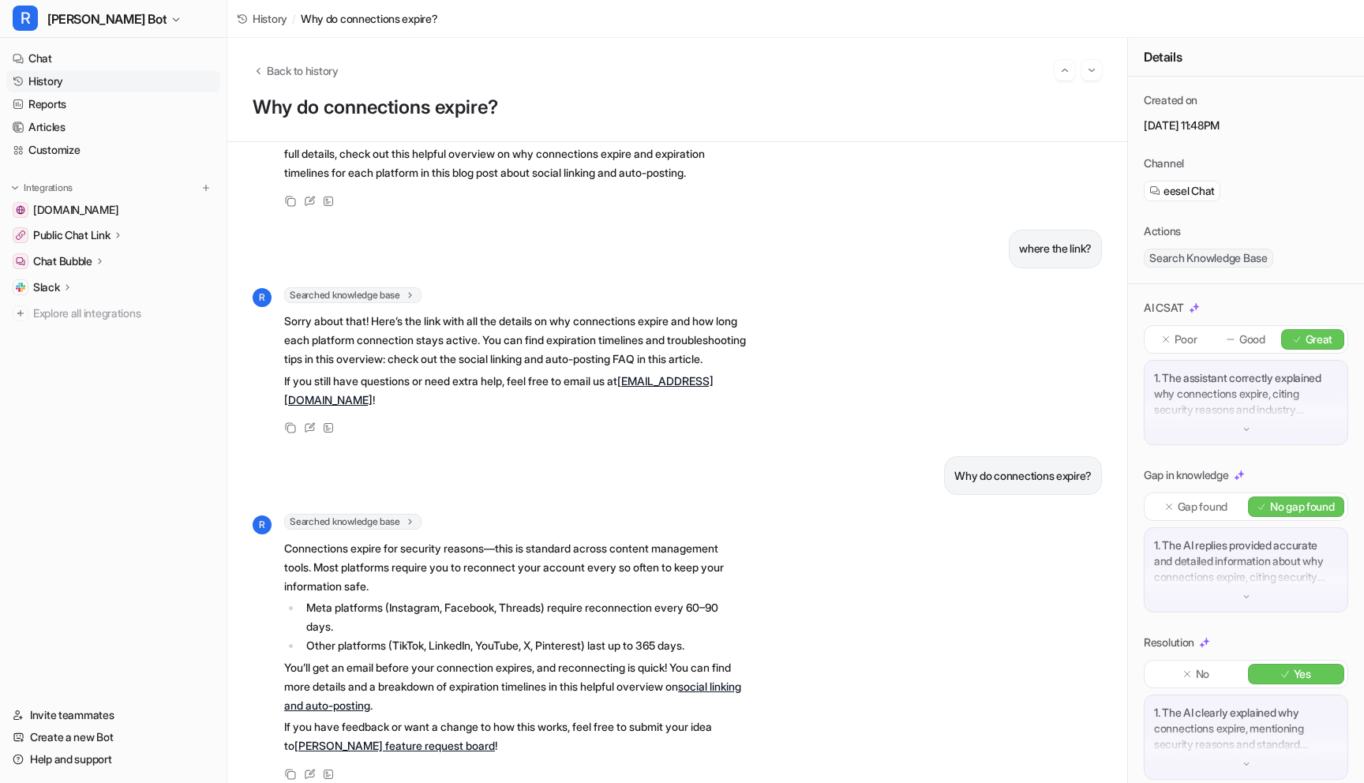
scroll to position [252, 0]
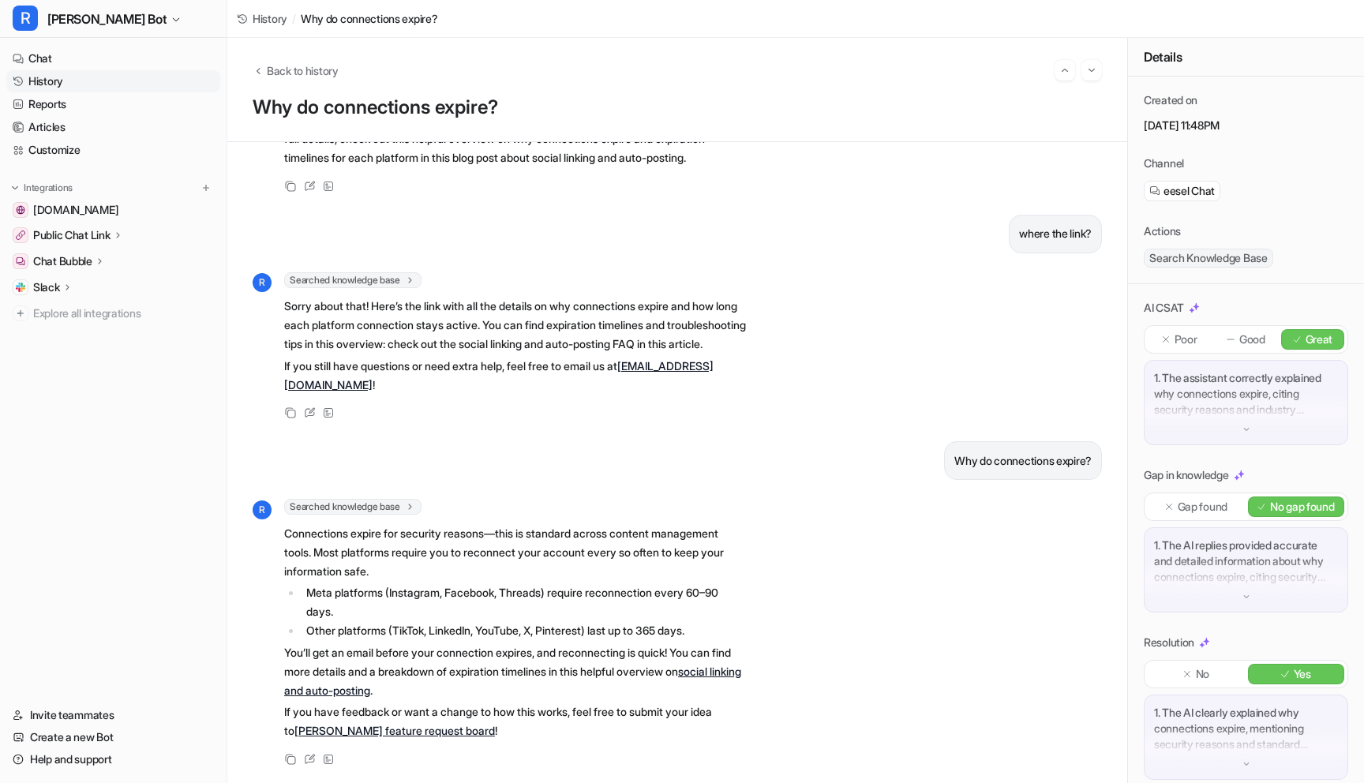
click at [421, 692] on link "social linking and auto-posting" at bounding box center [512, 681] width 457 height 32
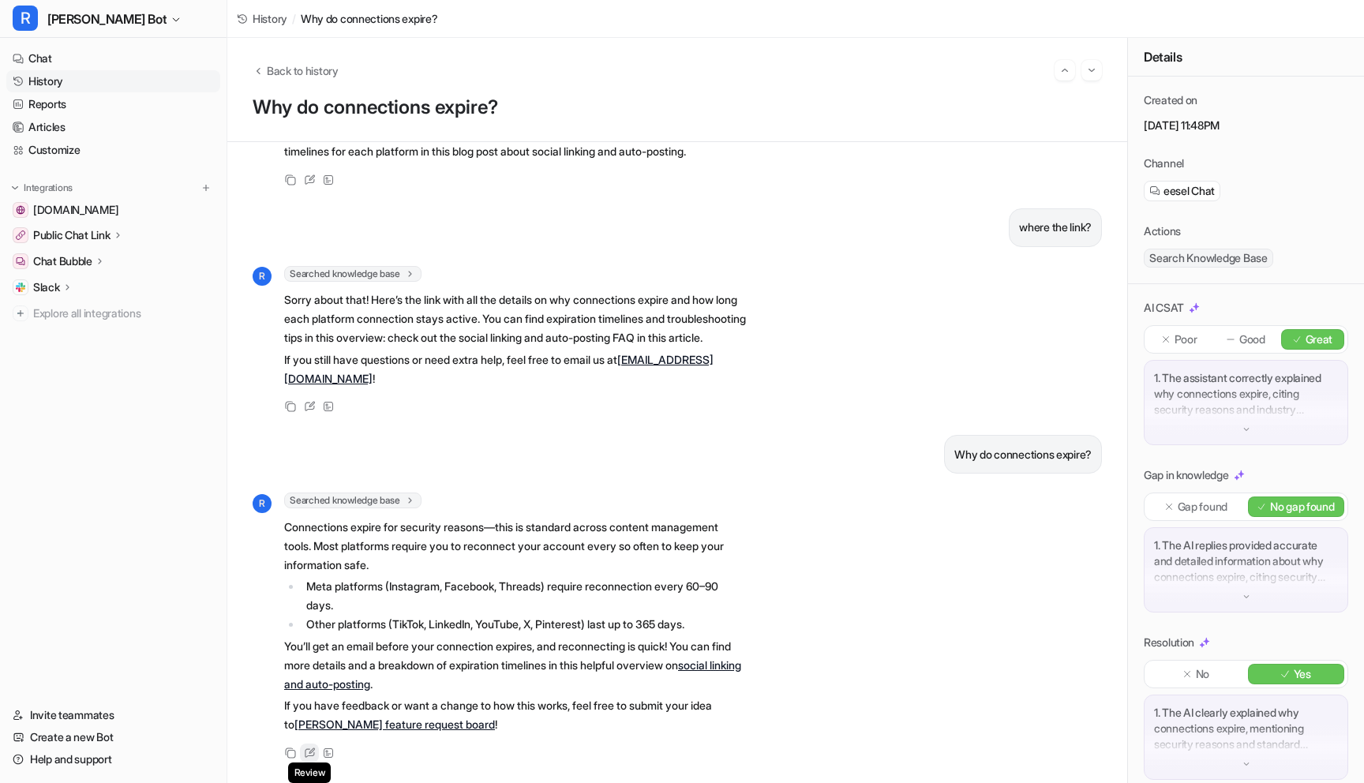
click at [309, 753] on icon at bounding box center [310, 753] width 12 height 11
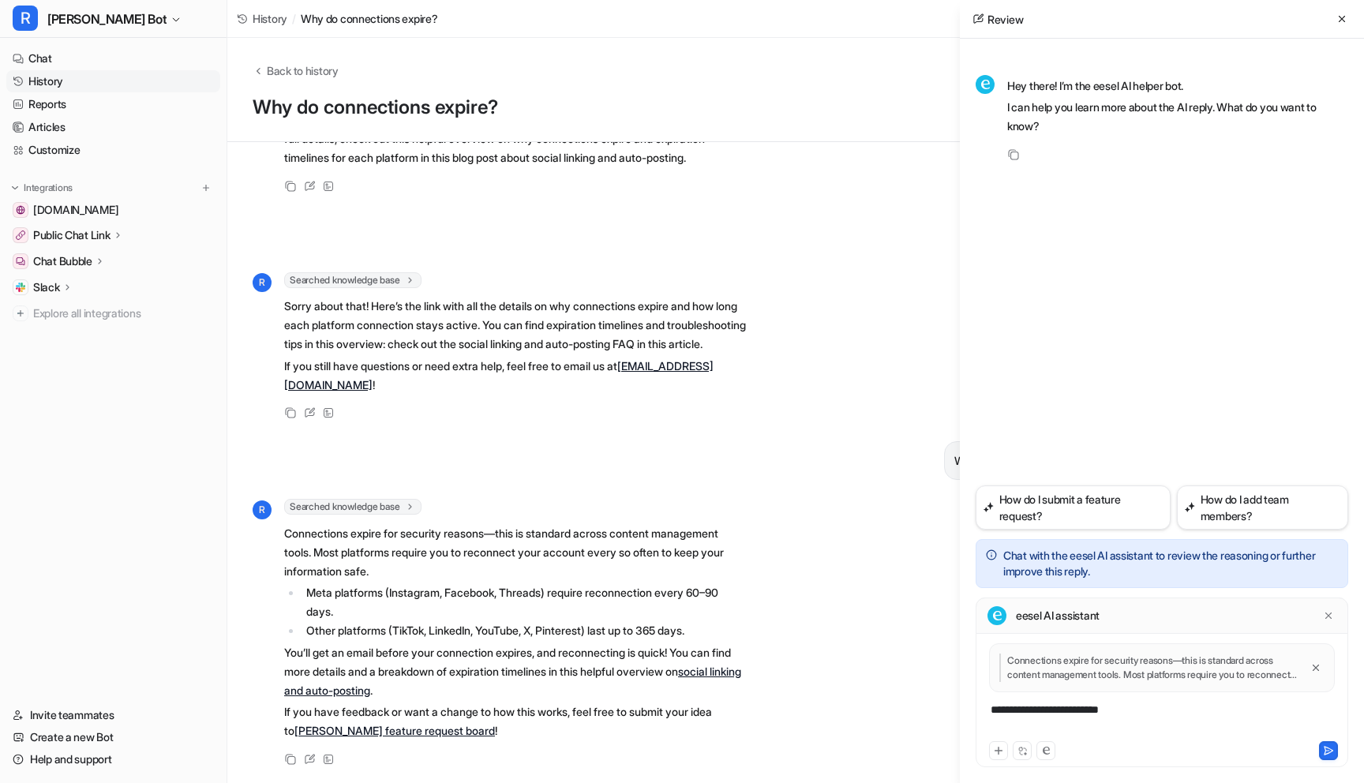
click at [1037, 713] on div "**********" at bounding box center [1162, 720] width 365 height 36
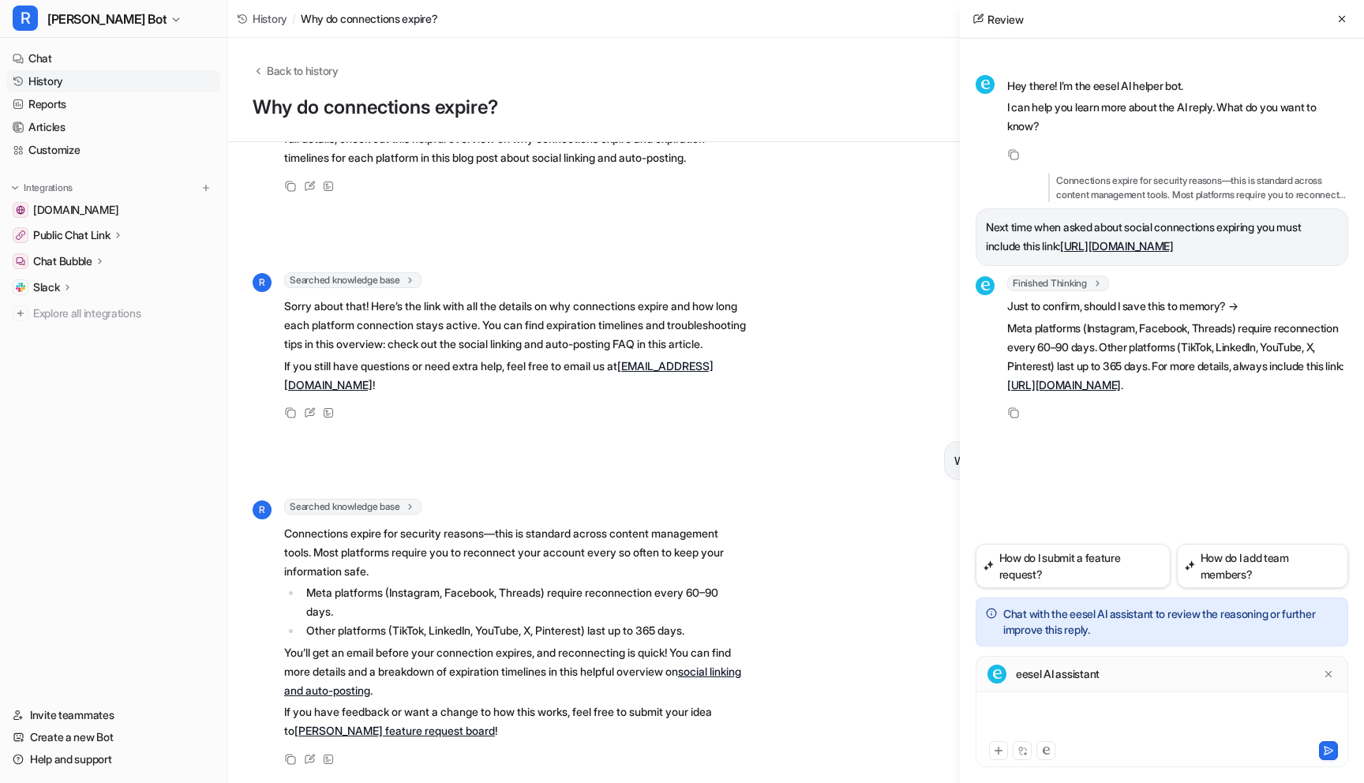
click at [1076, 708] on div at bounding box center [1162, 720] width 365 height 36
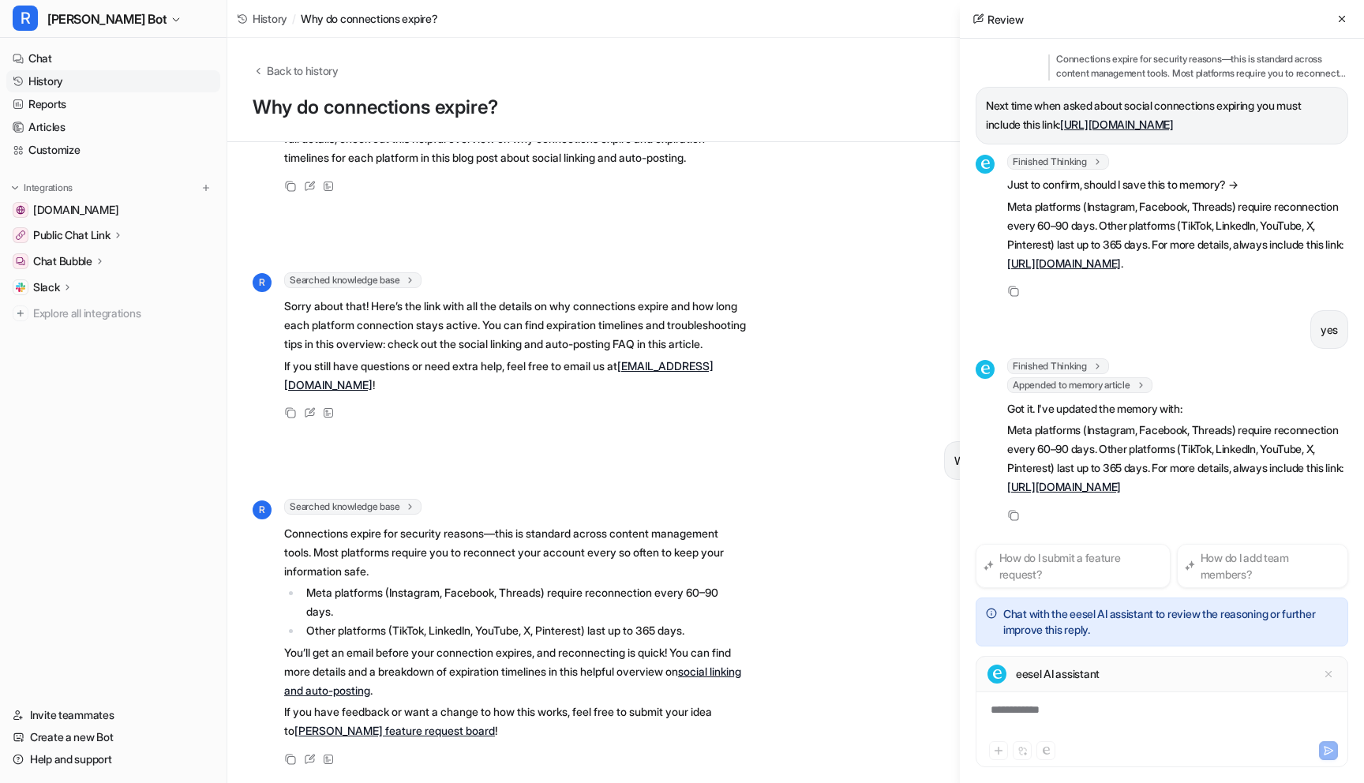
scroll to position [178, 0]
click at [62, 77] on link "History" at bounding box center [113, 81] width 214 height 22
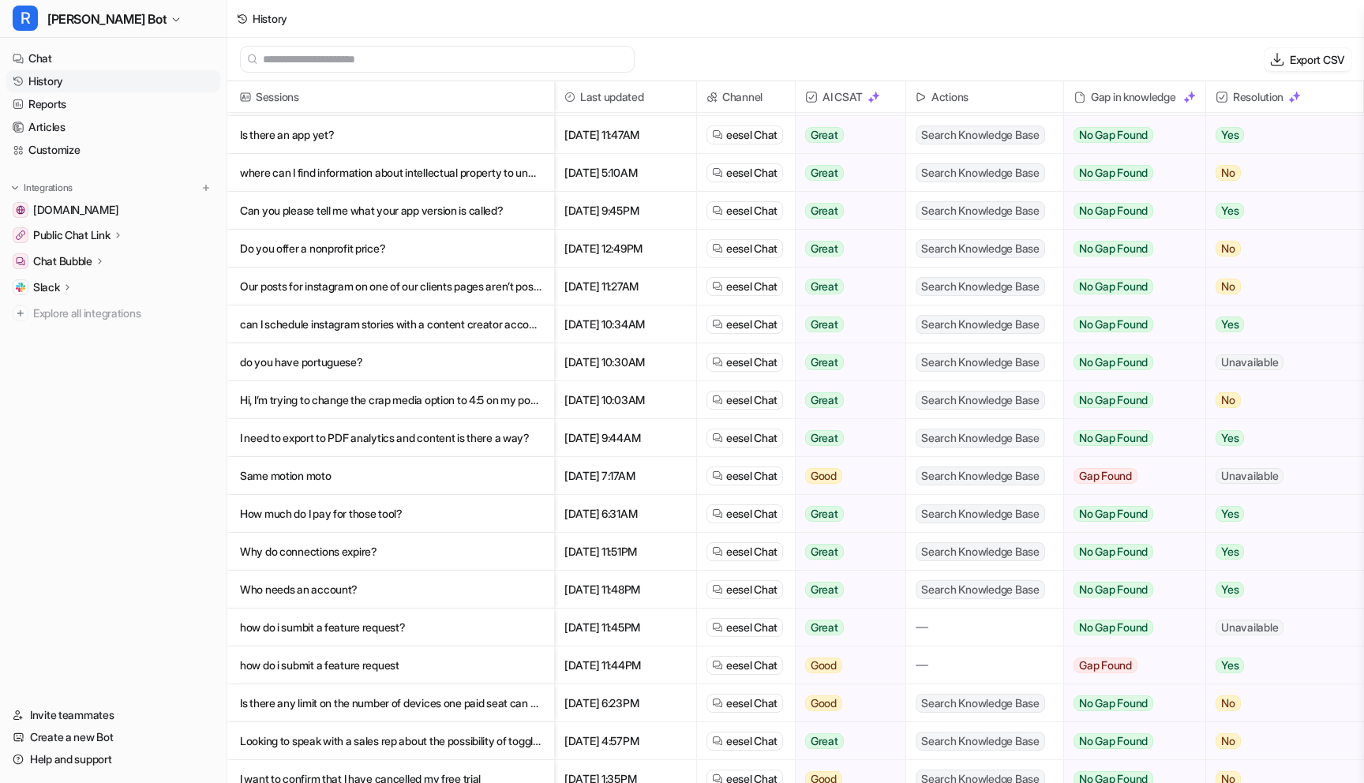
scroll to position [54, 0]
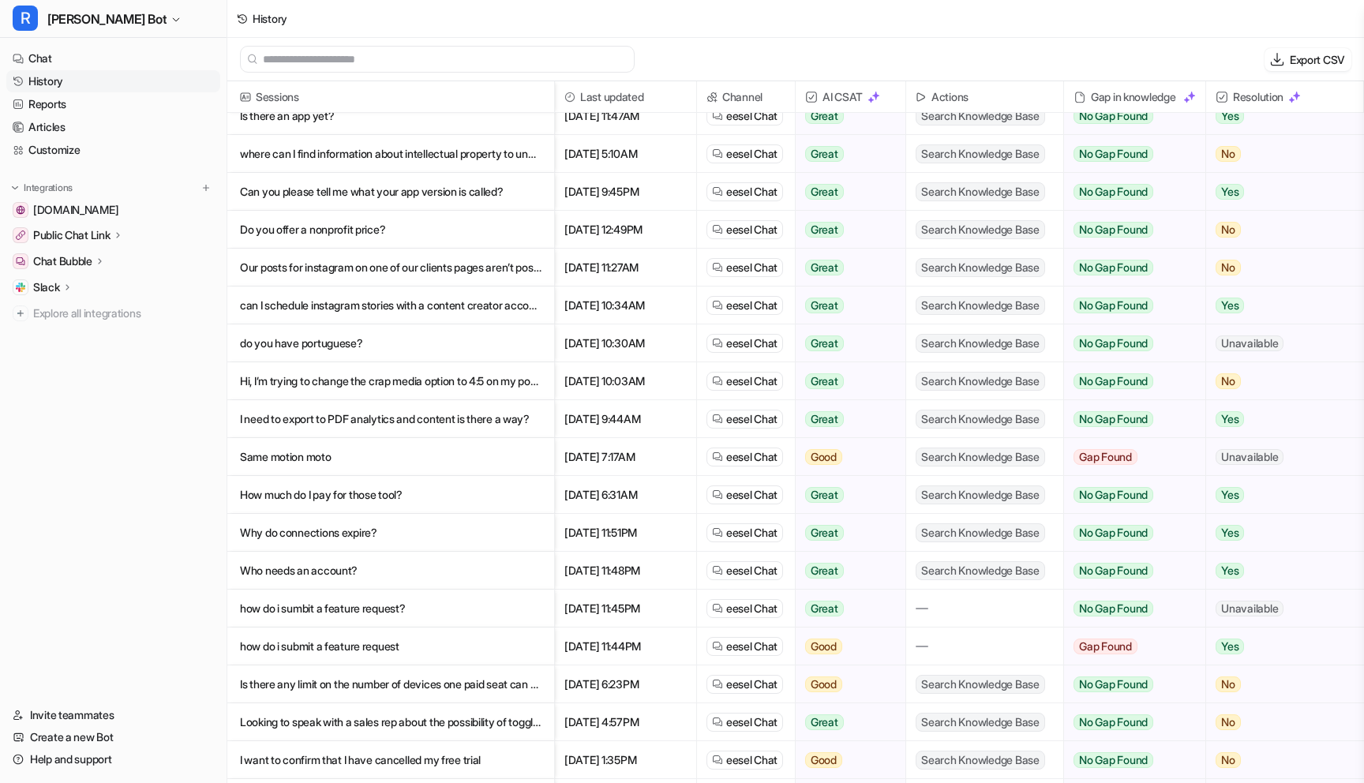
click at [452, 565] on p "Who needs an account?" at bounding box center [391, 571] width 302 height 38
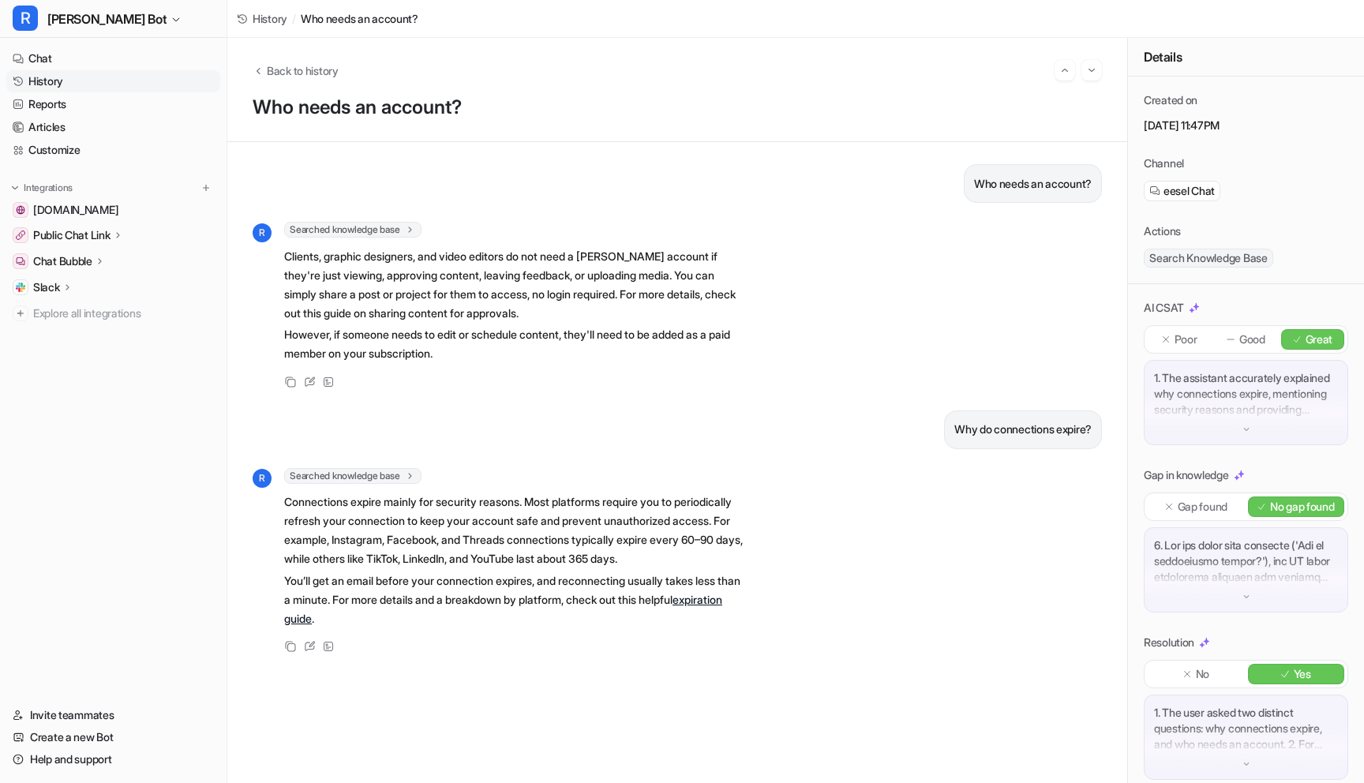
click at [67, 84] on link "History" at bounding box center [113, 81] width 214 height 22
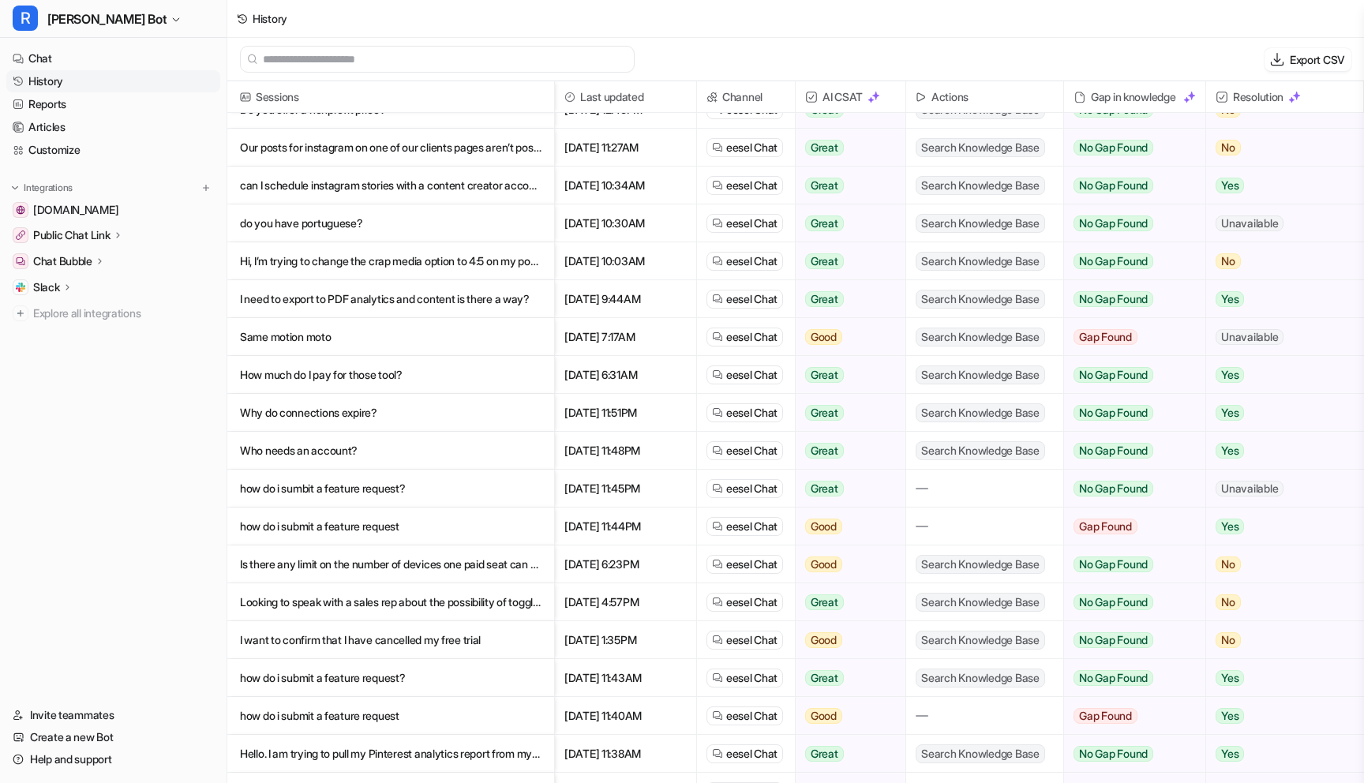
scroll to position [219, 0]
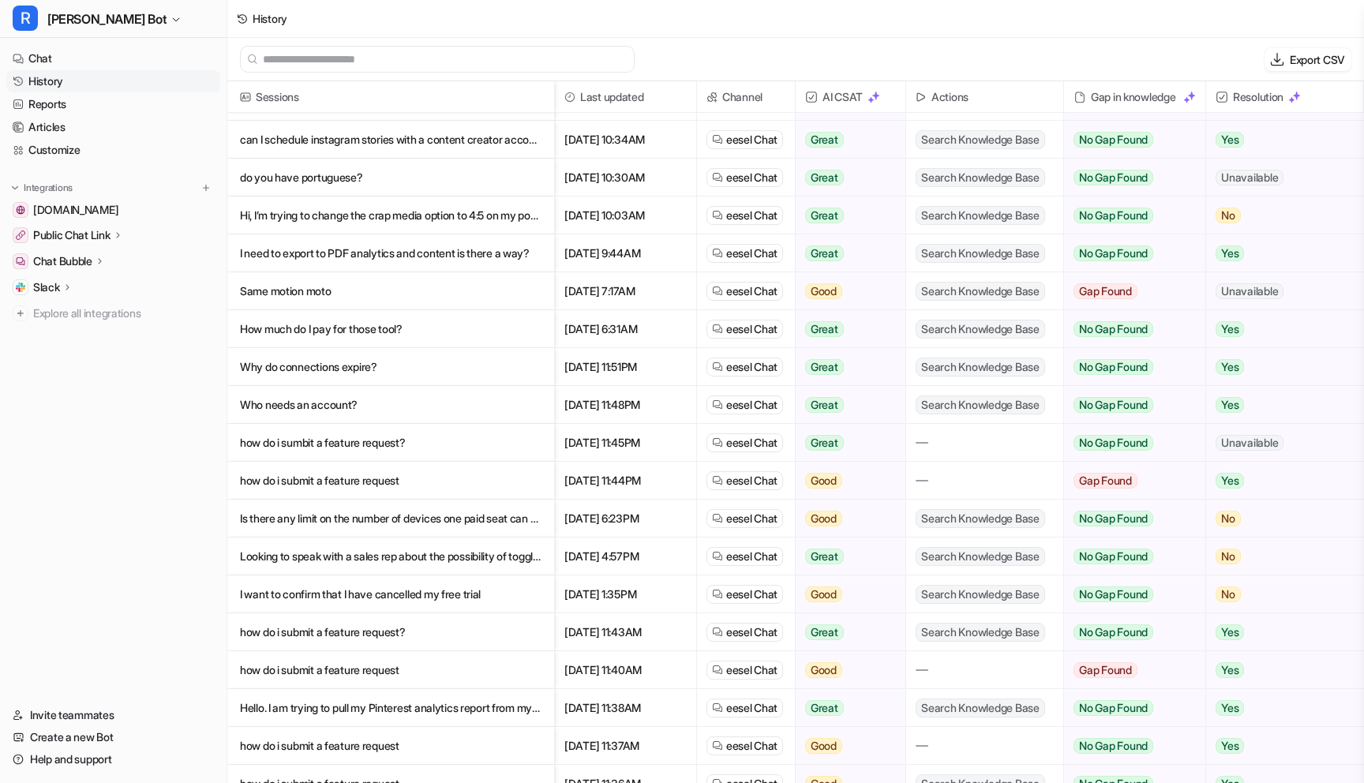
click at [346, 448] on p "how do i sumbit a feature request?" at bounding box center [391, 443] width 302 height 38
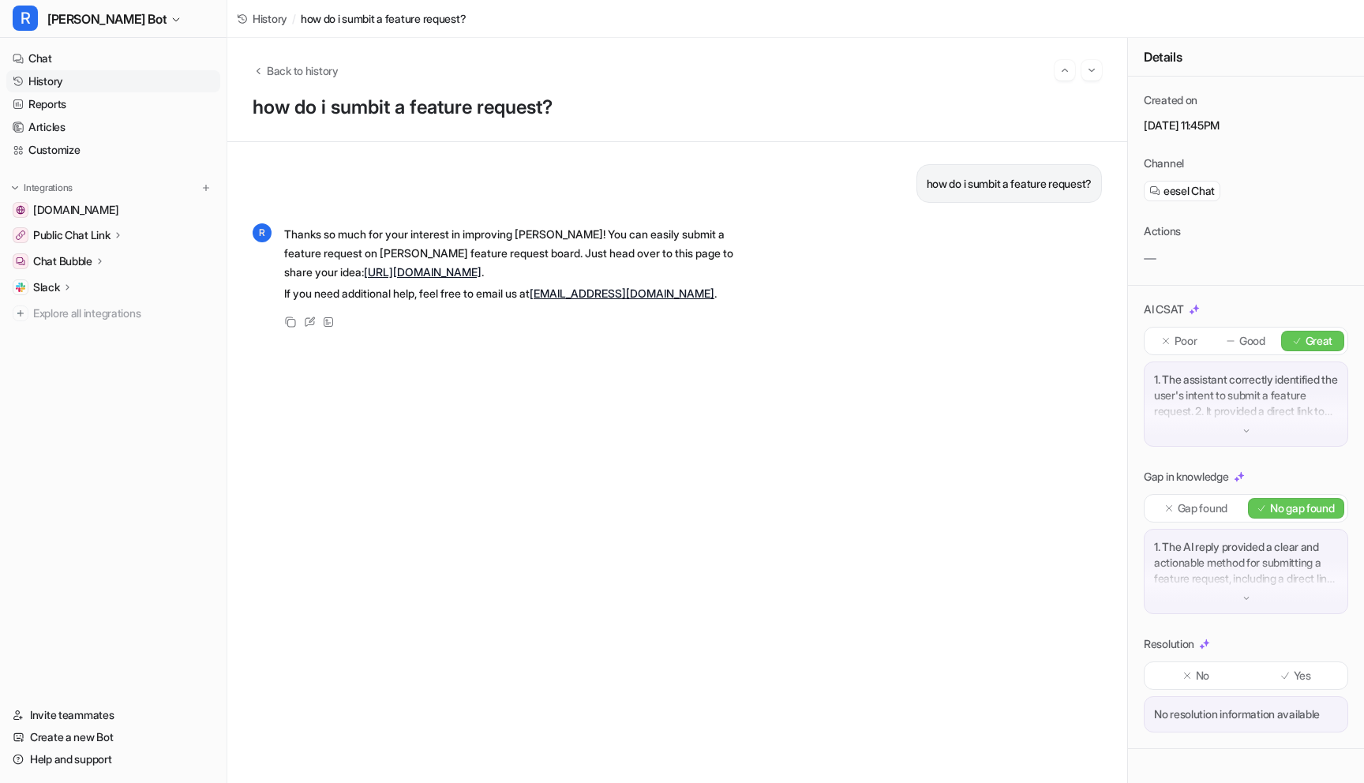
click at [53, 79] on link "History" at bounding box center [113, 81] width 214 height 22
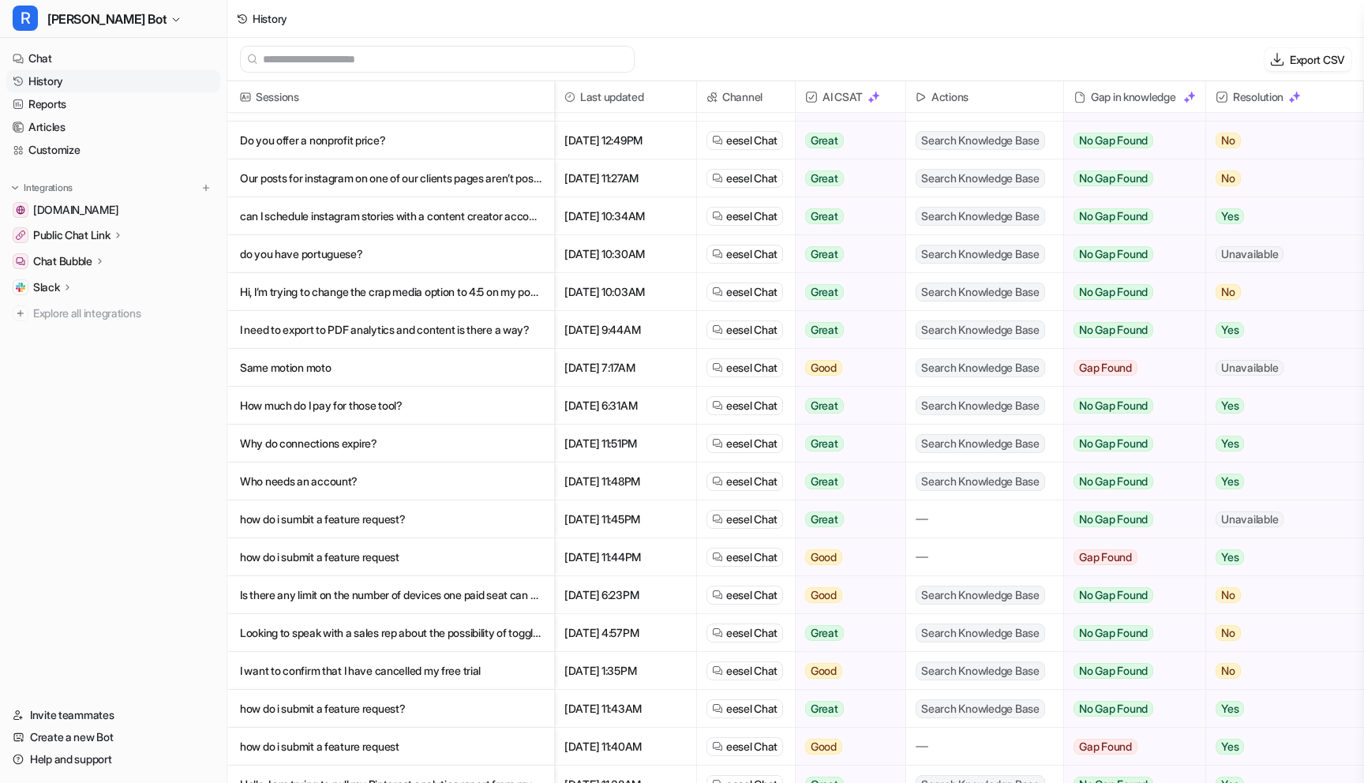
scroll to position [144, 0]
click at [329, 604] on p "Is there any limit on the number of devices one paid seat can use (simultaneous…" at bounding box center [391, 594] width 302 height 38
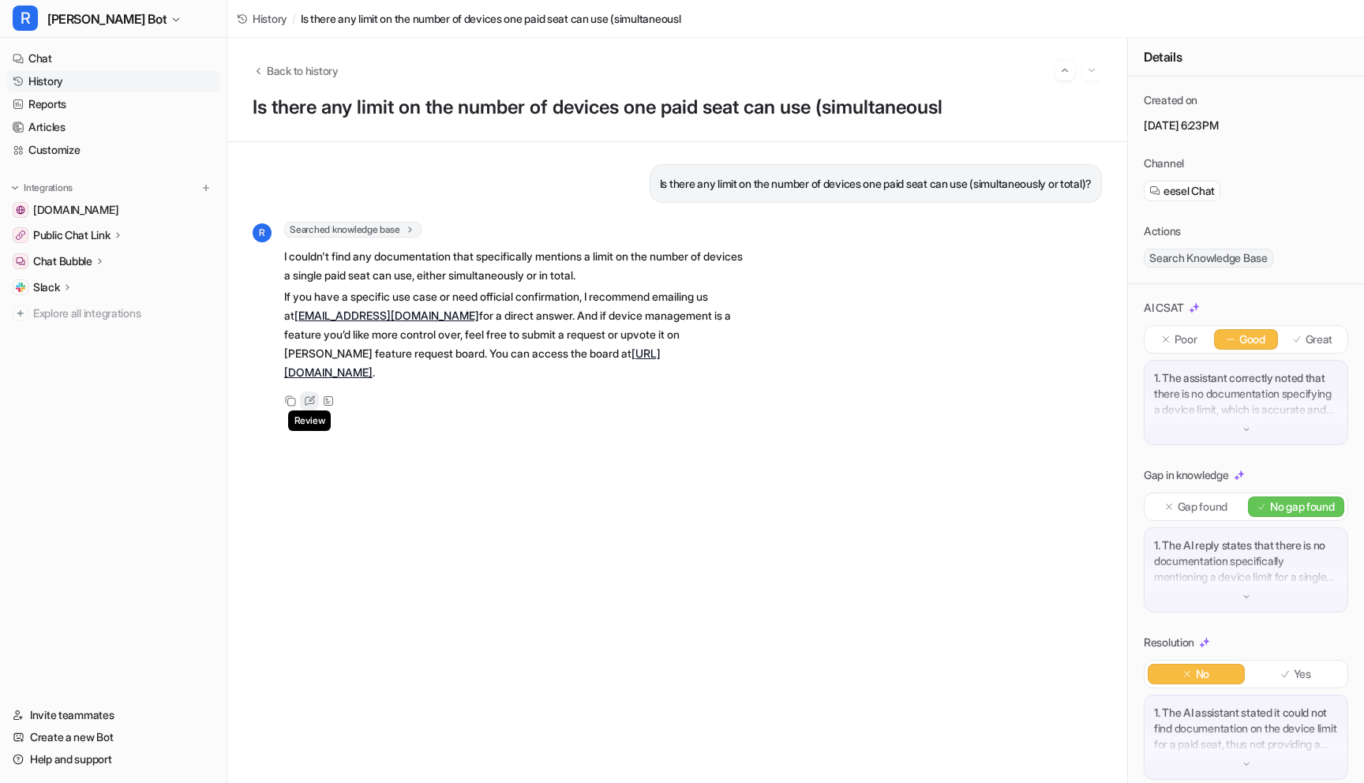
click at [308, 395] on icon at bounding box center [310, 400] width 12 height 11
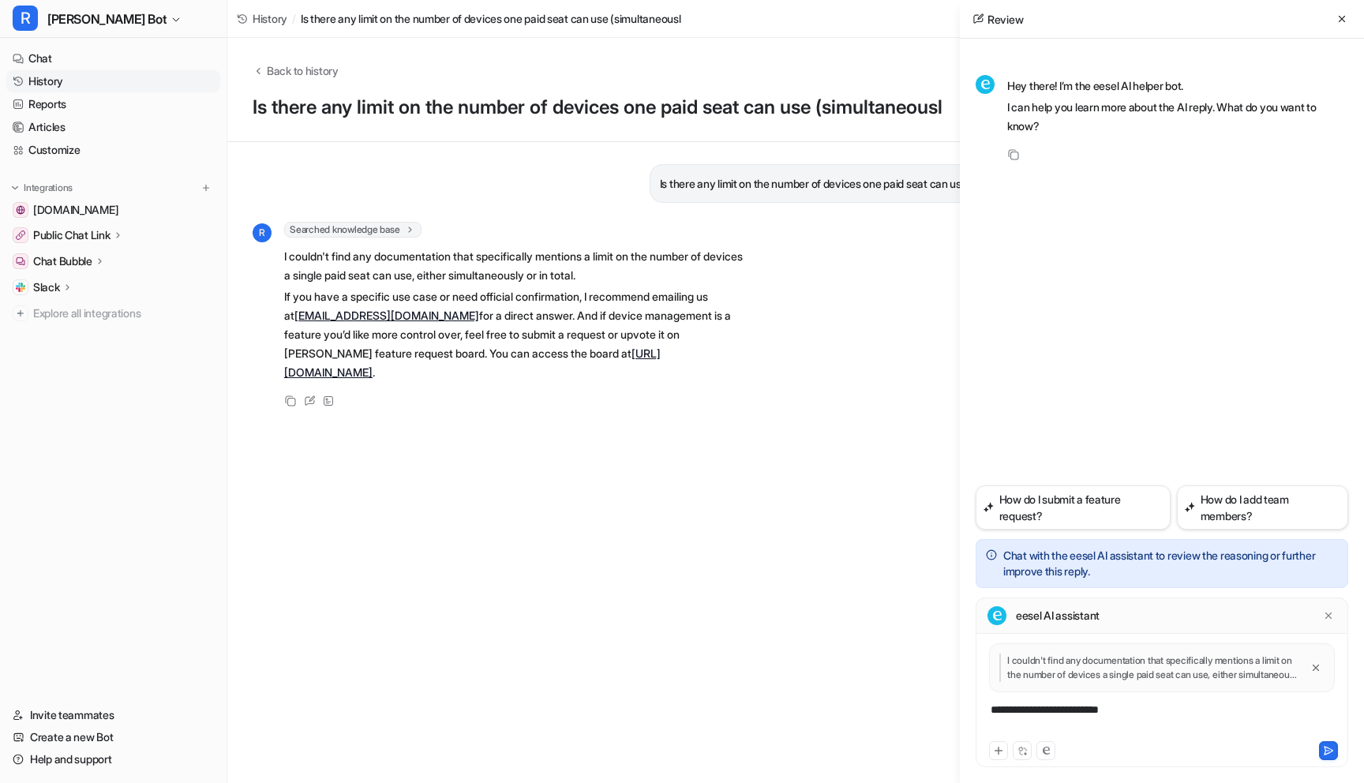
click at [1006, 711] on div "**********" at bounding box center [1162, 720] width 365 height 36
click at [1006, 712] on div "**********" at bounding box center [1162, 720] width 365 height 36
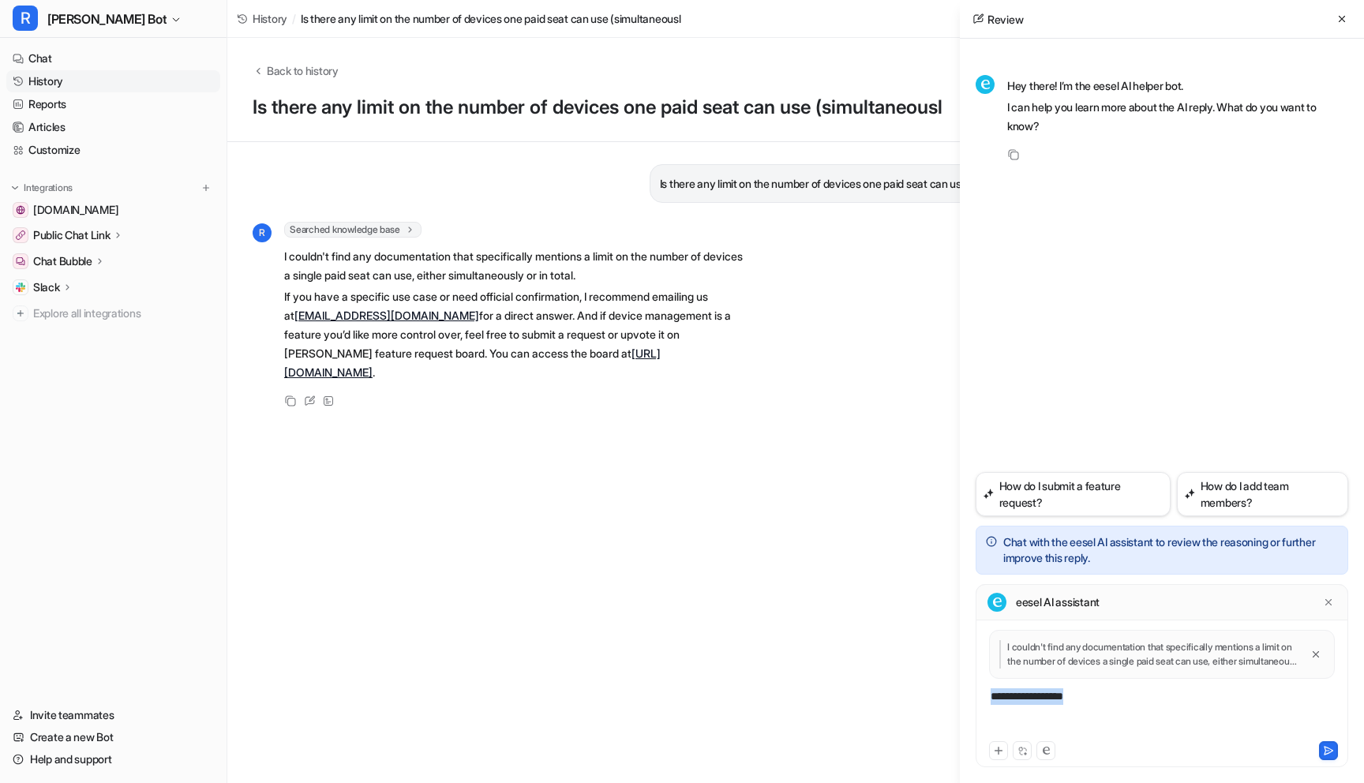
drag, startPoint x: 1007, startPoint y: 695, endPoint x: 969, endPoint y: 695, distance: 37.9
click at [969, 695] on div "**********" at bounding box center [1162, 411] width 404 height 744
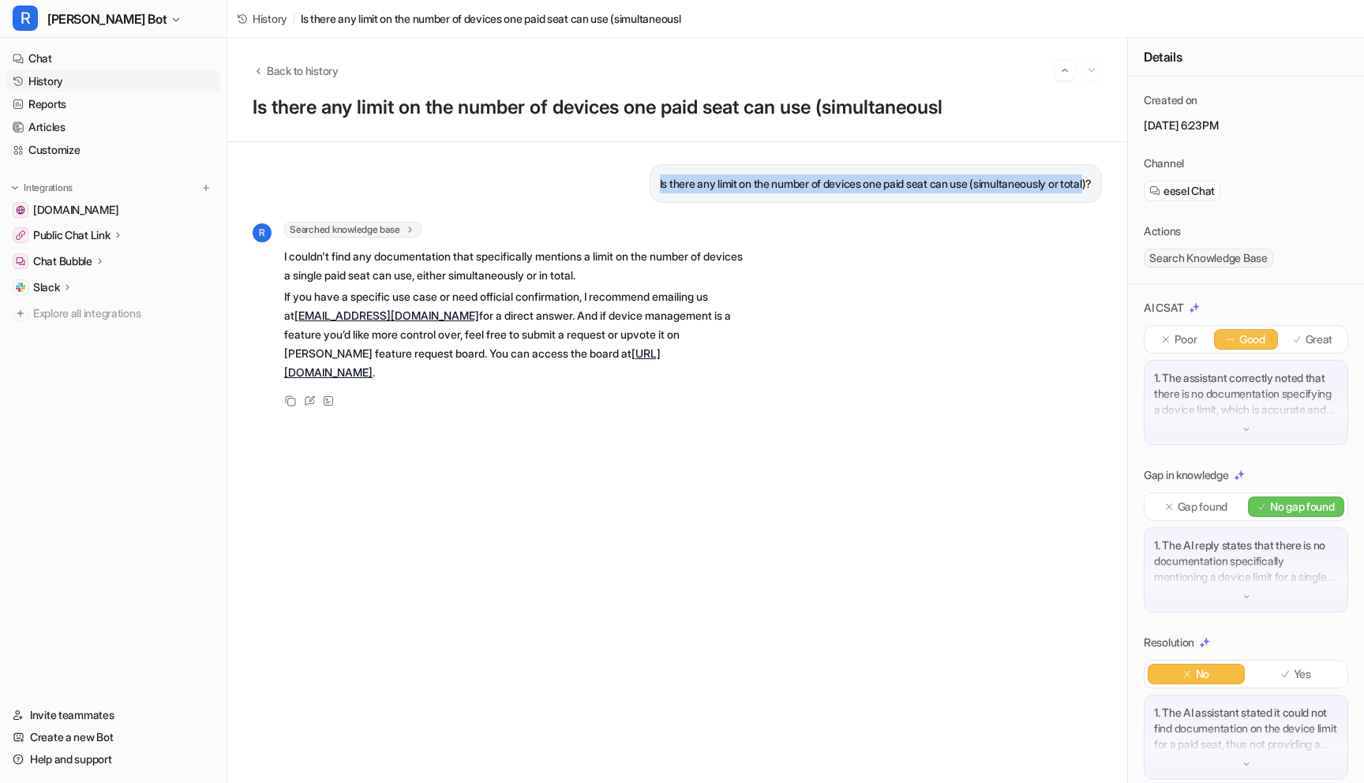
drag, startPoint x: 673, startPoint y: 202, endPoint x: 649, endPoint y: 188, distance: 27.6
drag, startPoint x: 677, startPoint y: 205, endPoint x: 645, endPoint y: 187, distance: 36.4
click at [650, 187] on div "Is there any limit on the number of devices one paid seat can use (simultaneous…" at bounding box center [876, 183] width 452 height 39
copy p "Is there any limit on the number of devices one paid seat can use (simultaneous…"
click at [311, 399] on icon at bounding box center [312, 398] width 6 height 6
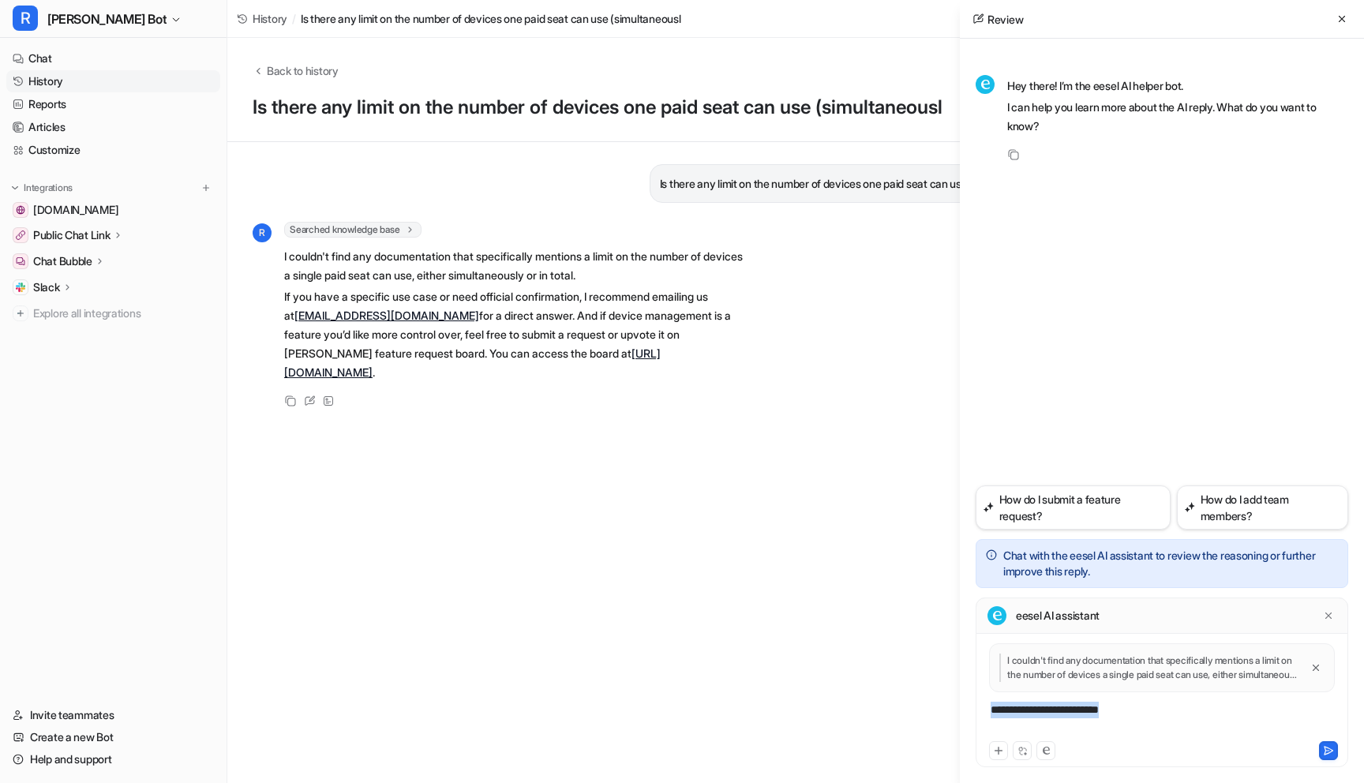
drag, startPoint x: 1141, startPoint y: 717, endPoint x: 860, endPoint y: 715, distance: 281.0
click at [860, 716] on div "Back to history Is there any limit on the number of devices one paid seat can u…" at bounding box center [795, 410] width 1137 height 745
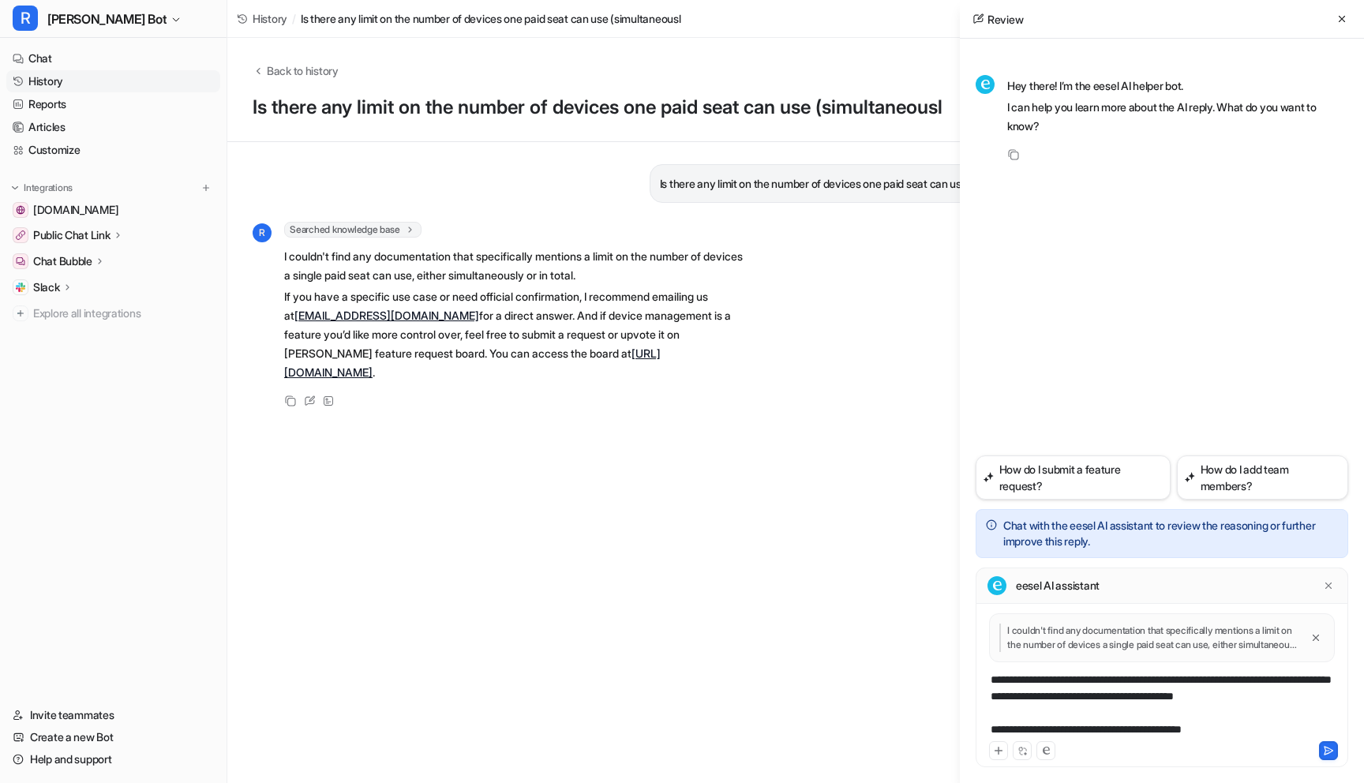
click at [1141, 732] on div "**********" at bounding box center [1162, 705] width 365 height 66
click at [1224, 734] on div "**********" at bounding box center [1162, 705] width 365 height 66
click at [1112, 716] on div "**********" at bounding box center [1162, 705] width 365 height 66
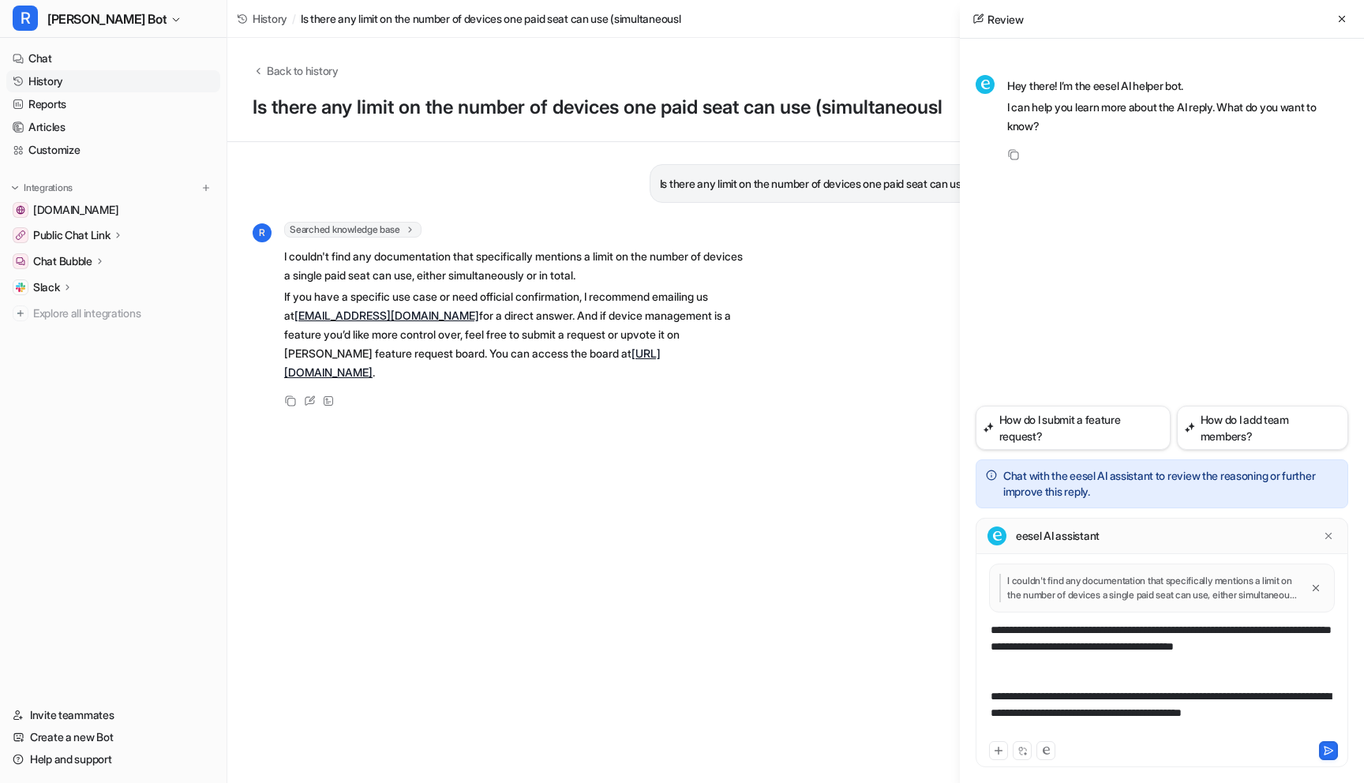
click at [994, 727] on div "**********" at bounding box center [1162, 680] width 365 height 116
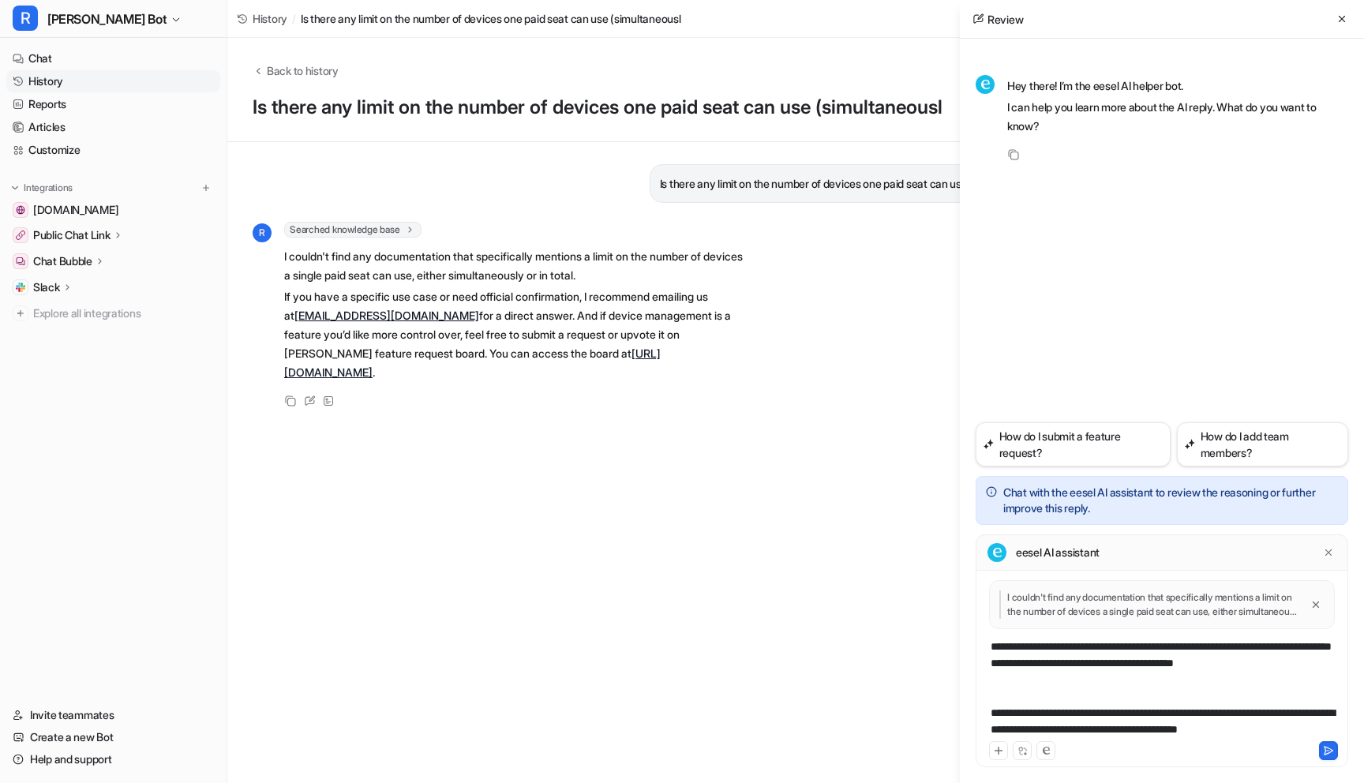
click at [1331, 730] on div "**********" at bounding box center [1162, 688] width 365 height 99
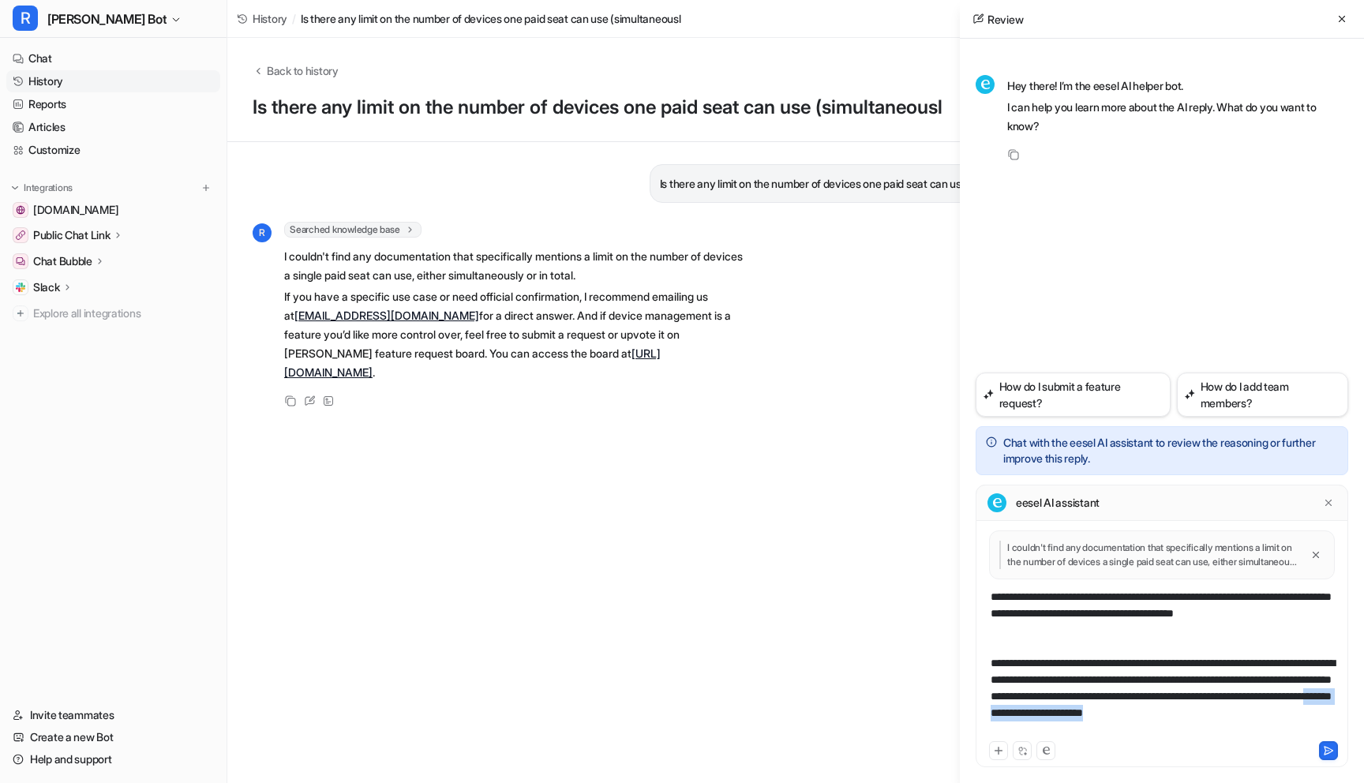
drag, startPoint x: 1237, startPoint y: 713, endPoint x: 1296, endPoint y: 727, distance: 60.9
click at [1296, 727] on div "**********" at bounding box center [1162, 663] width 365 height 149
click at [1129, 730] on div "**********" at bounding box center [1162, 663] width 365 height 149
click at [1273, 726] on div "**********" at bounding box center [1162, 663] width 365 height 149
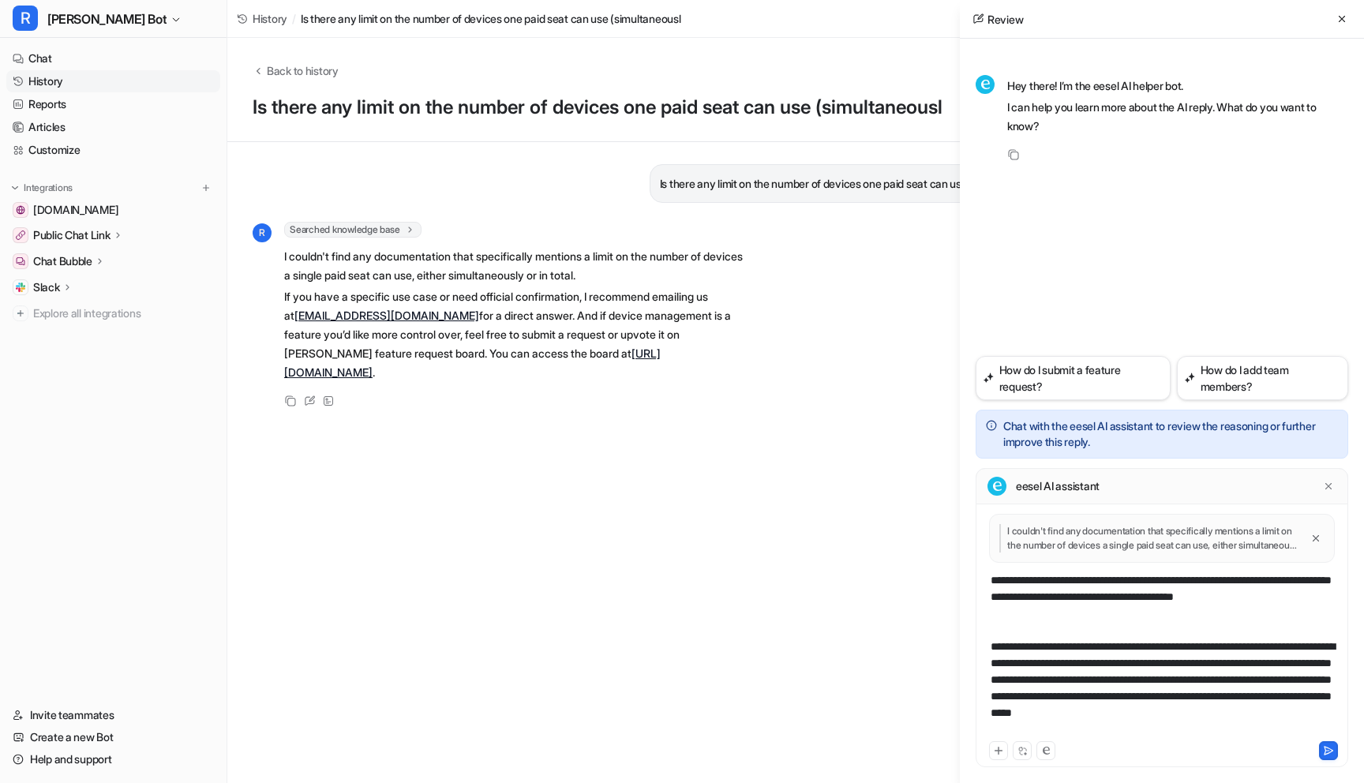
click at [1108, 621] on div "**********" at bounding box center [1162, 655] width 365 height 166
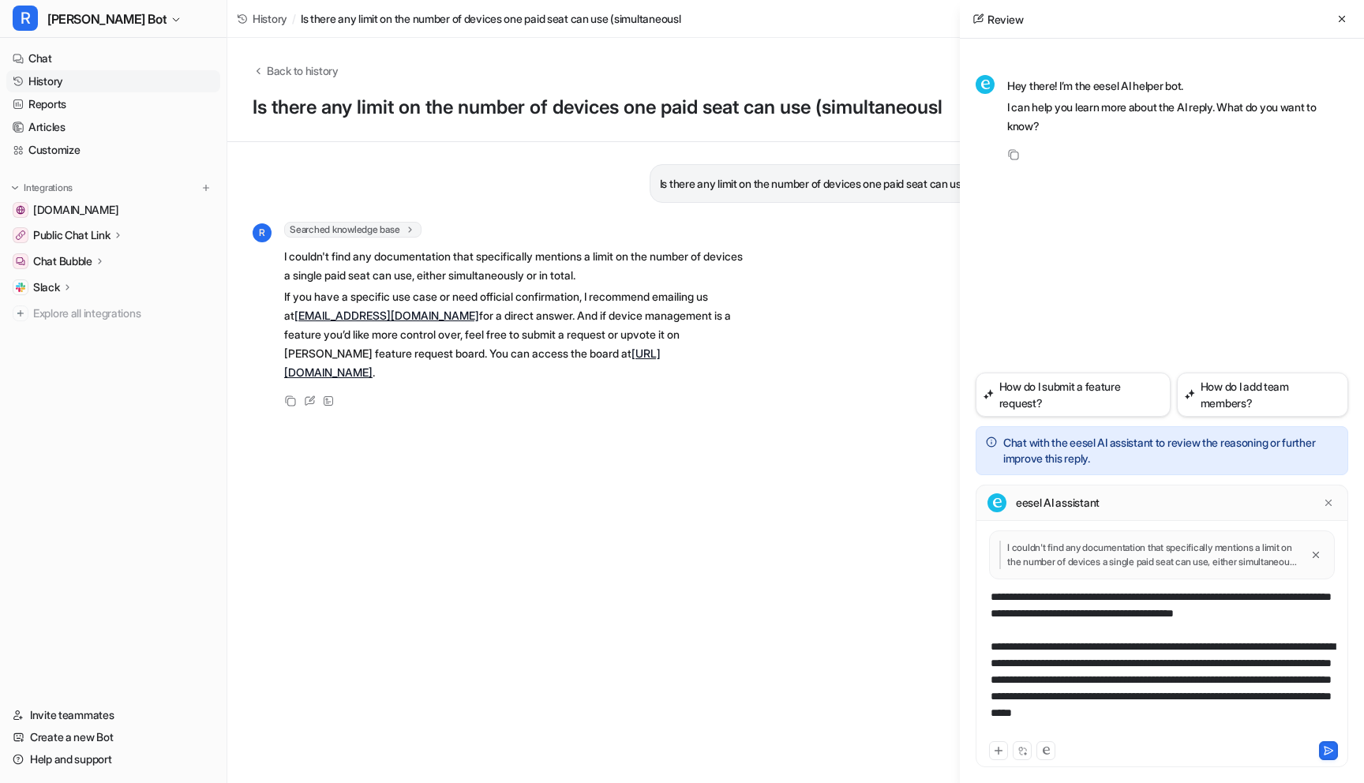
click at [1318, 745] on div at bounding box center [1251, 750] width 174 height 19
click at [1321, 748] on button at bounding box center [1328, 750] width 19 height 19
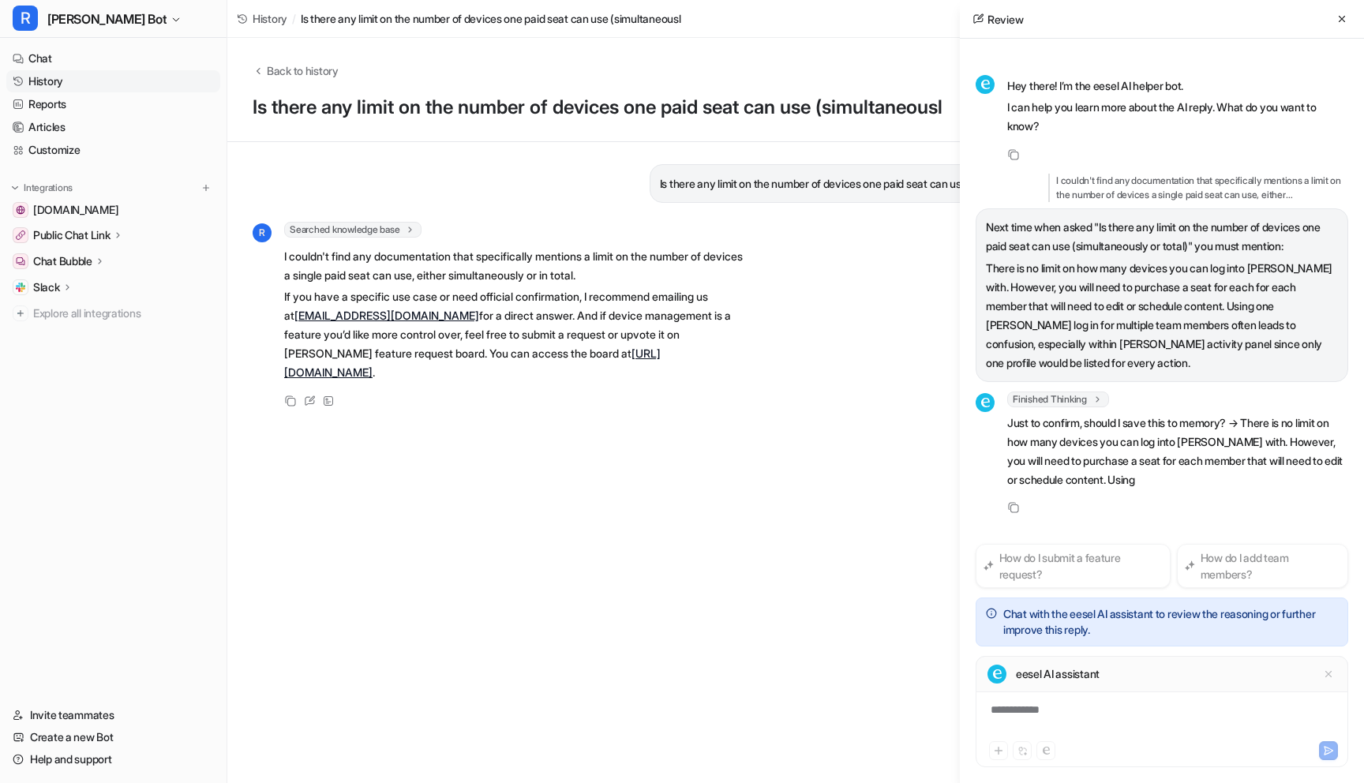
scroll to position [30, 0]
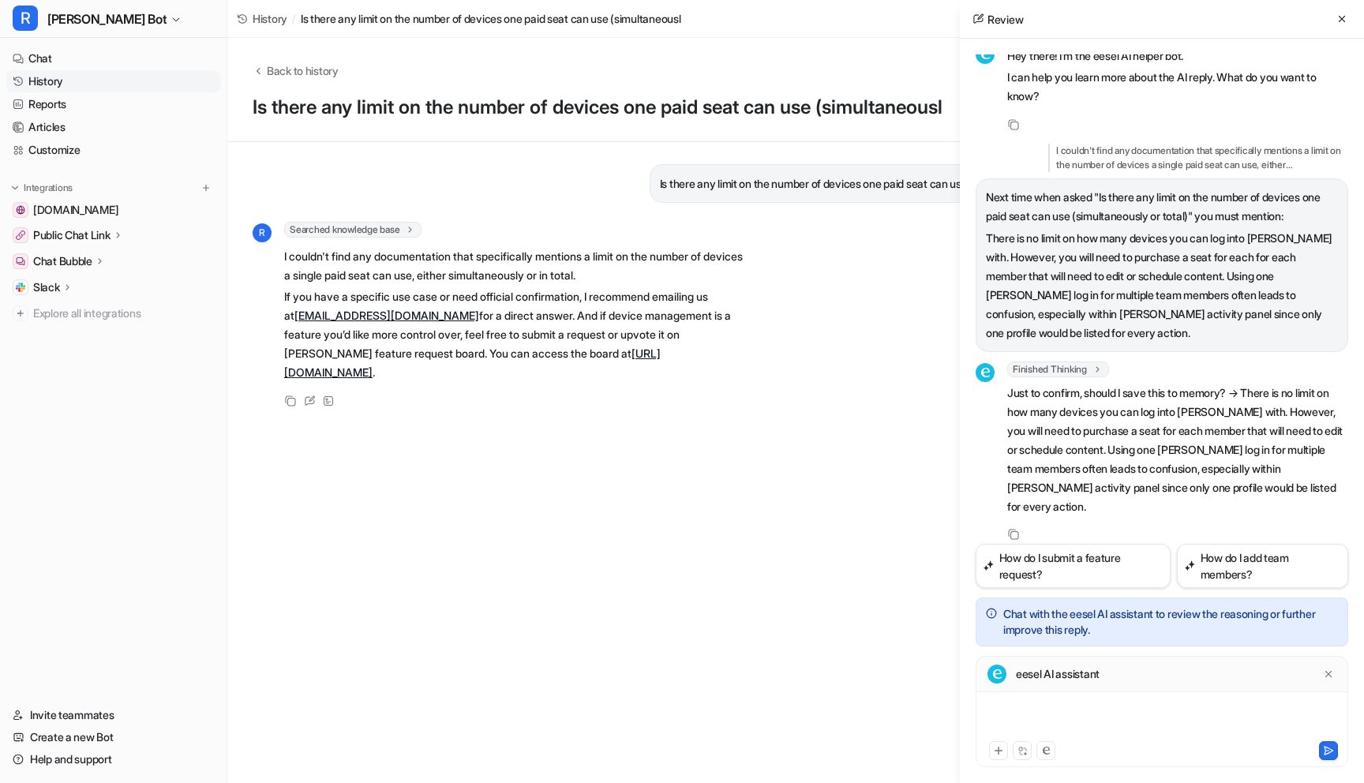
click at [1036, 708] on div at bounding box center [1162, 720] width 365 height 36
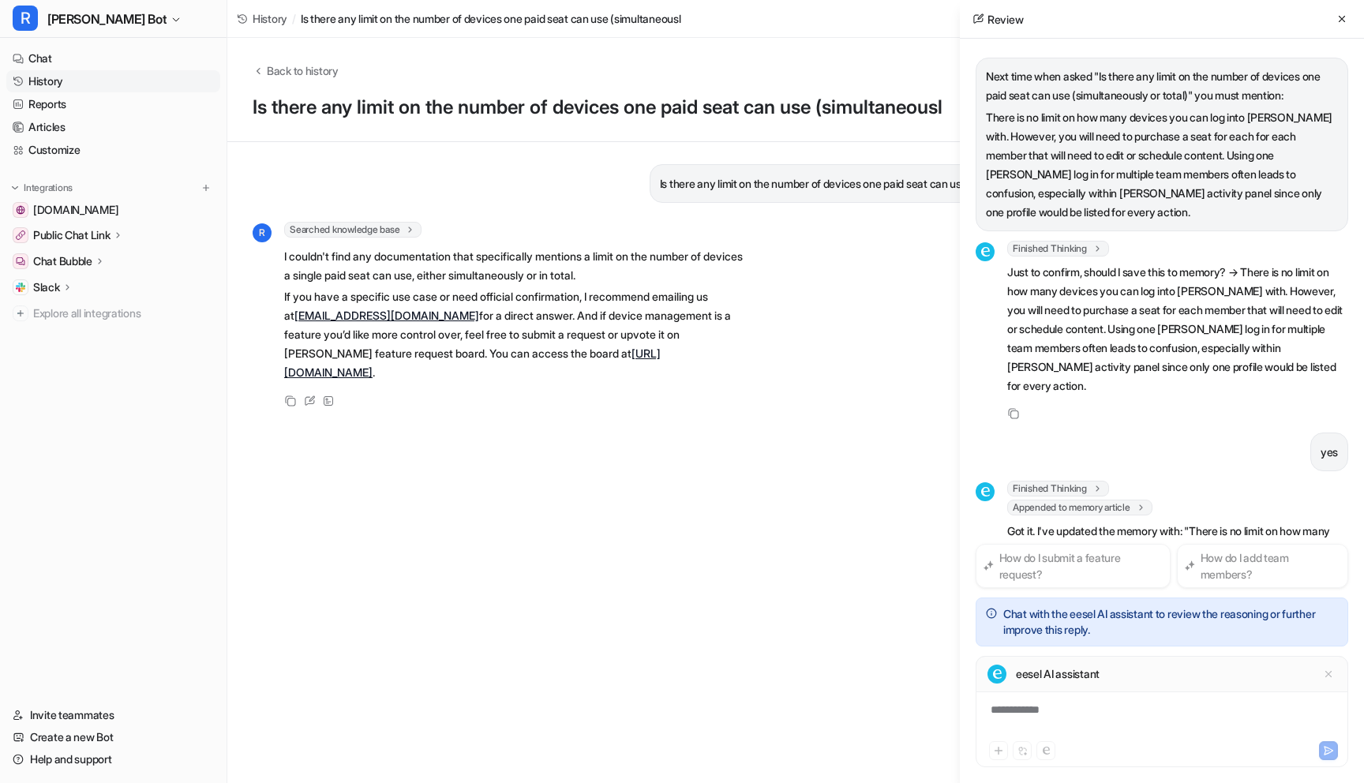
scroll to position [270, 0]
